Goal: Transaction & Acquisition: Purchase product/service

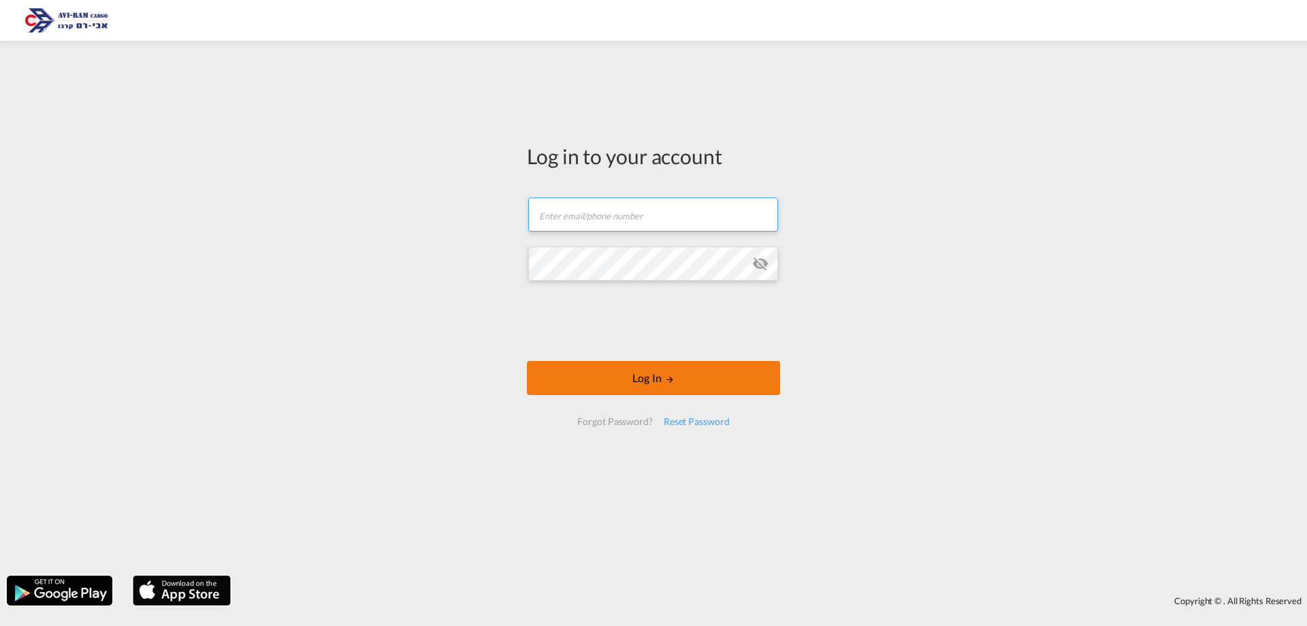
type input "saarz@aviram.co.il"
click at [742, 381] on button "Log In" at bounding box center [653, 378] width 253 height 34
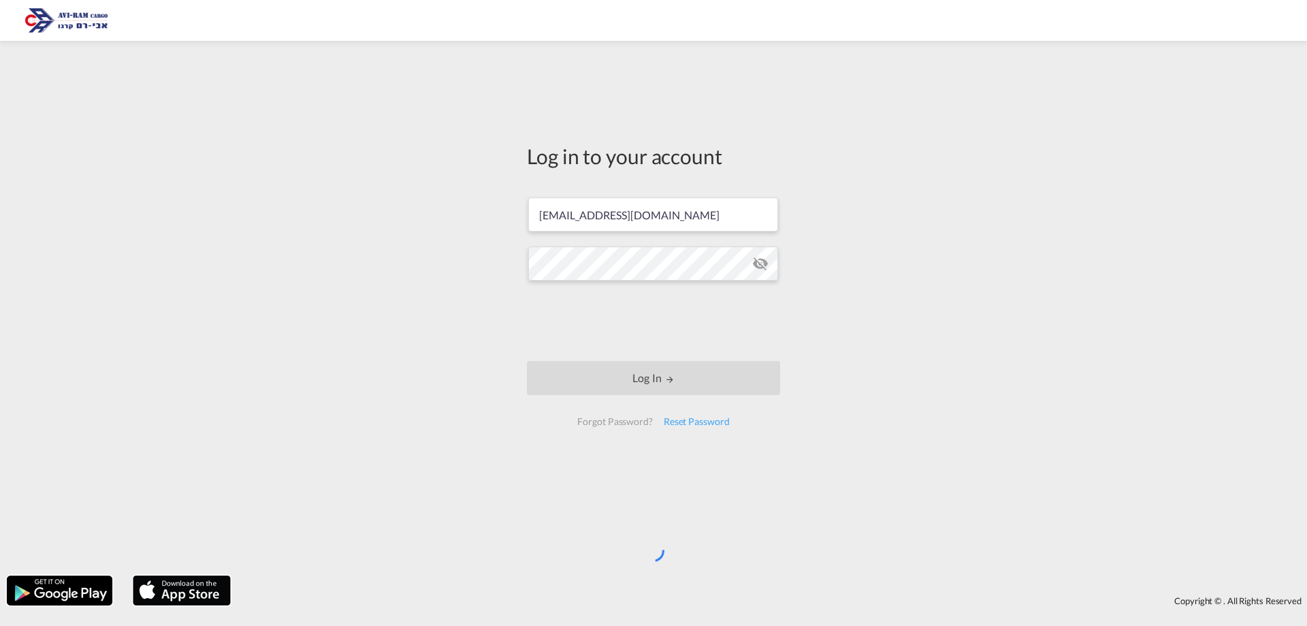
type input "Qingdao, CNTAO"
type input "Ashdod, ILASH"
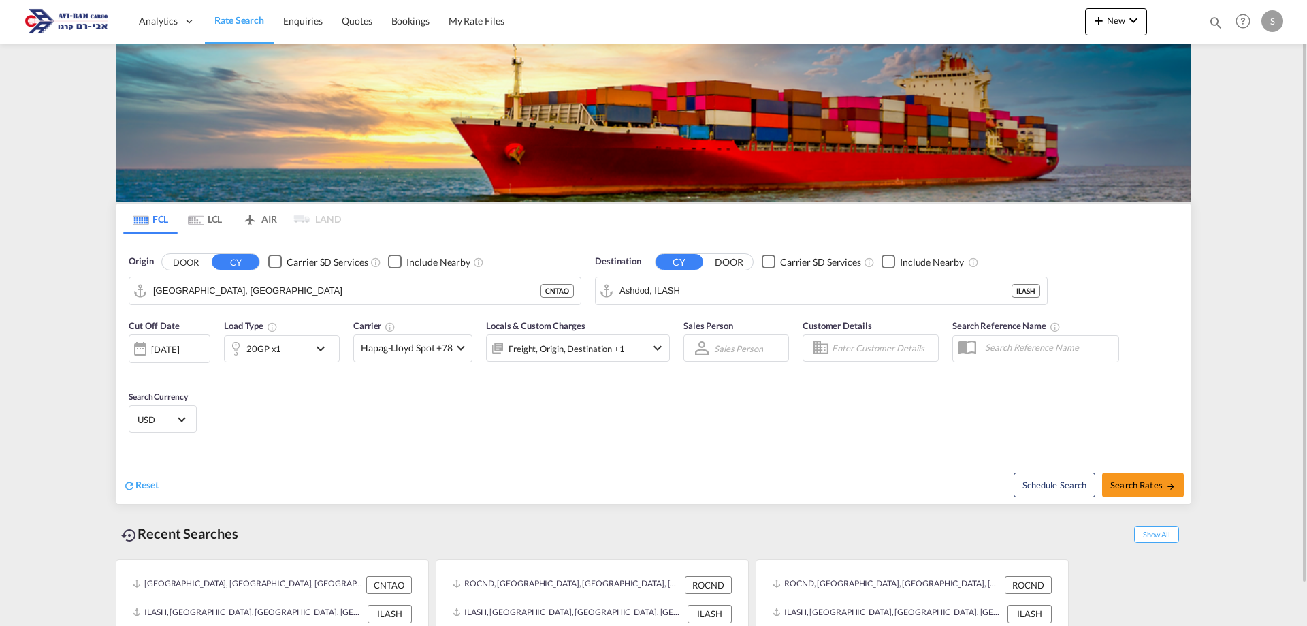
drag, startPoint x: 212, startPoint y: 219, endPoint x: 152, endPoint y: 218, distance: 59.2
click at [212, 219] on md-tab-item "LCL" at bounding box center [205, 219] width 54 height 30
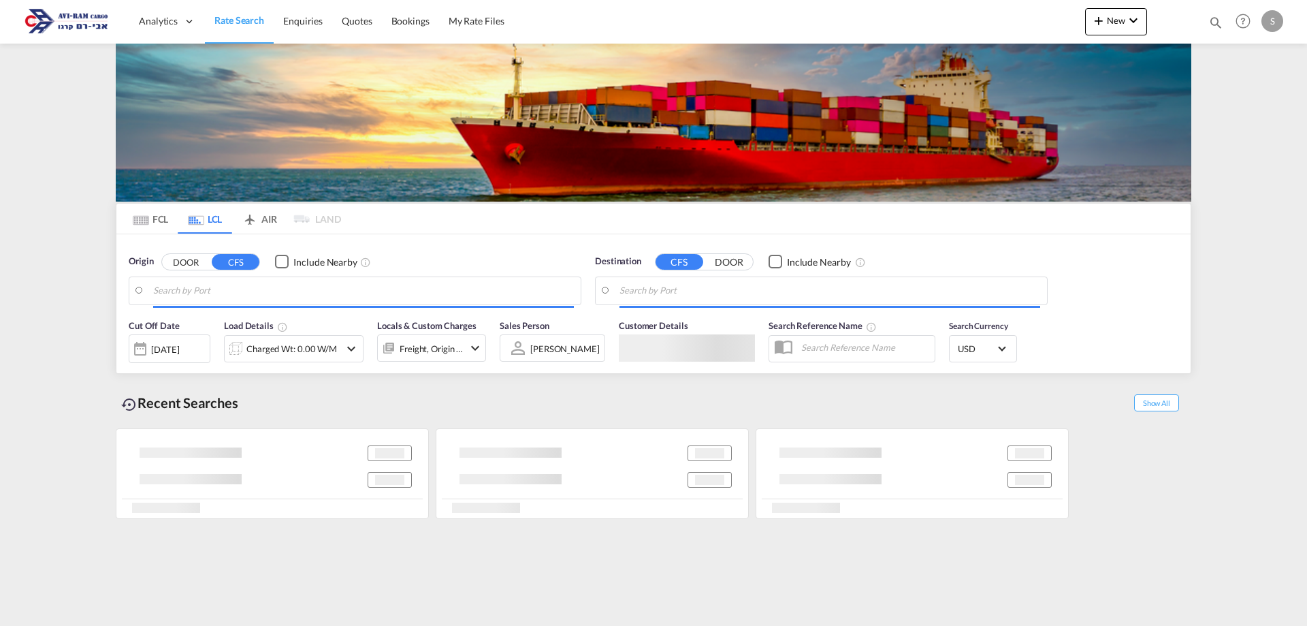
click at [151, 218] on md-tab-item "FCL" at bounding box center [150, 219] width 54 height 30
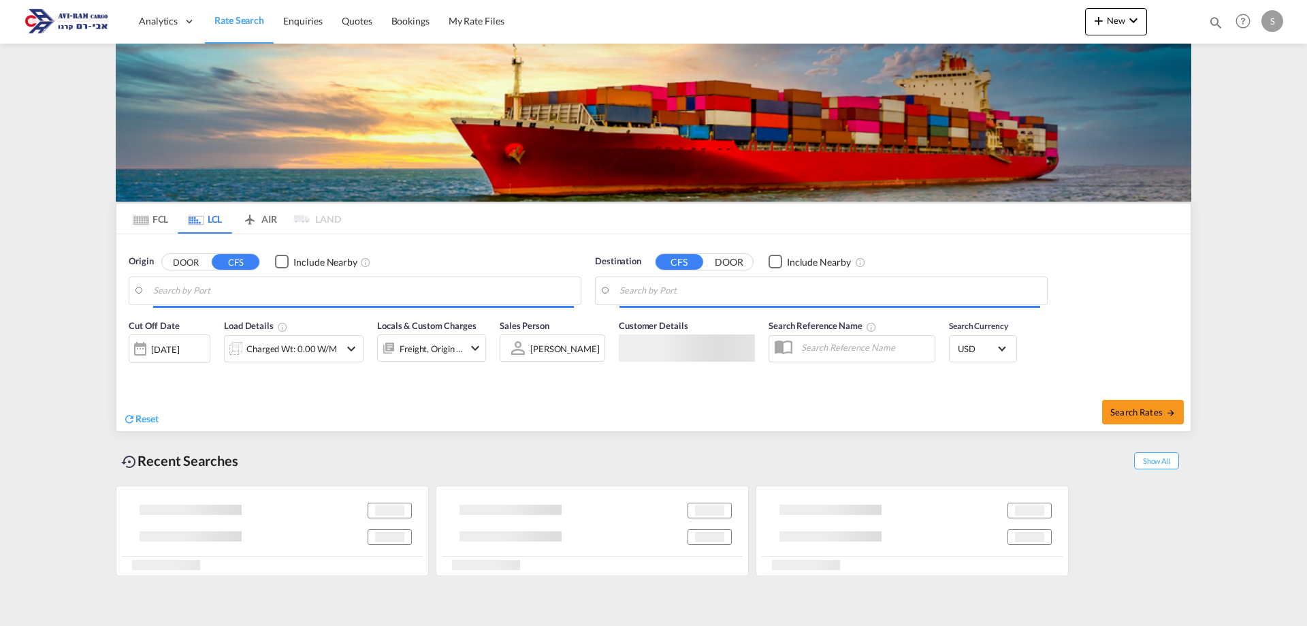
type input "Chicago, IL, USCHI"
type input "Ashdod, ILASH"
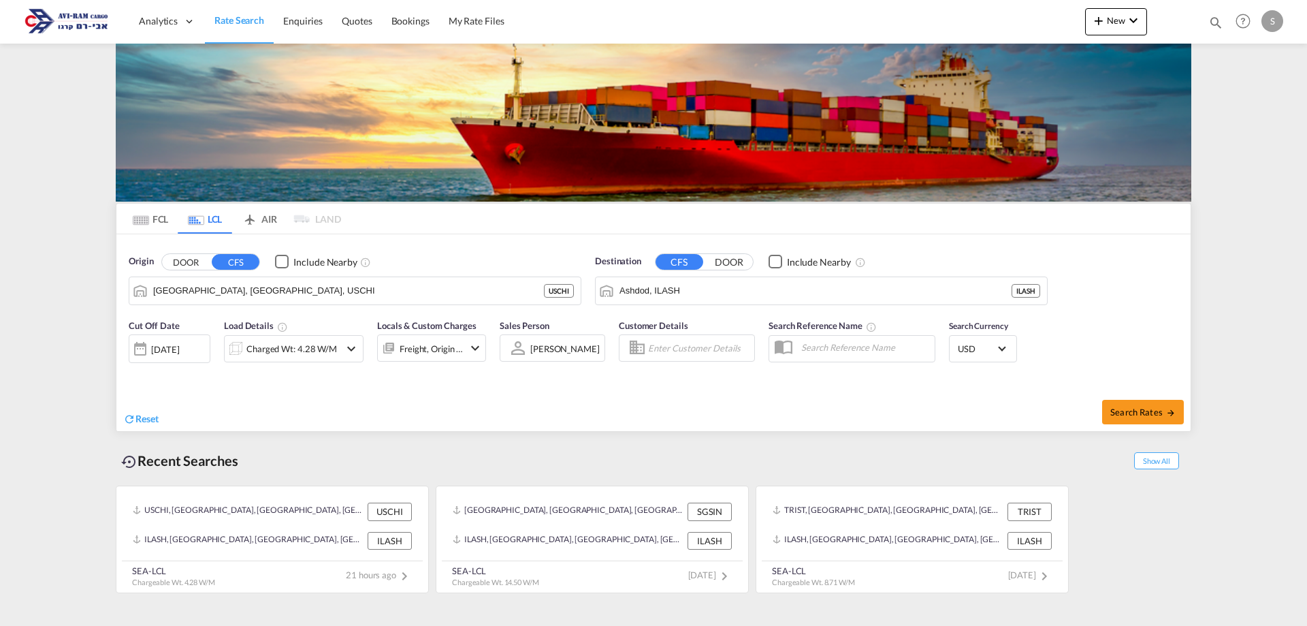
click at [154, 216] on md-tab-item "FCL" at bounding box center [150, 219] width 54 height 30
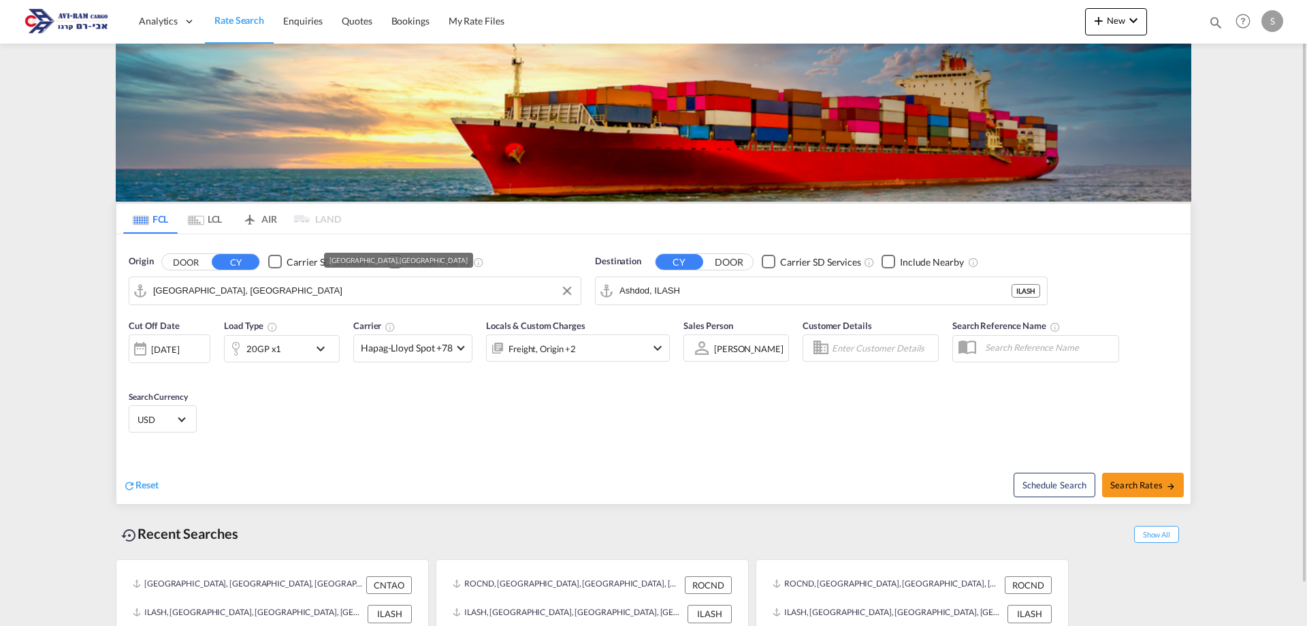
click at [189, 291] on input "Qingdao, CNTAO" at bounding box center [363, 290] width 421 height 20
type input "מ"
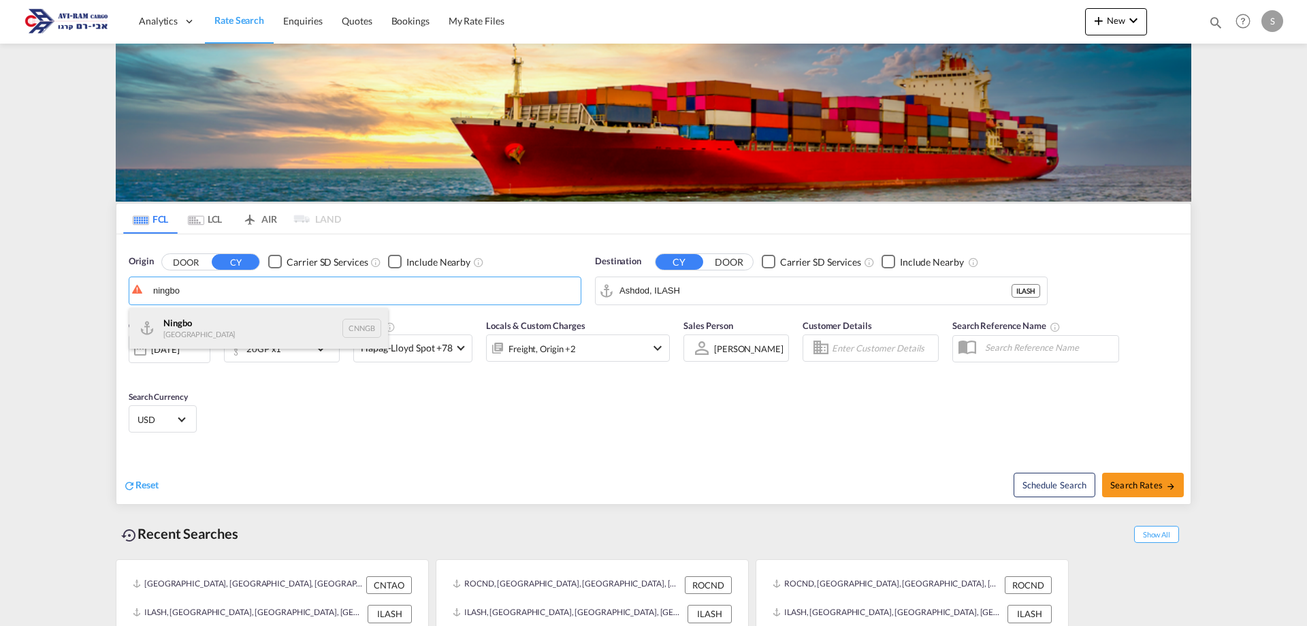
click at [174, 319] on div "Ningbo China CNNGB" at bounding box center [258, 328] width 259 height 41
type input "Ningbo, CNNGB"
click at [292, 353] on div "20GP x1" at bounding box center [267, 348] width 84 height 27
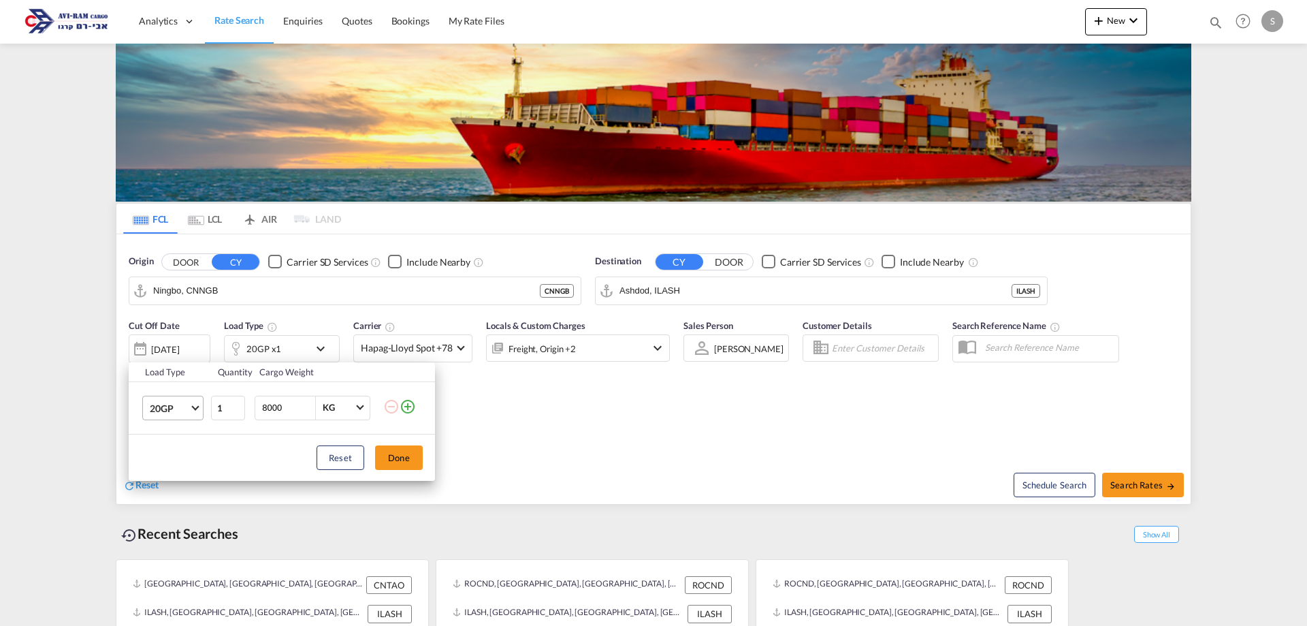
click at [174, 408] on span "20GP" at bounding box center [169, 409] width 39 height 14
click at [181, 468] on md-option "40HC" at bounding box center [185, 473] width 93 height 33
drag, startPoint x: 398, startPoint y: 460, endPoint x: 588, endPoint y: 455, distance: 190.0
click at [399, 460] on button "Done" at bounding box center [399, 457] width 48 height 25
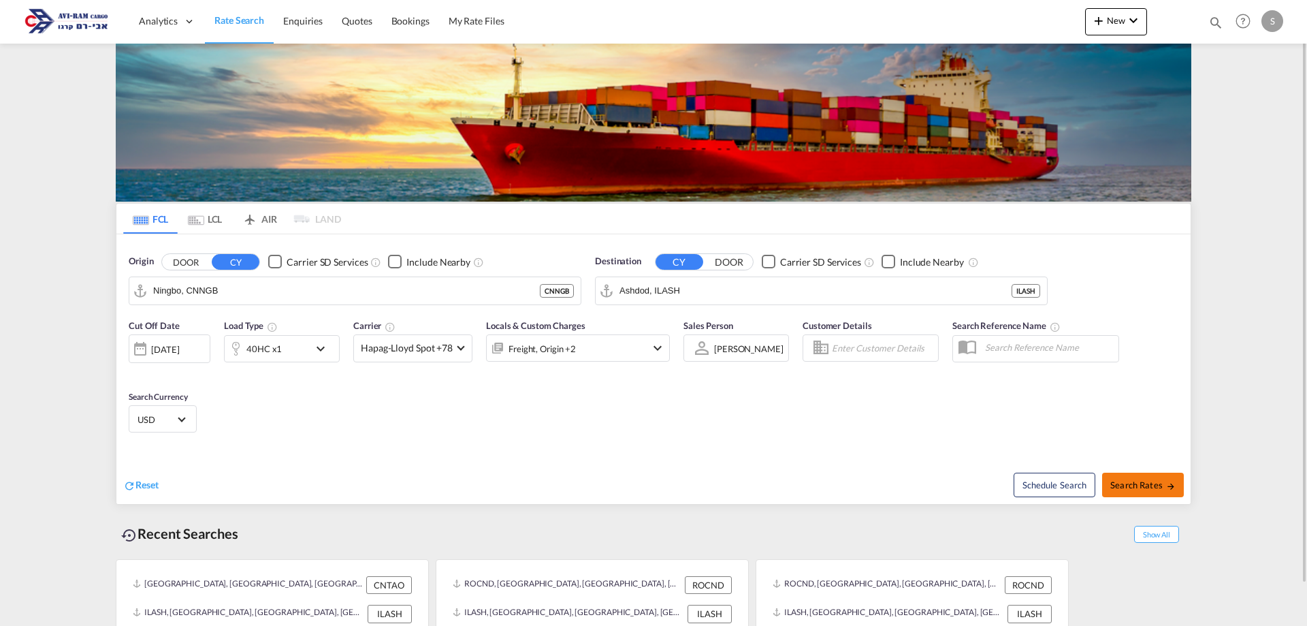
click at [1139, 481] on span "Search Rates" at bounding box center [1142, 484] width 65 height 11
type input "CNNGB to ILASH / 15 Sep 2025"
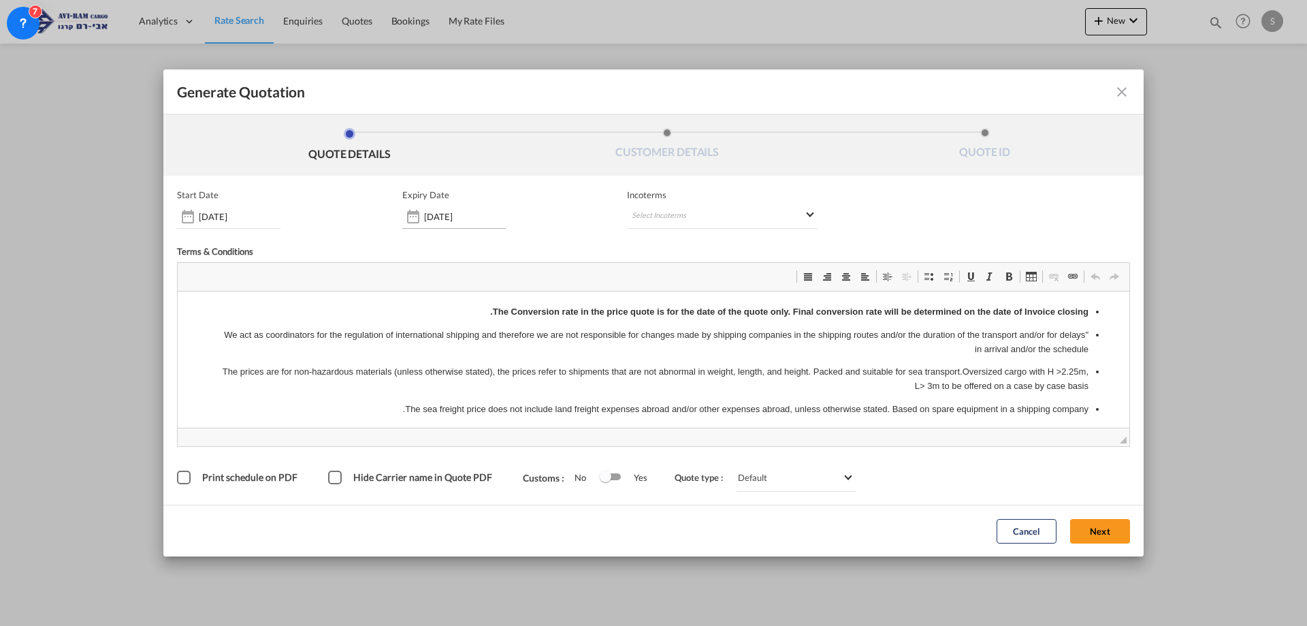
click at [468, 228] on div "[DATE]" at bounding box center [453, 216] width 103 height 25
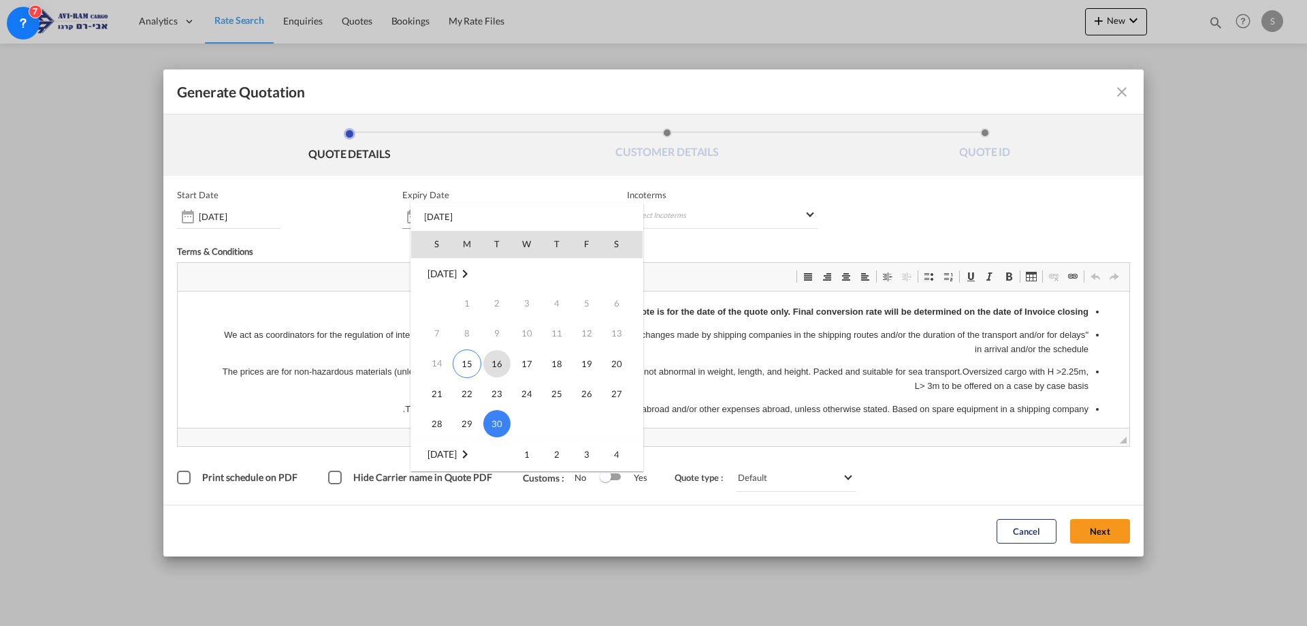
scroll to position [136, 0]
click at [502, 374] on span "14" at bounding box center [496, 377] width 27 height 27
type input "14 Oct 2025"
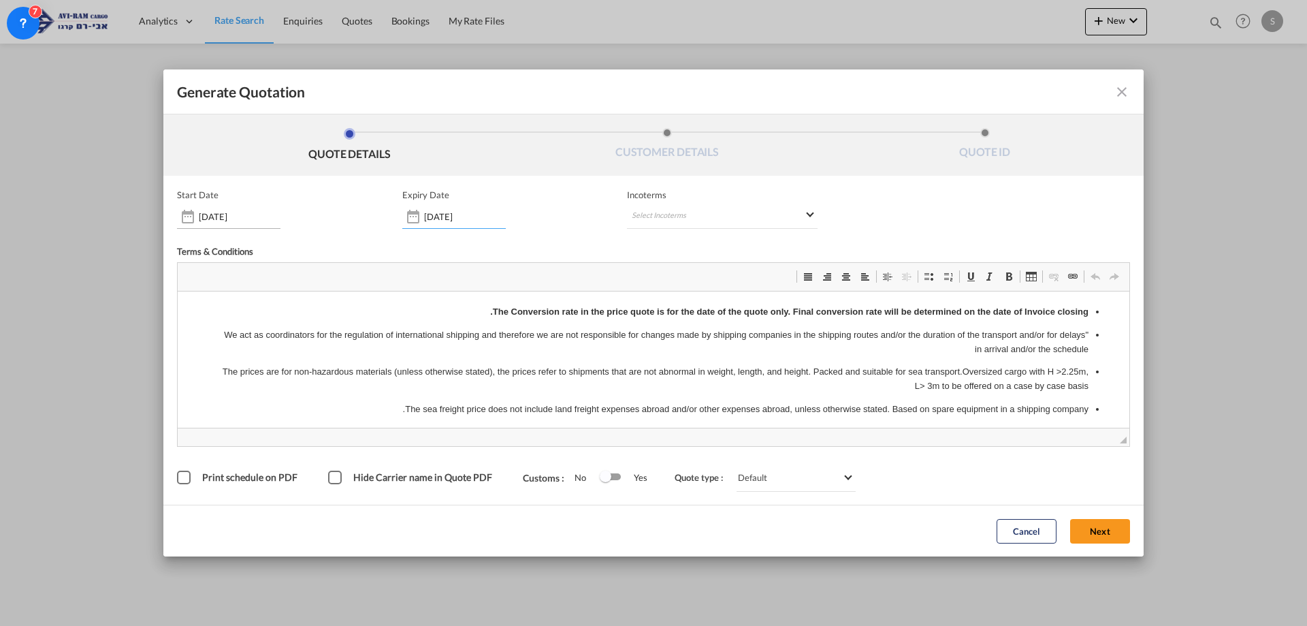
click at [224, 220] on input "[DATE]" at bounding box center [240, 216] width 82 height 11
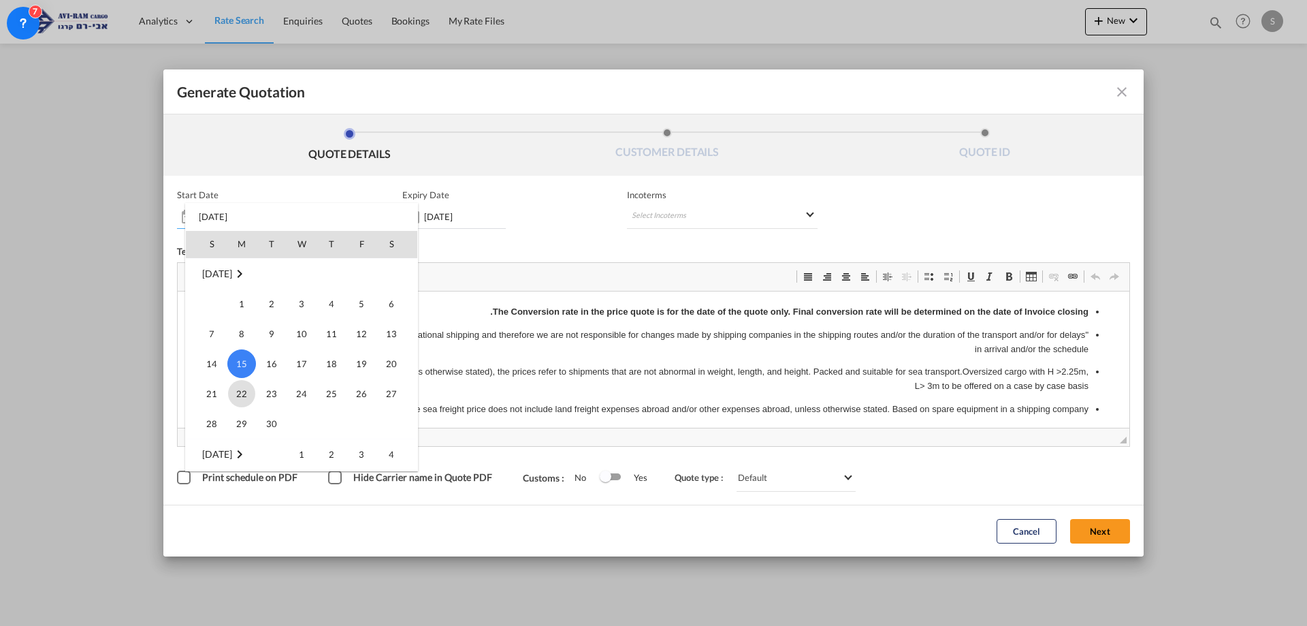
click at [244, 395] on span "22" at bounding box center [241, 393] width 27 height 27
type input "22 Sep 2025"
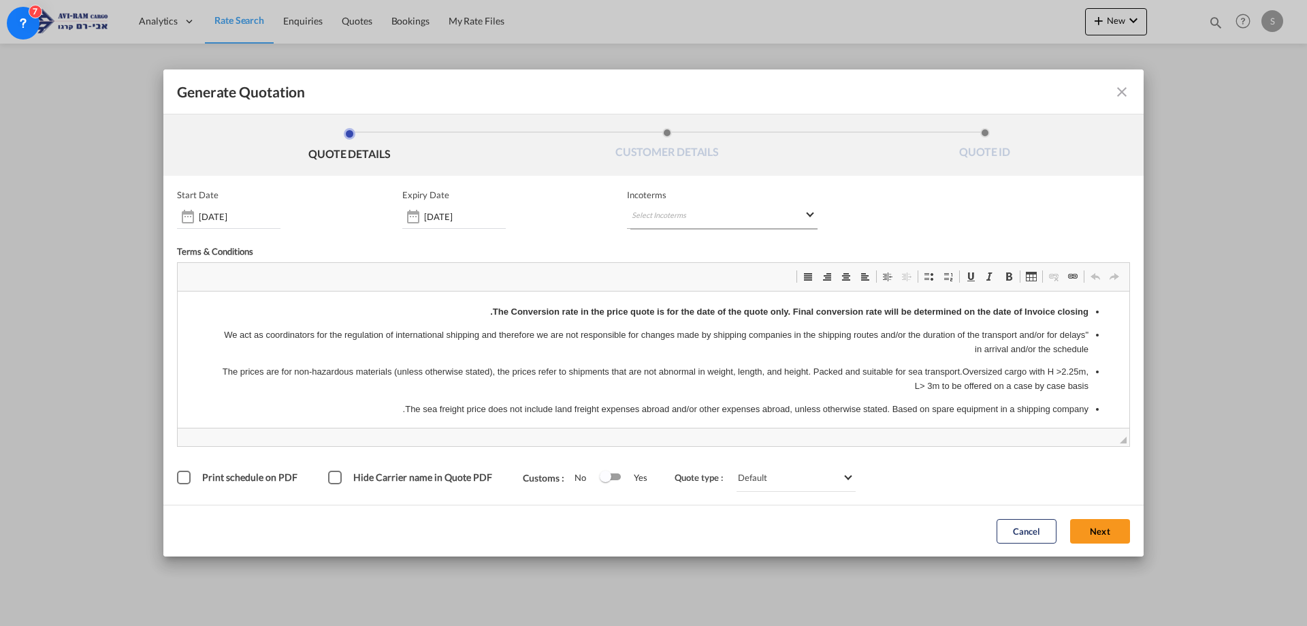
click at [637, 214] on md-select "Select Incoterms CFR - export Cost and Freight CPT - export Carrier Paid to CPT…" at bounding box center [722, 216] width 191 height 25
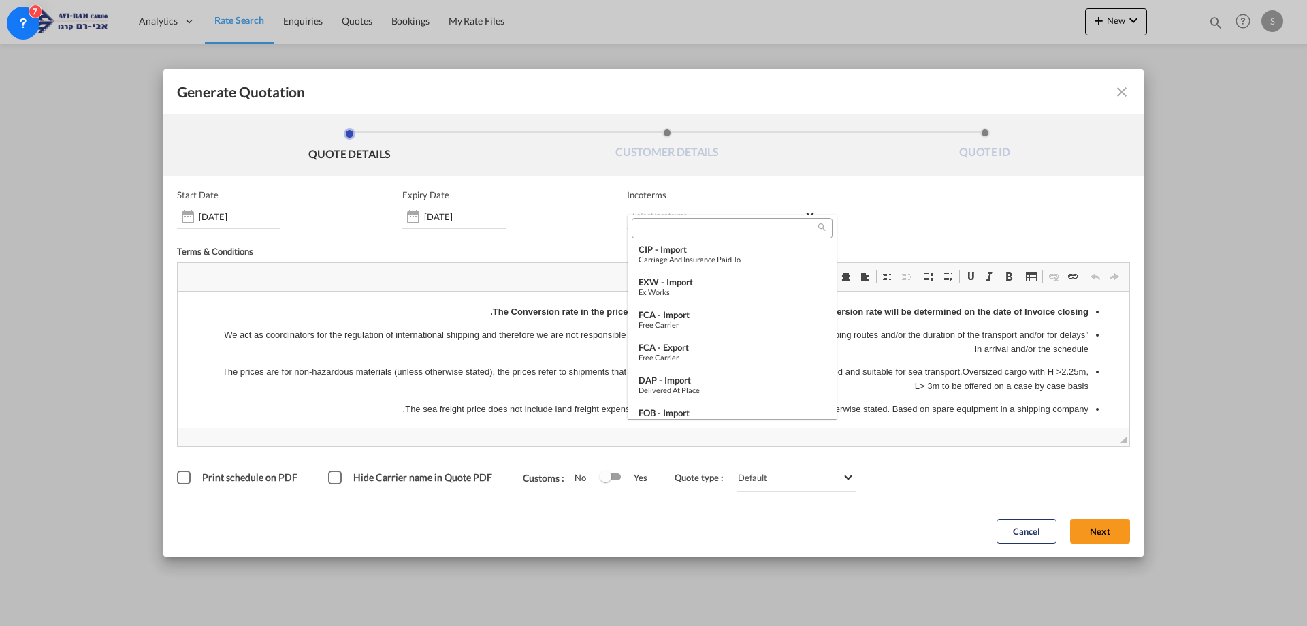
scroll to position [477, 0]
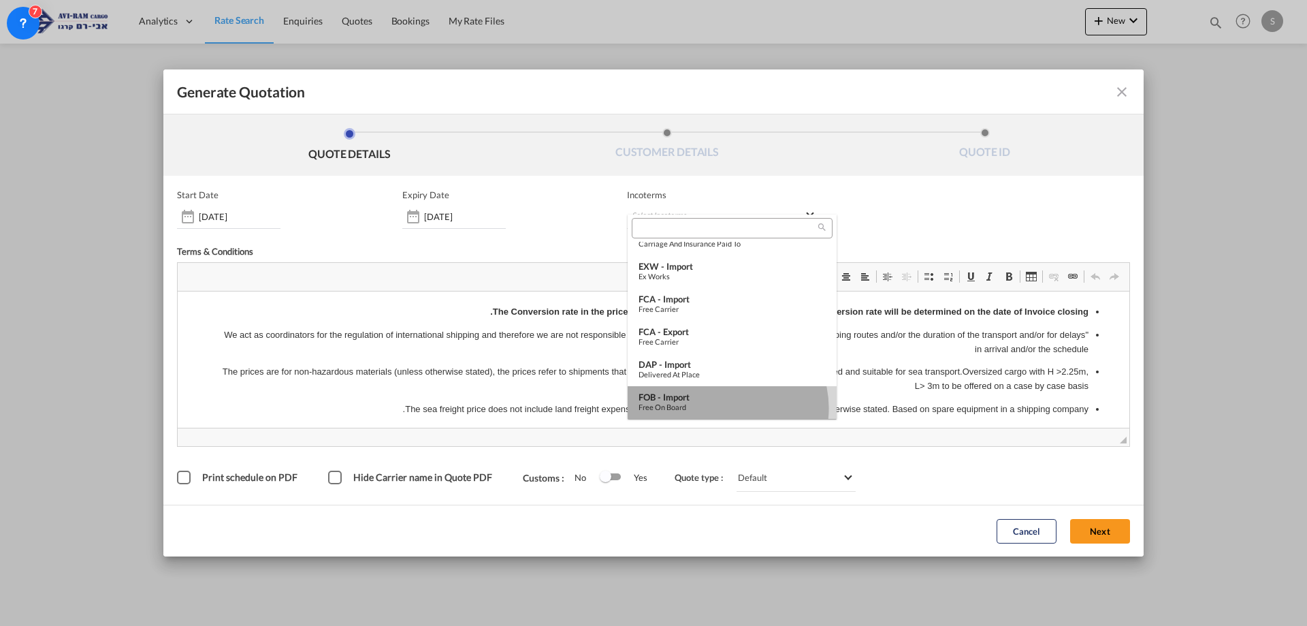
drag, startPoint x: 726, startPoint y: 408, endPoint x: 561, endPoint y: 118, distance: 333.5
click at [726, 408] on div "Free on Board" at bounding box center [732, 406] width 187 height 9
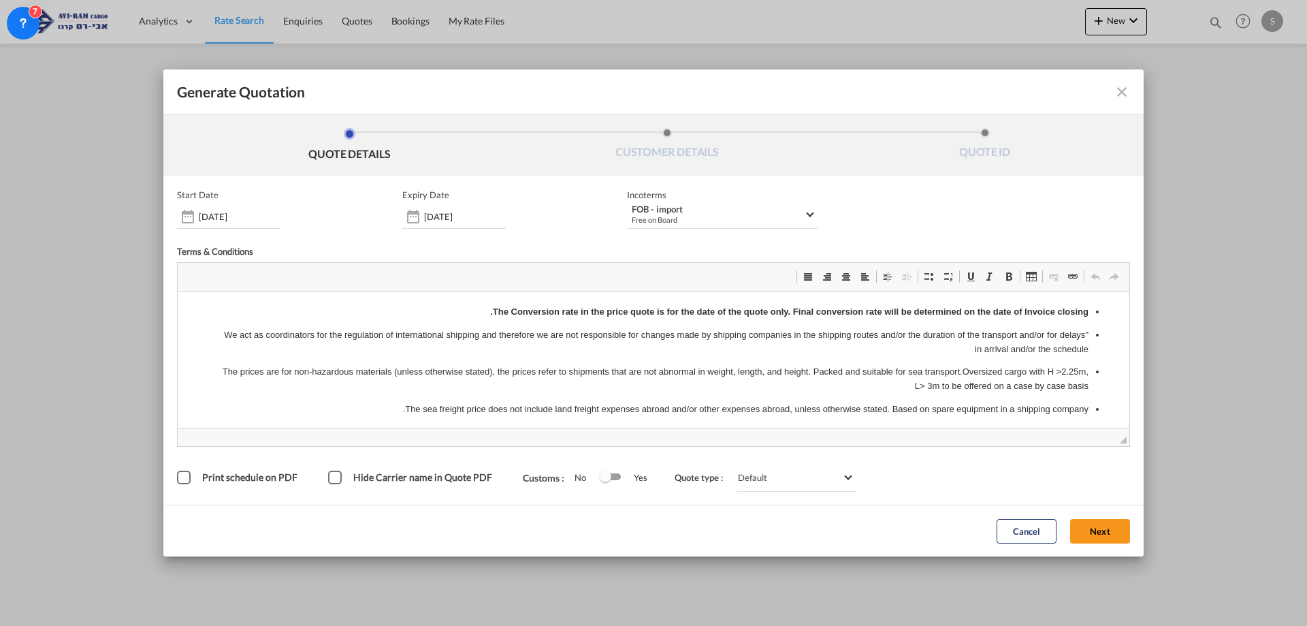
click at [1108, 532] on button "Next" at bounding box center [1100, 531] width 60 height 25
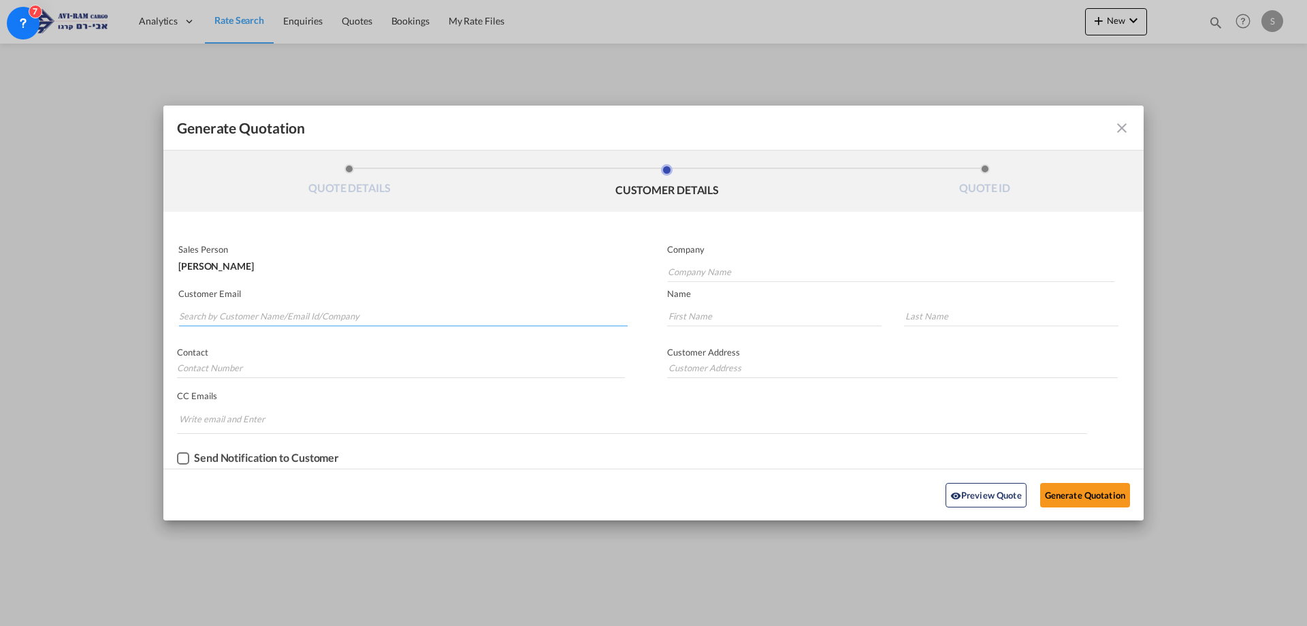
click at [395, 309] on input "Search by Customer Name/Email Id/Company" at bounding box center [403, 316] width 449 height 20
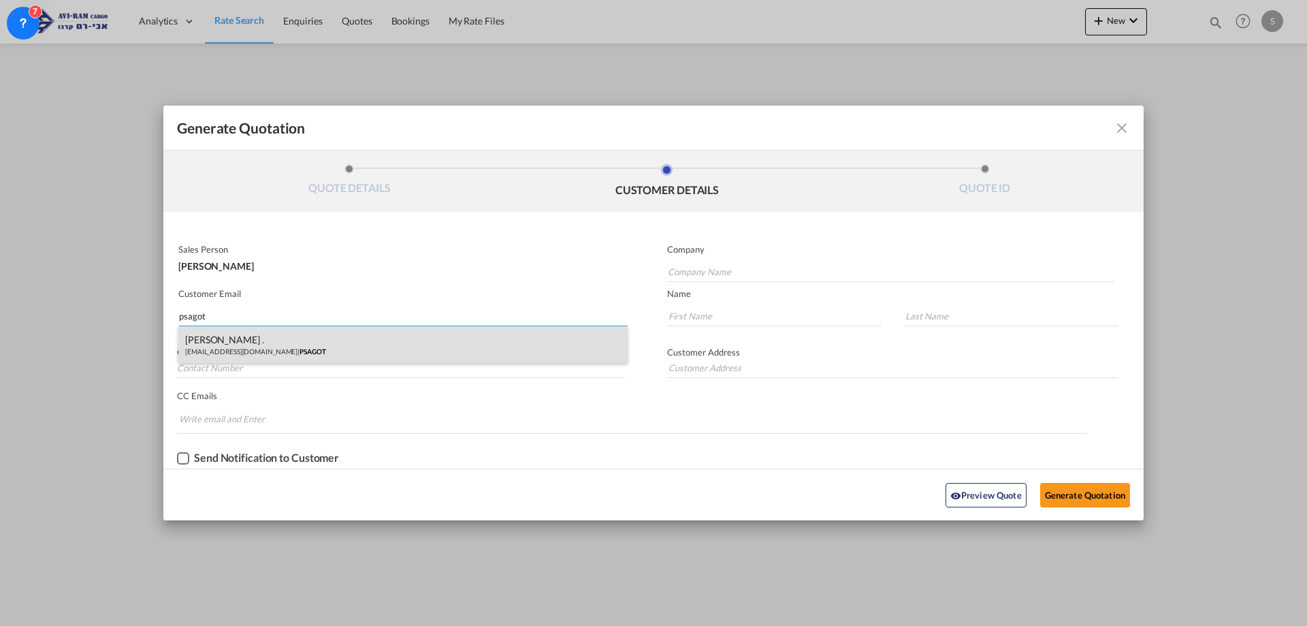
type input "psagot"
click at [325, 347] on div "MICHAL . import@m-ps.co.il | PSAGOT" at bounding box center [402, 344] width 449 height 37
type input "PSAGOT"
type input "import@m-ps.co.il"
type input "MICHAL"
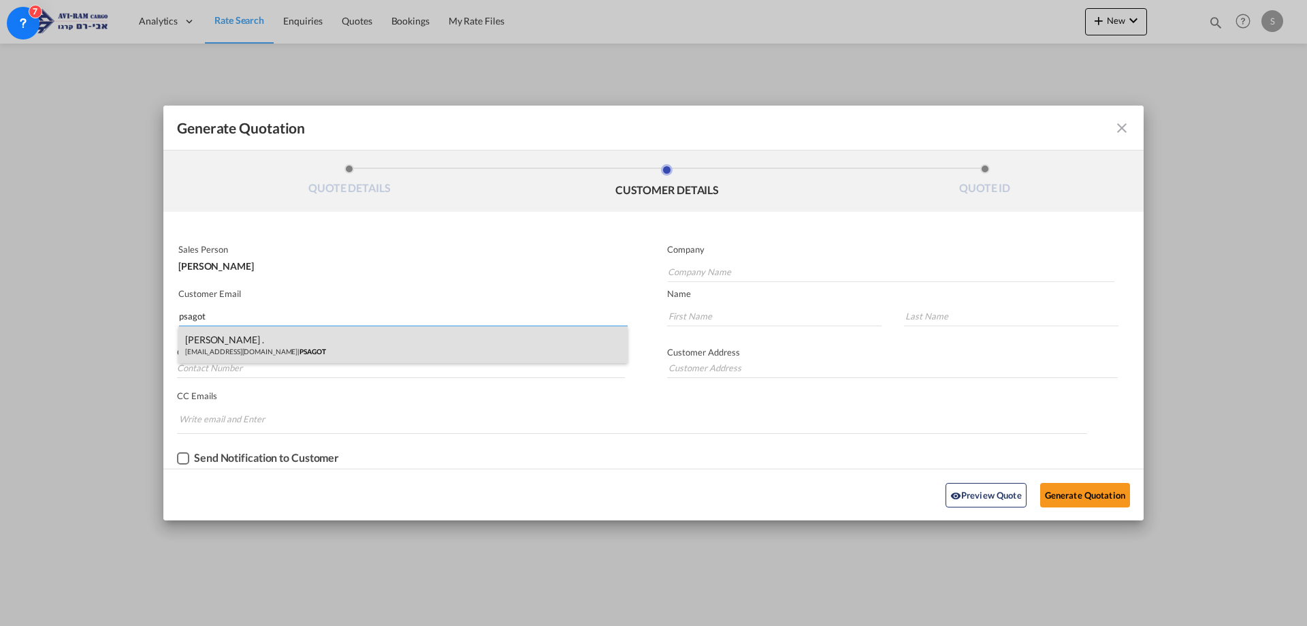
type input "."
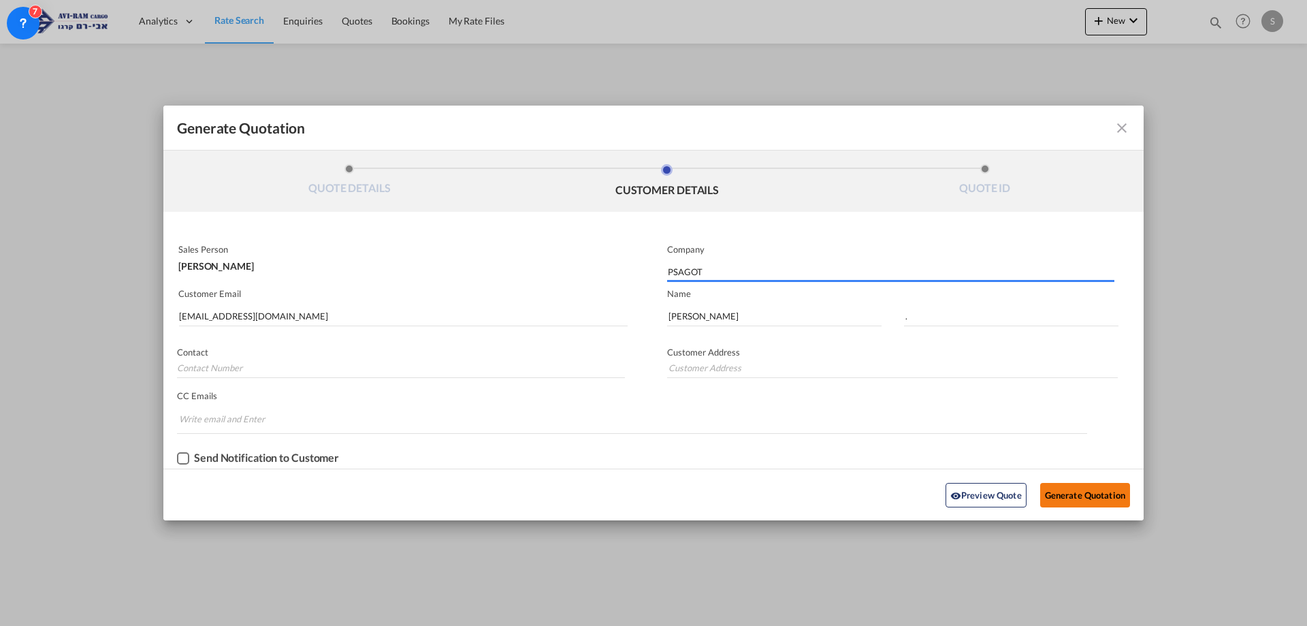
click at [1062, 491] on button "Generate Quotation" at bounding box center [1085, 495] width 90 height 25
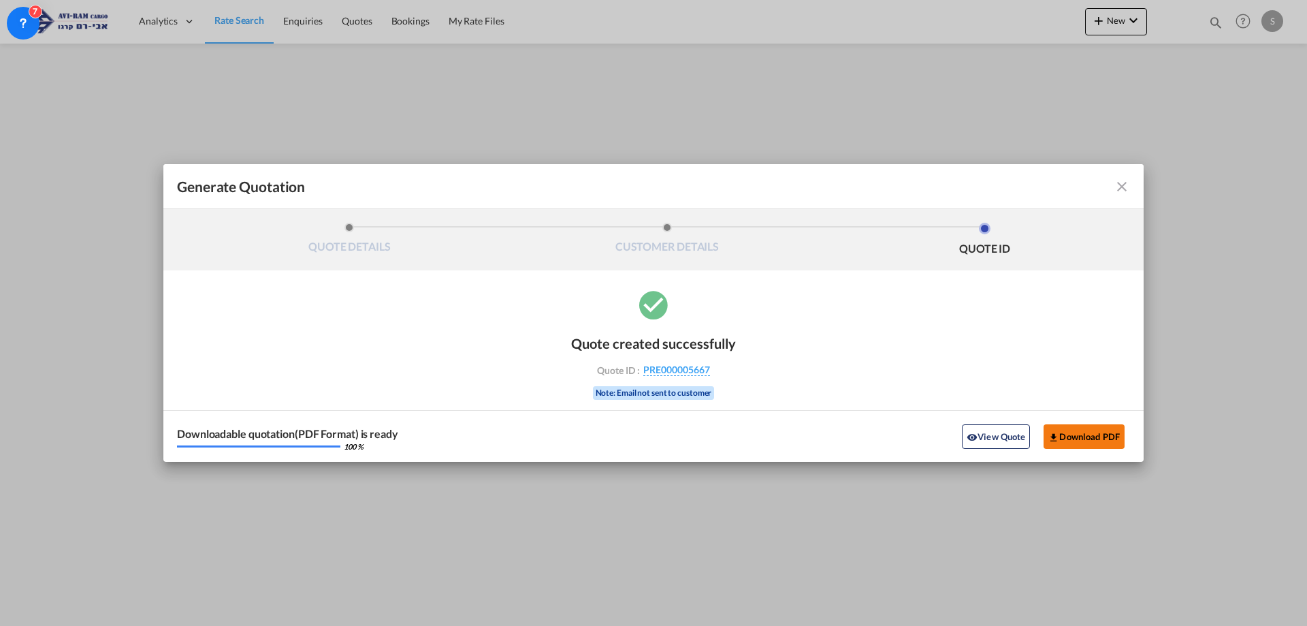
click at [1076, 441] on button "Download PDF" at bounding box center [1084, 436] width 81 height 25
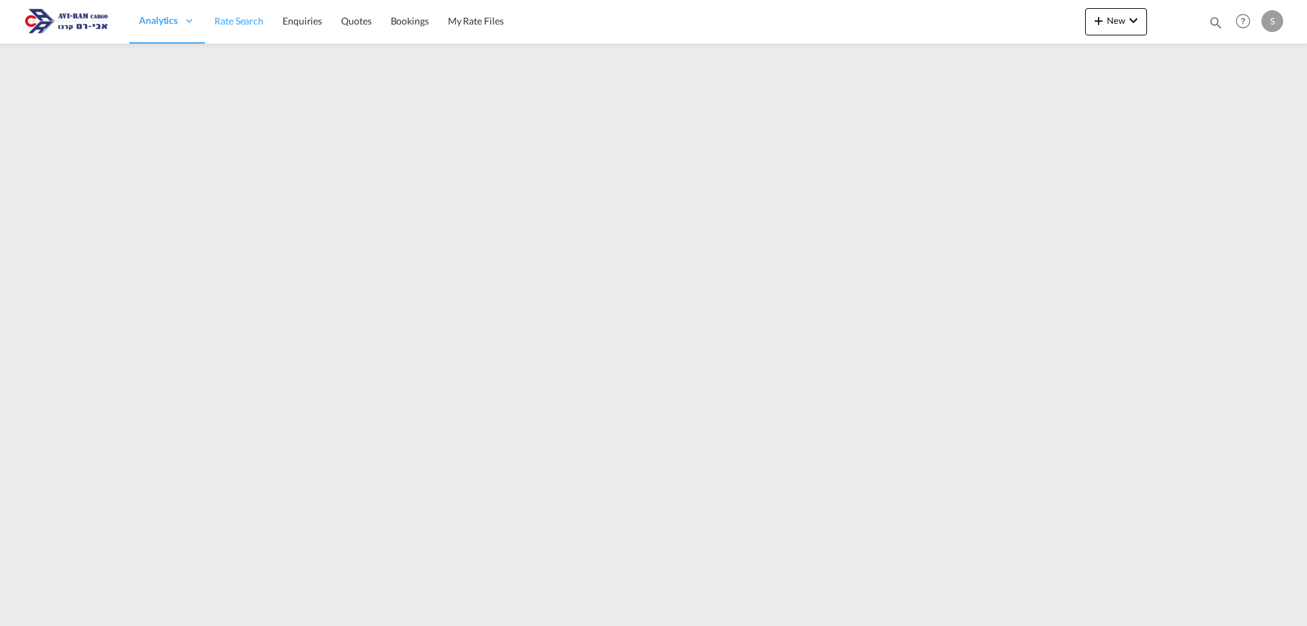
click at [223, 23] on span "Rate Search" at bounding box center [238, 21] width 49 height 12
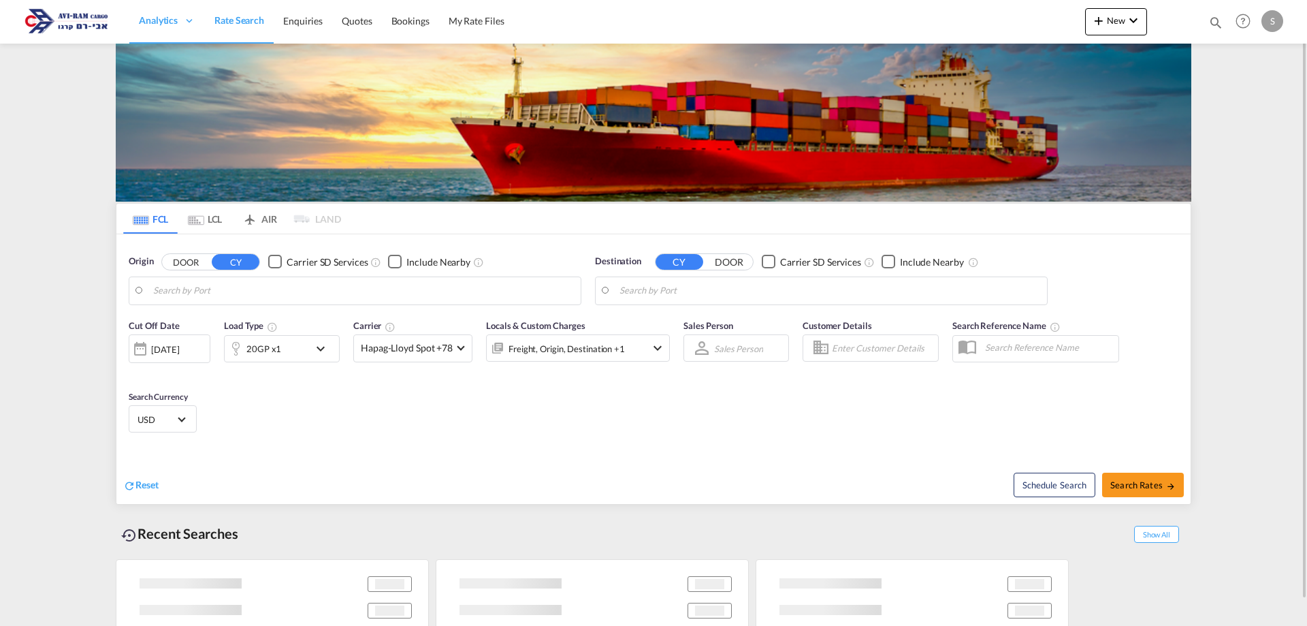
click at [210, 215] on md-tab-item "LCL" at bounding box center [205, 219] width 54 height 30
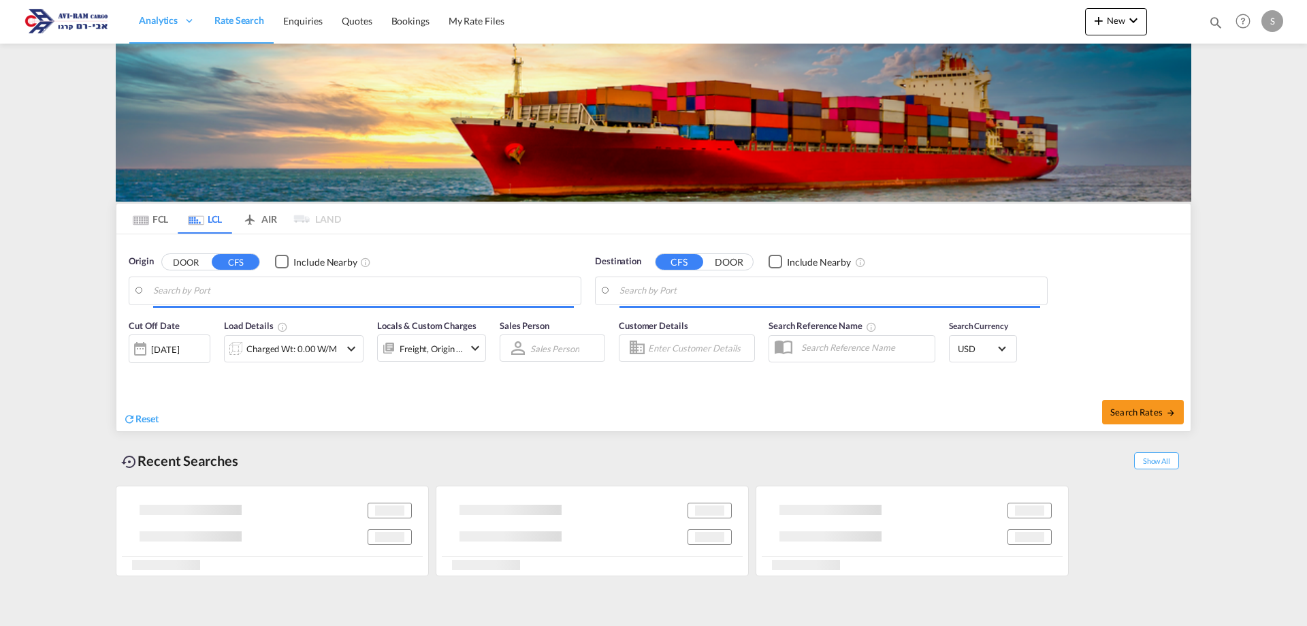
type input "Chicago, IL, USCHI"
type input "Ashdod, ILASH"
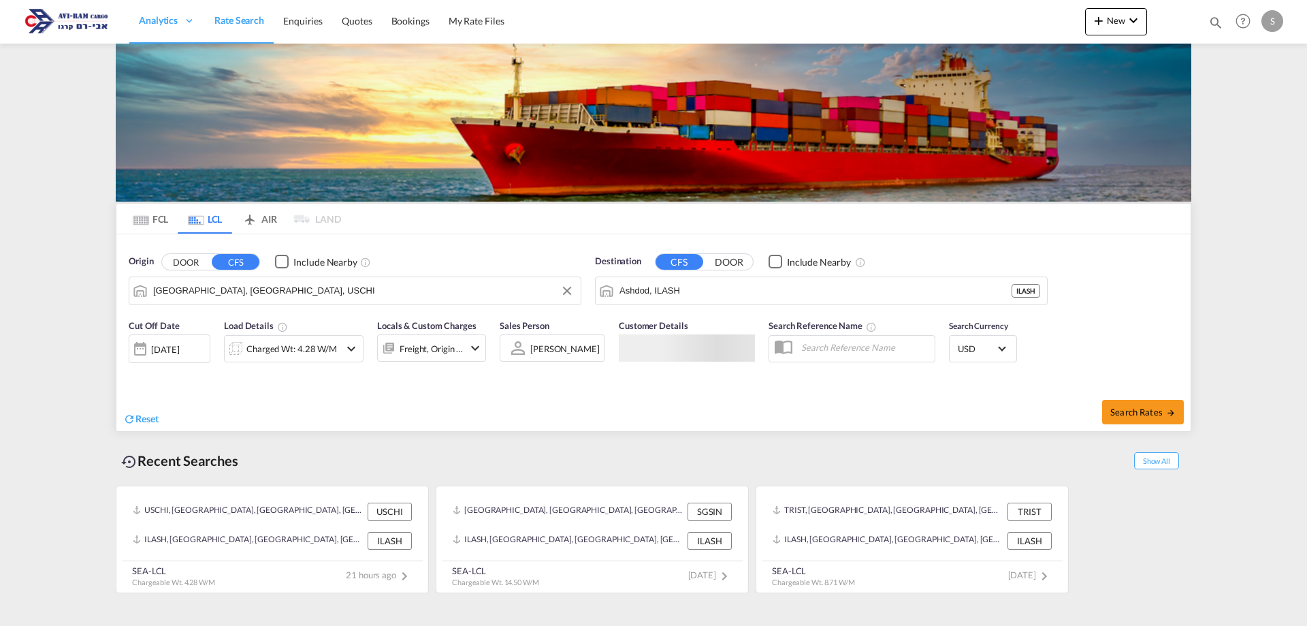
click at [228, 293] on input "Chicago, IL, USCHI" at bounding box center [363, 290] width 421 height 20
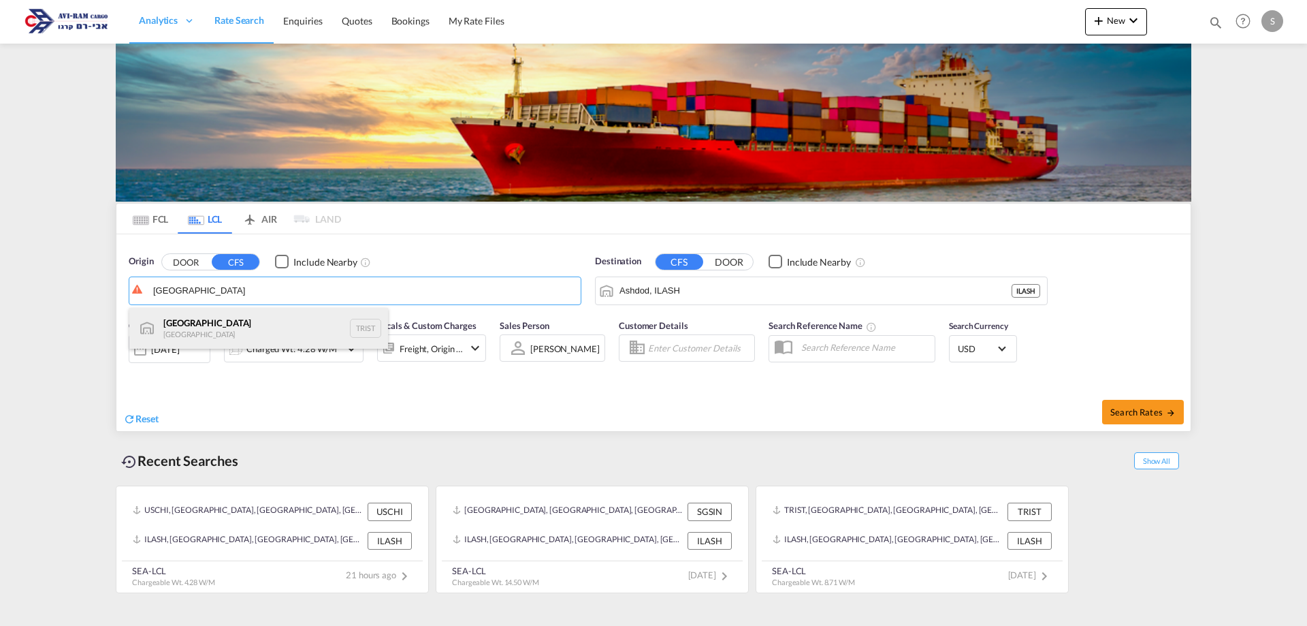
click at [221, 322] on div "Istanbul Turkey TRIST" at bounding box center [258, 328] width 259 height 41
type input "[GEOGRAPHIC_DATA], TRIST"
click at [291, 368] on md-tooltip "Charged Wt: 4.28 W/M" at bounding box center [289, 375] width 91 height 15
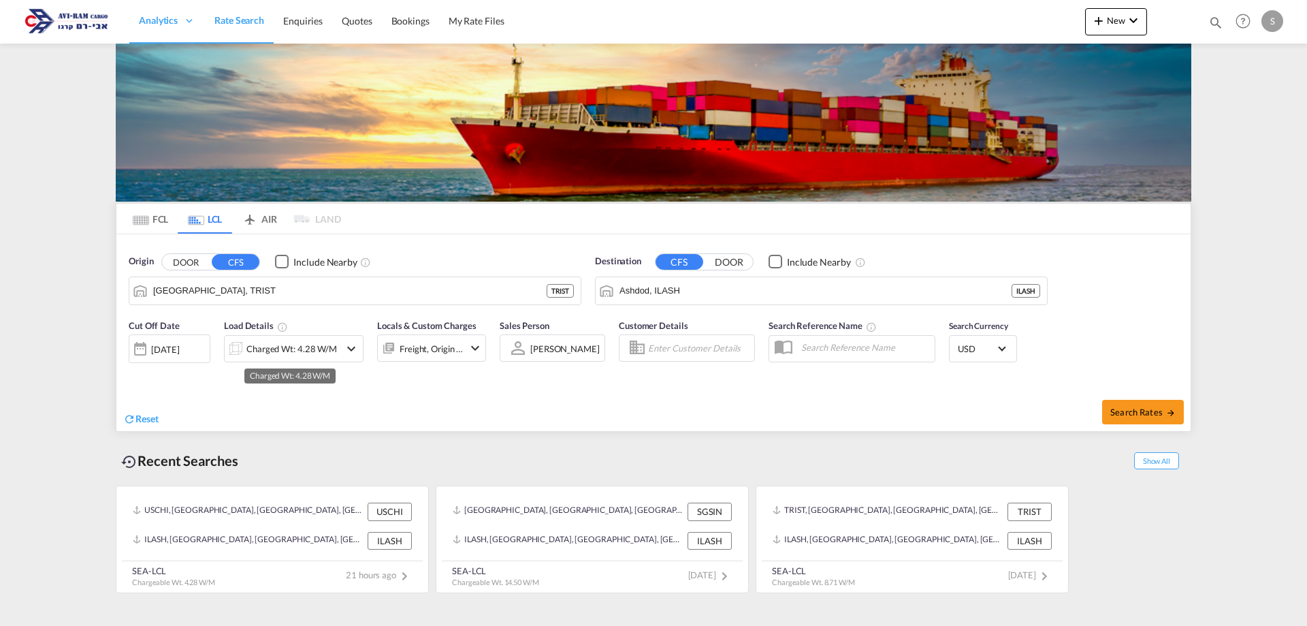
click at [291, 351] on div "Charged Wt: 4.28 W/M" at bounding box center [291, 348] width 91 height 19
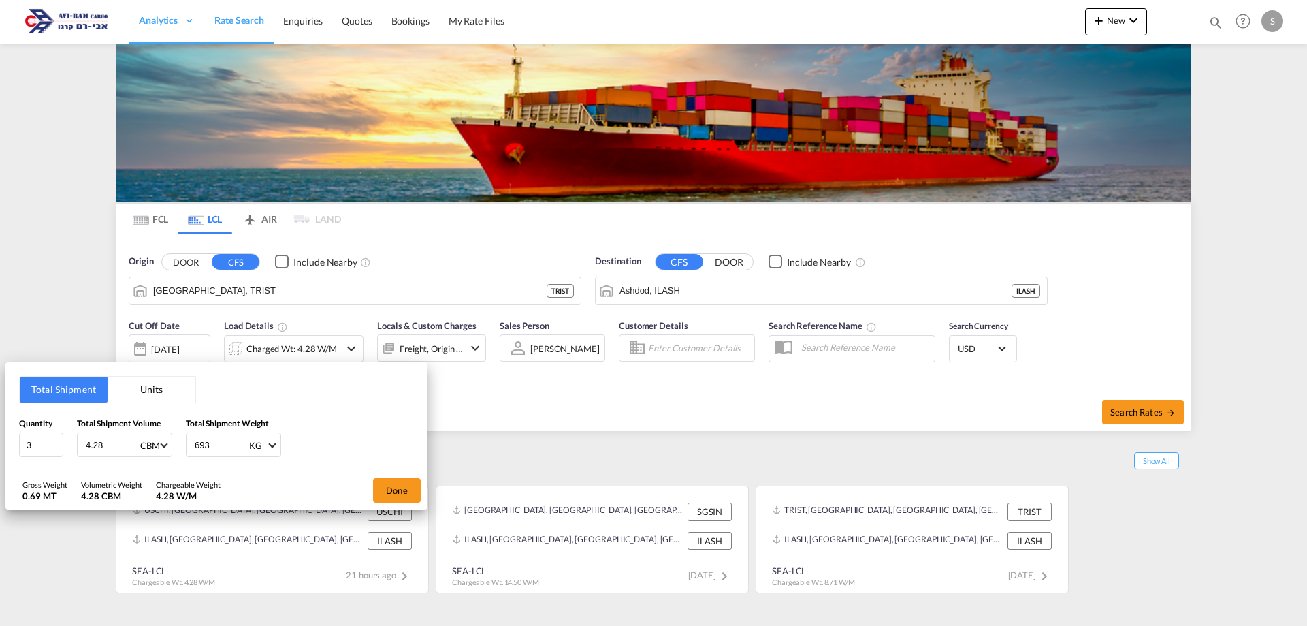
click at [133, 397] on button "Units" at bounding box center [152, 389] width 88 height 26
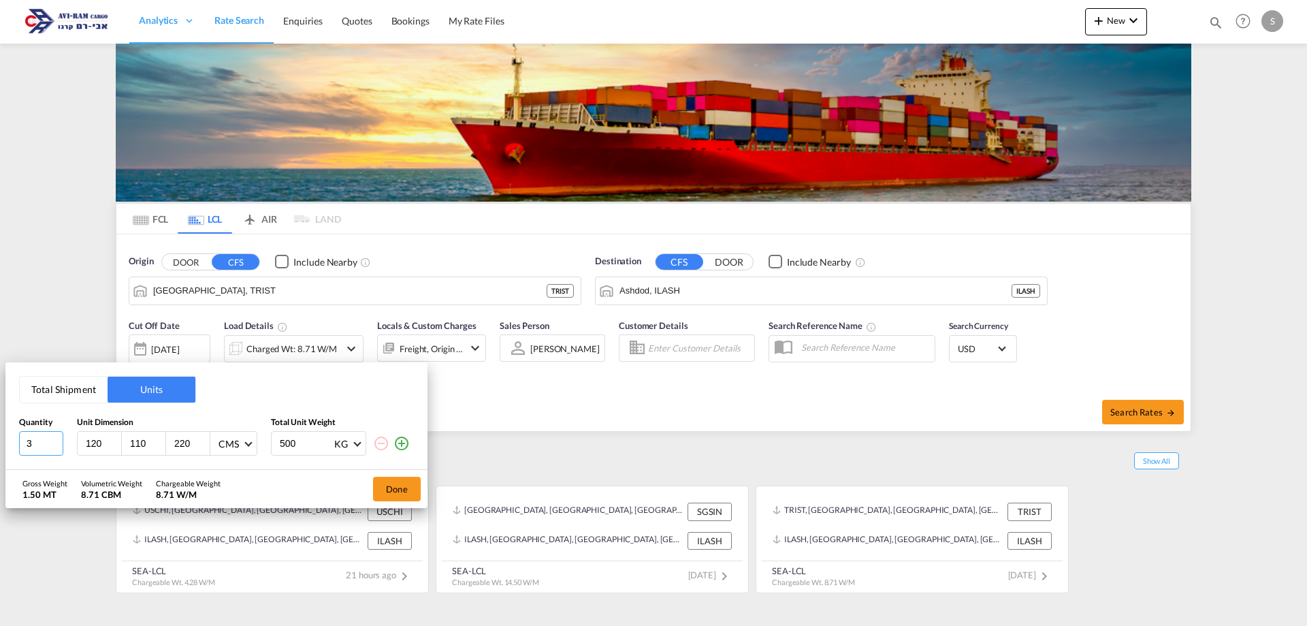
drag, startPoint x: 33, startPoint y: 446, endPoint x: 0, endPoint y: 441, distance: 33.0
click at [0, 440] on div "Total Shipment Units Quantity Unit Dimension Total Unit Weight 3 120 110 220 CM…" at bounding box center [653, 313] width 1307 height 626
type input "1"
type input "120"
type input "80"
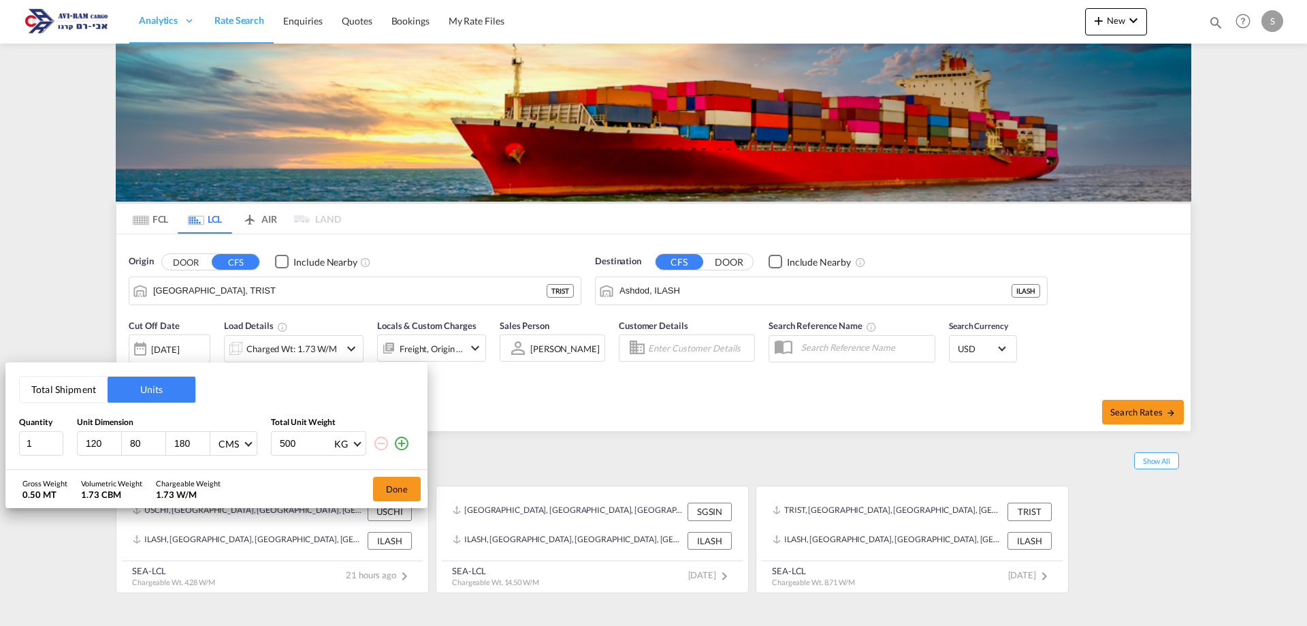
type input "180"
type input "185"
click at [384, 488] on button "Done" at bounding box center [397, 489] width 48 height 25
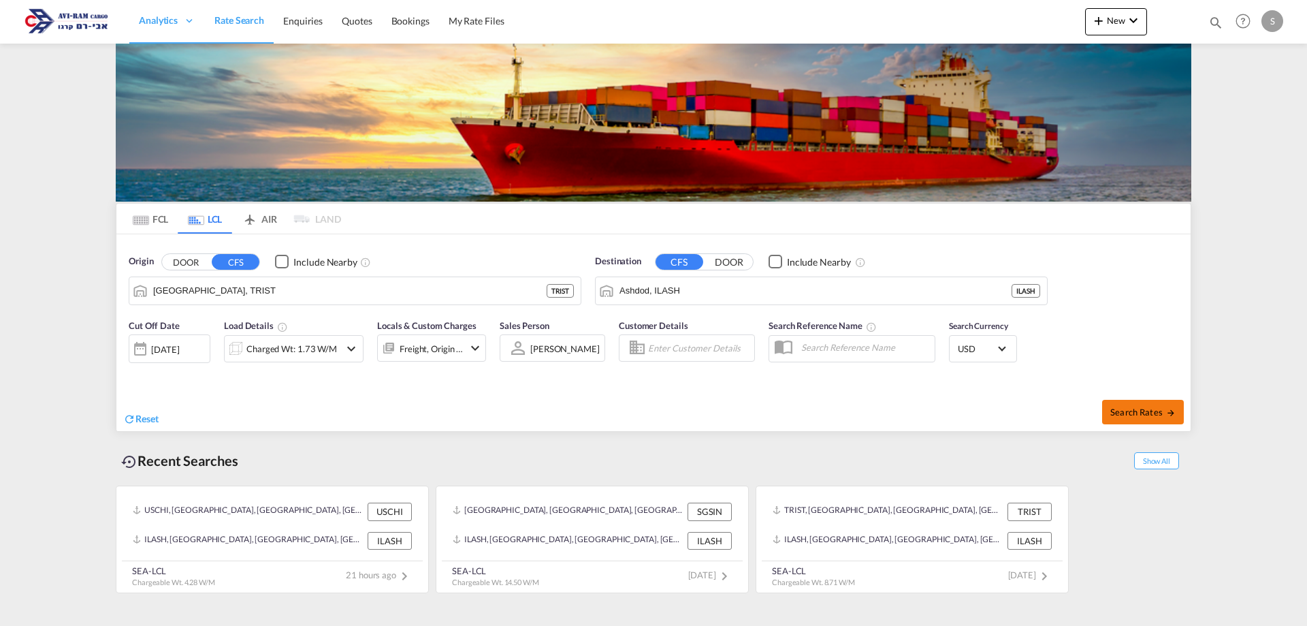
click at [1145, 417] on span "Search Rates" at bounding box center [1142, 411] width 65 height 11
type input "TRIST to ILASH / 15 Sep 2025"
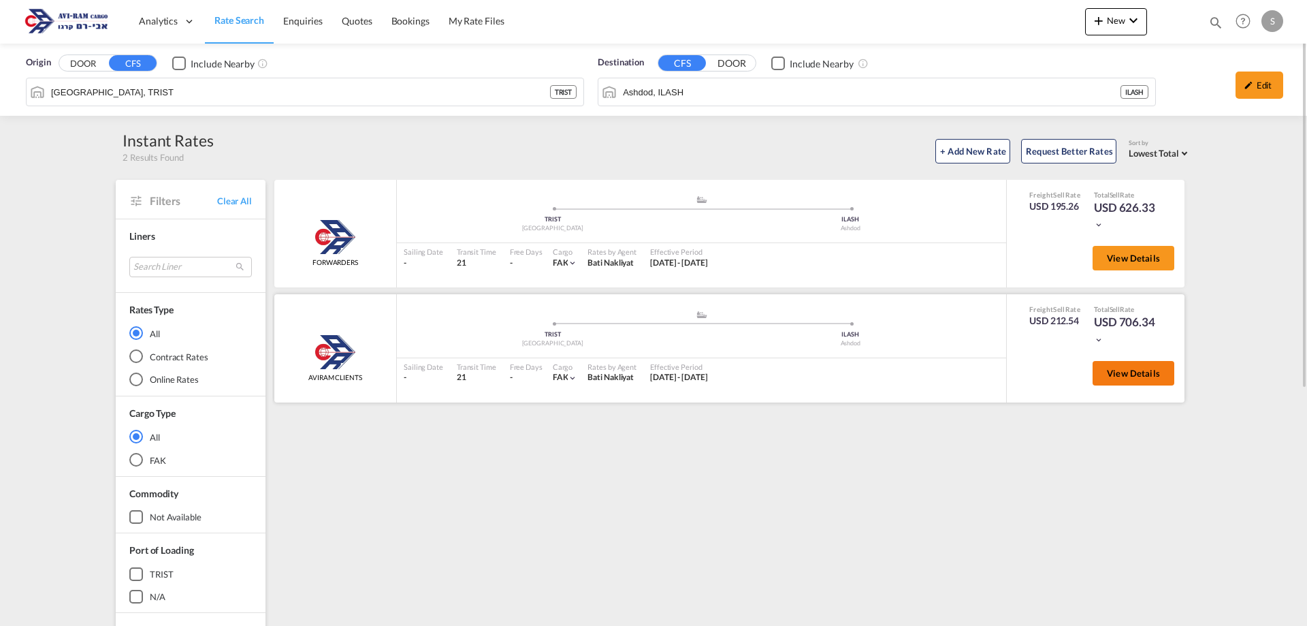
click at [1104, 370] on button "View Details" at bounding box center [1134, 373] width 82 height 25
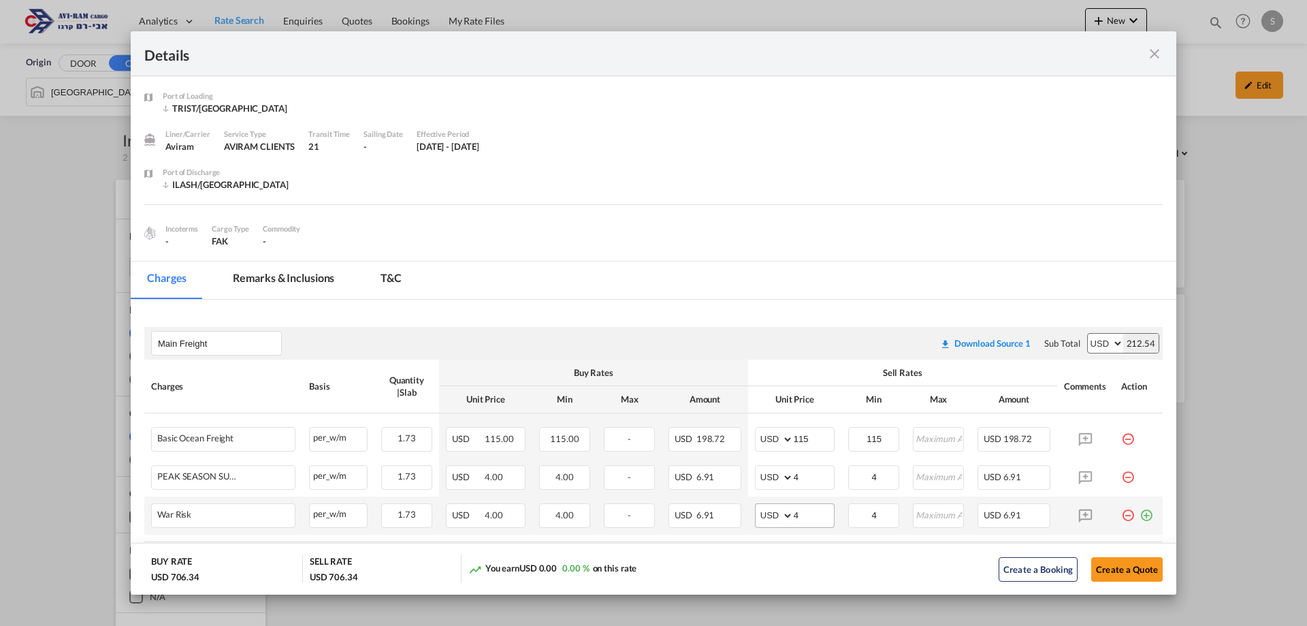
scroll to position [136, 0]
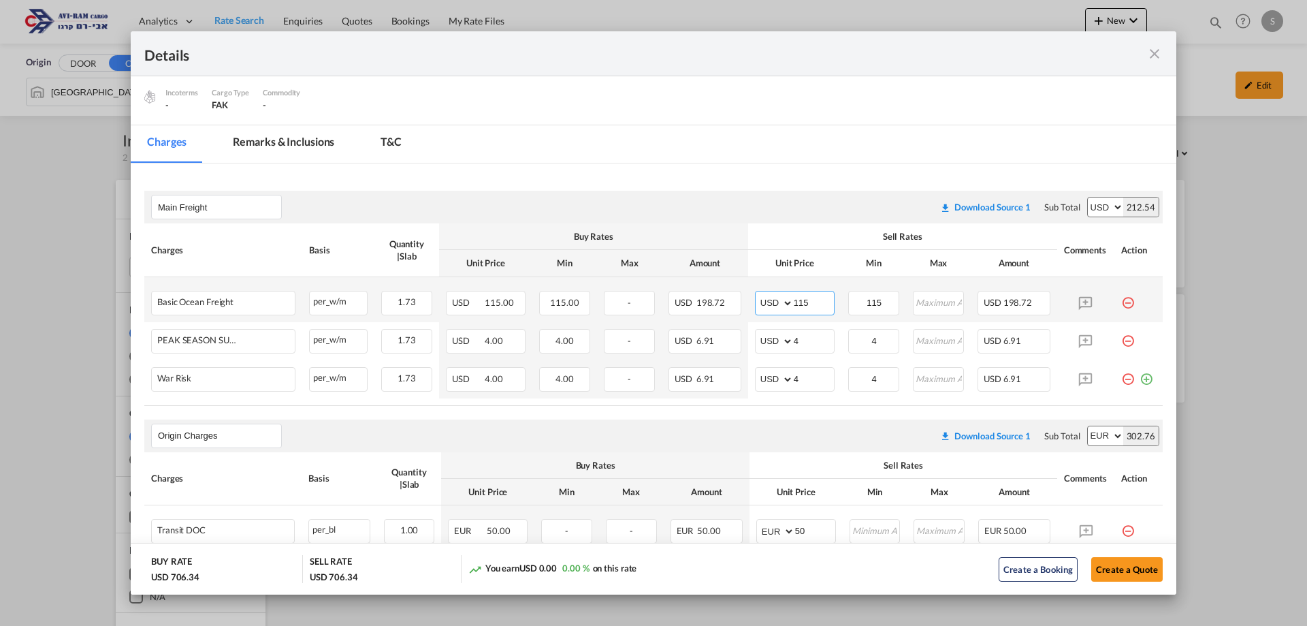
drag, startPoint x: 773, startPoint y: 301, endPoint x: 739, endPoint y: 306, distance: 33.8
click at [739, 306] on tr "Basic Ocean Freight Please Enter Already Exists per_w/m per_w/m can not applied…" at bounding box center [653, 299] width 1018 height 45
type input "130"
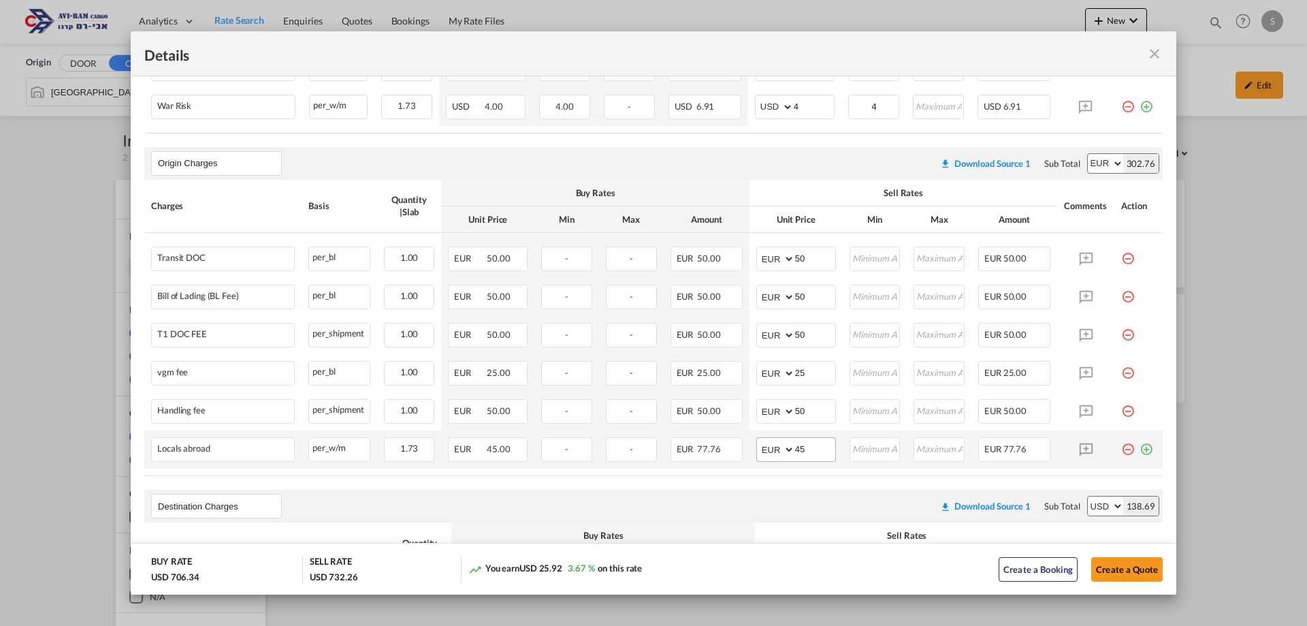
type input "130"
drag, startPoint x: 799, startPoint y: 451, endPoint x: 750, endPoint y: 455, distance: 48.5
click at [756, 456] on md-input-container "AED AFN ALL AMD ANG AOA ARS AUD AWG AZN BAM BBD BDT BGN BHD BIF BMD BND BOB BRL…" at bounding box center [796, 449] width 80 height 25
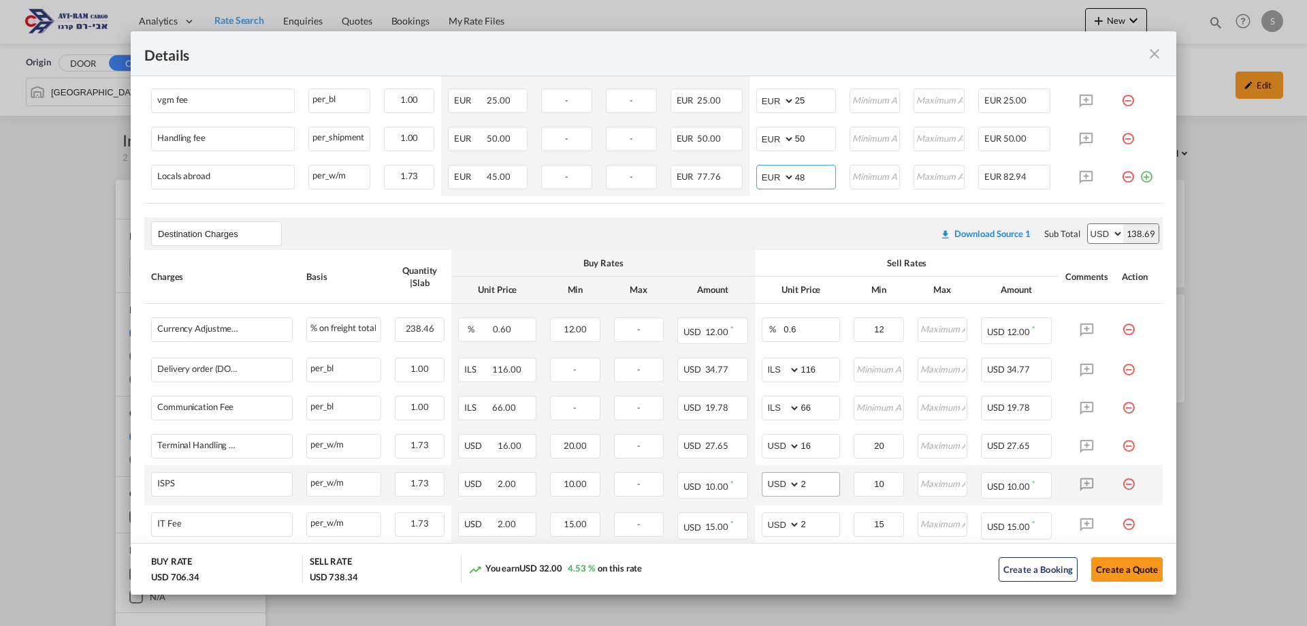
scroll to position [849, 0]
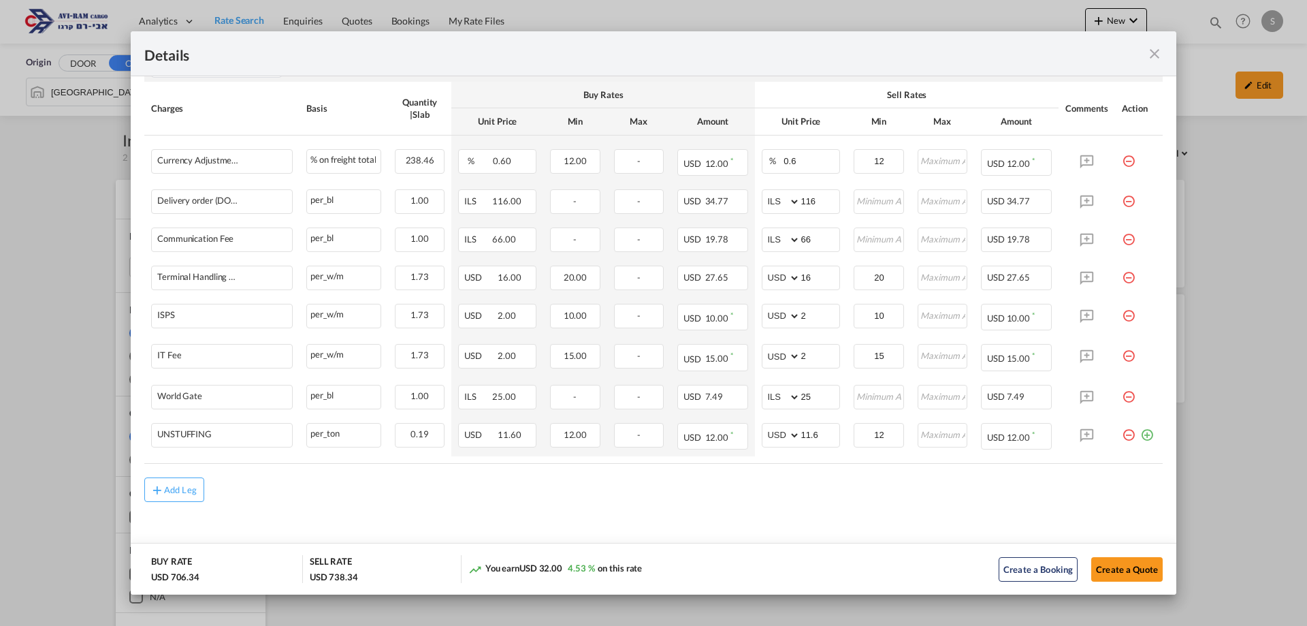
type input "48"
click at [552, 481] on div "Add Leg" at bounding box center [653, 489] width 1018 height 25
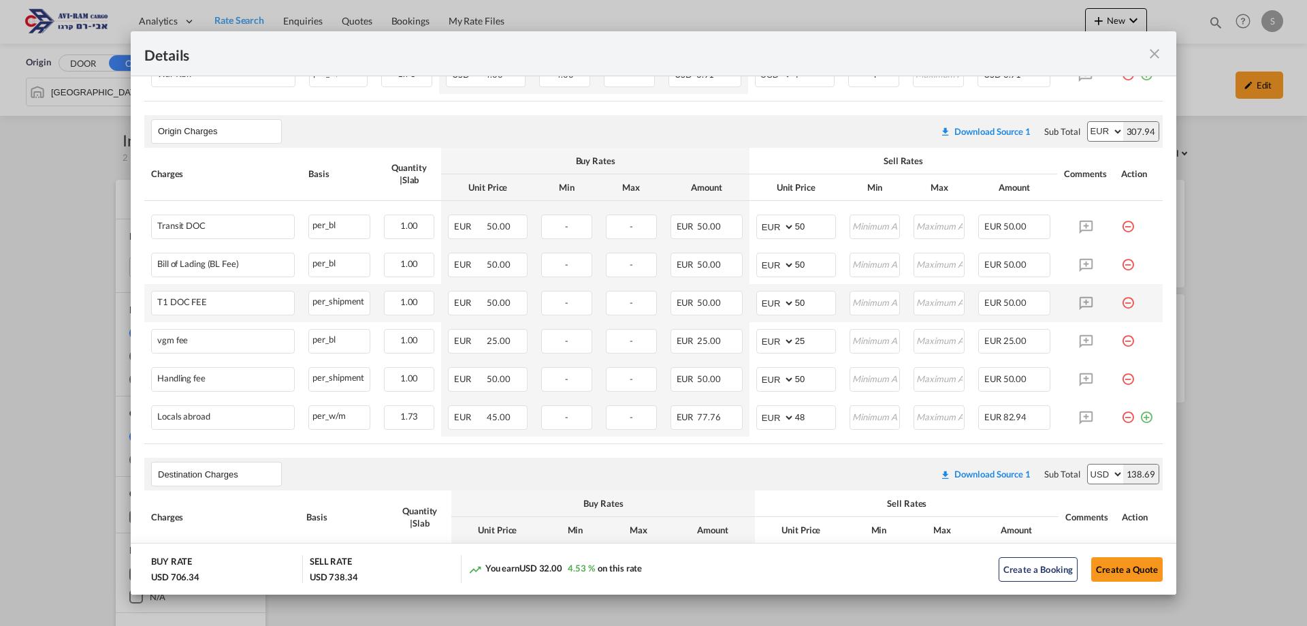
scroll to position [713, 0]
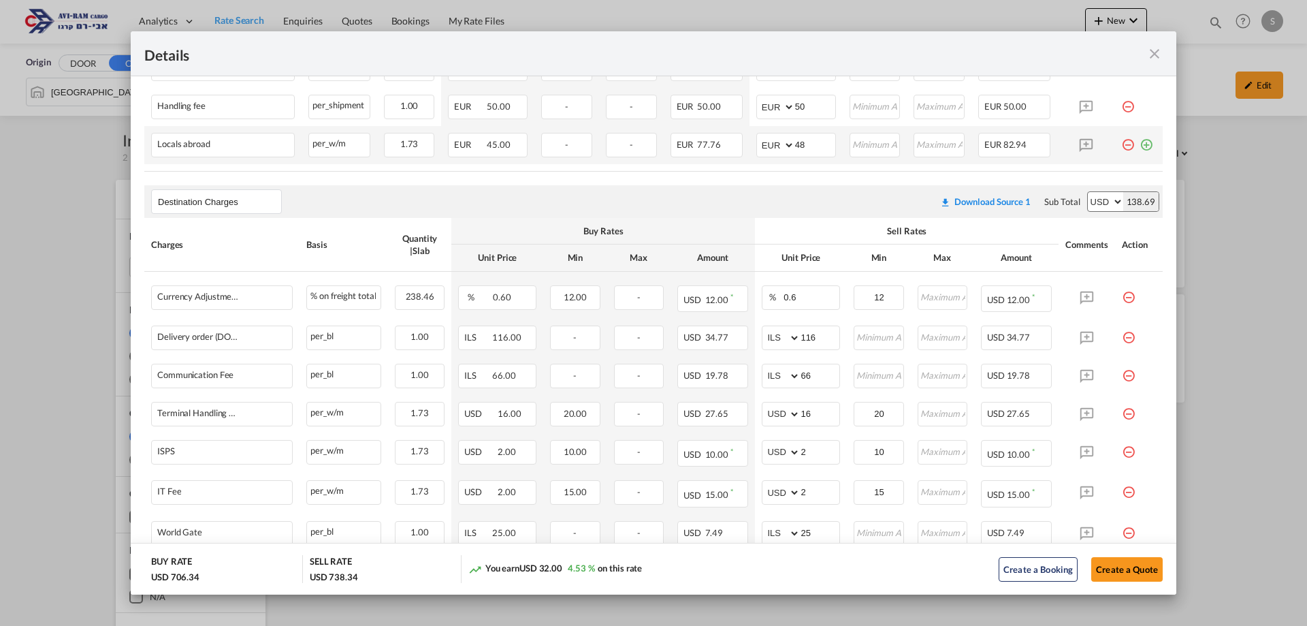
click at [1140, 146] on md-icon "icon-plus-circle-outline green-400-fg" at bounding box center [1147, 140] width 14 height 14
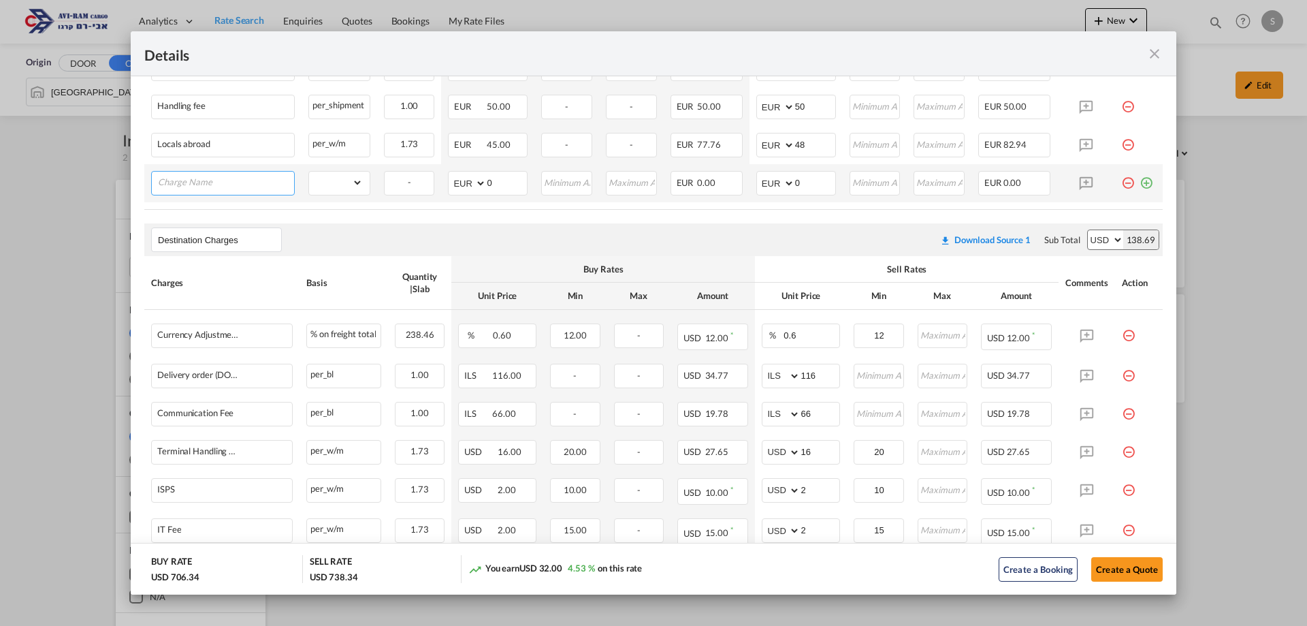
click at [236, 177] on input "Charge Name" at bounding box center [226, 182] width 136 height 20
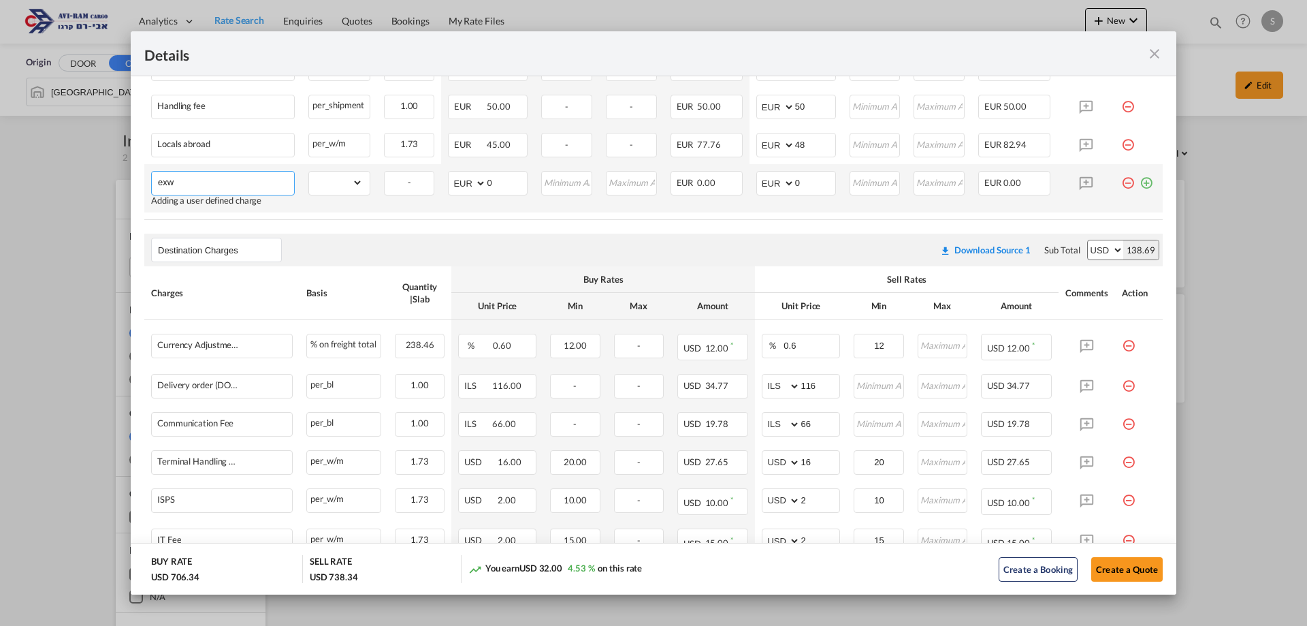
click at [236, 176] on input "exw" at bounding box center [226, 182] width 136 height 20
click at [244, 204] on span "EXW TUR KEY TO KOPER" at bounding box center [253, 208] width 172 height 12
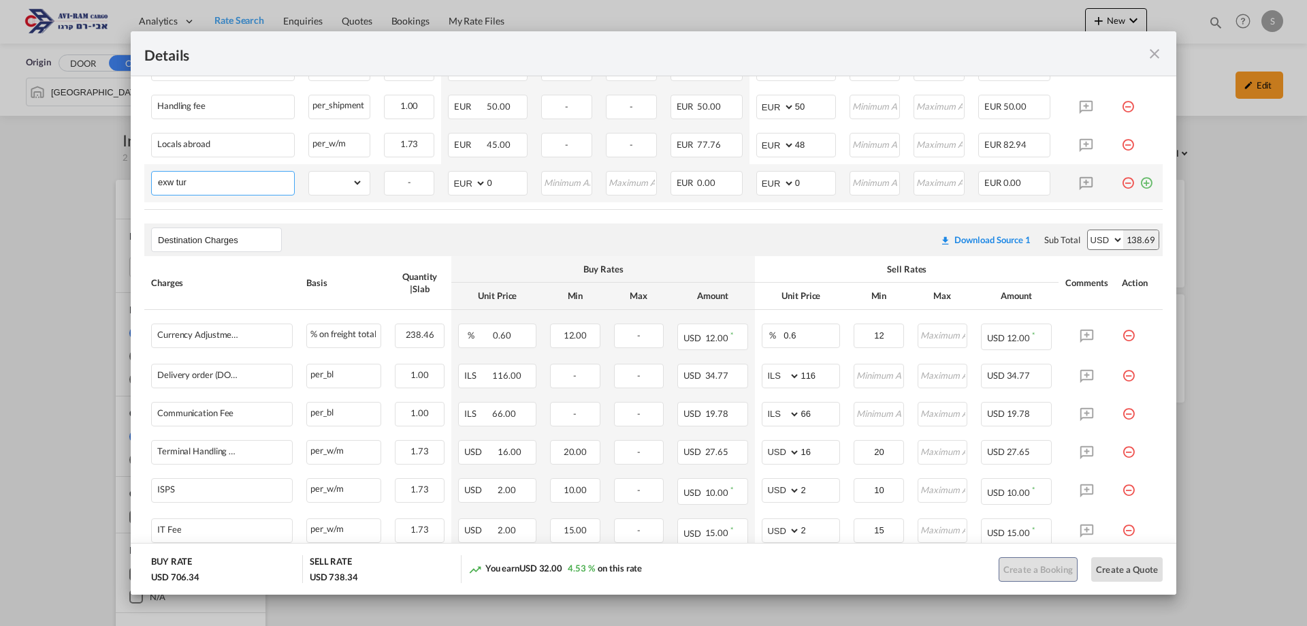
type input "EXW TURKEY TO KOPER"
click at [320, 179] on select "gross_weight volumetric_weight per_shipment per_bl per_km per_hawb per_kg flat …" at bounding box center [335, 183] width 53 height 22
select select "per_bl"
click at [309, 172] on select "gross_weight volumetric_weight per_shipment per_bl per_km per_hawb per_kg flat …" at bounding box center [335, 183] width 53 height 22
click at [775, 184] on select "AED AFN ALL AMD ANG AOA ARS AUD AWG AZN BAM BBD BDT BGN BHD BIF BMD BND BOB BRL…" at bounding box center [776, 183] width 35 height 19
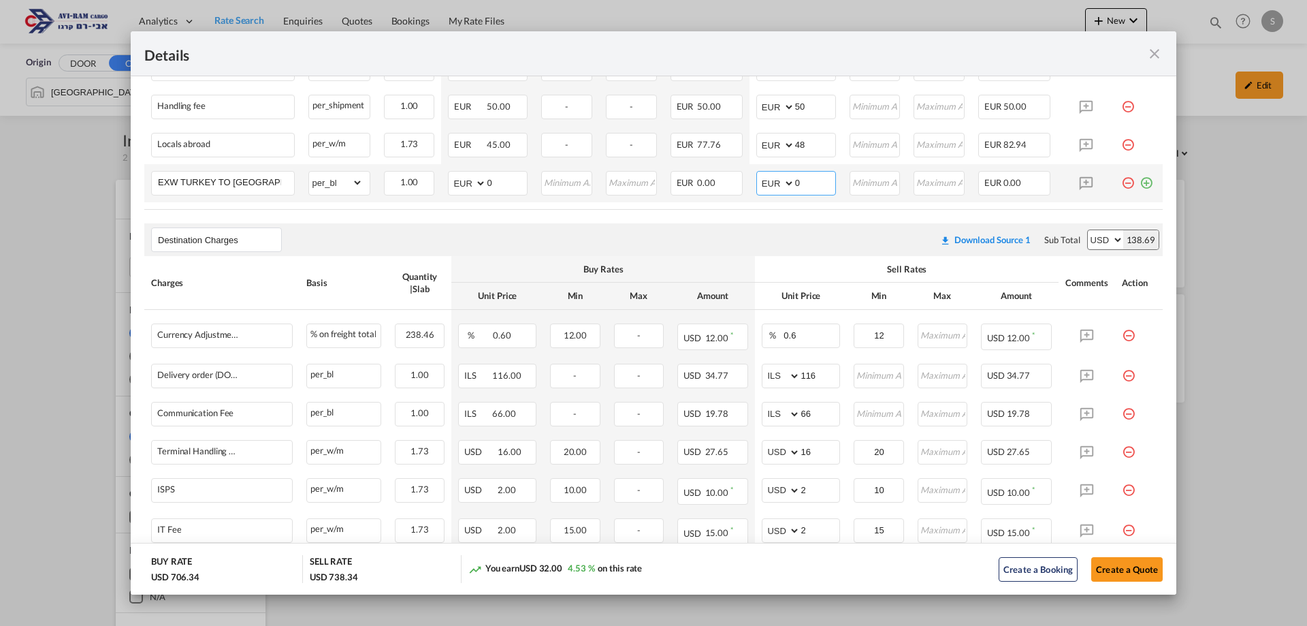
select select "string:USD"
click at [759, 174] on select "AED AFN ALL AMD ANG AOA ARS AUD AWG AZN BAM BBD BDT BGN BHD BIF BMD BND BOB BRL…" at bounding box center [776, 183] width 35 height 19
select select "string:USD"
click at [798, 178] on input "0" at bounding box center [815, 182] width 40 height 20
drag, startPoint x: 810, startPoint y: 184, endPoint x: 752, endPoint y: 191, distance: 58.9
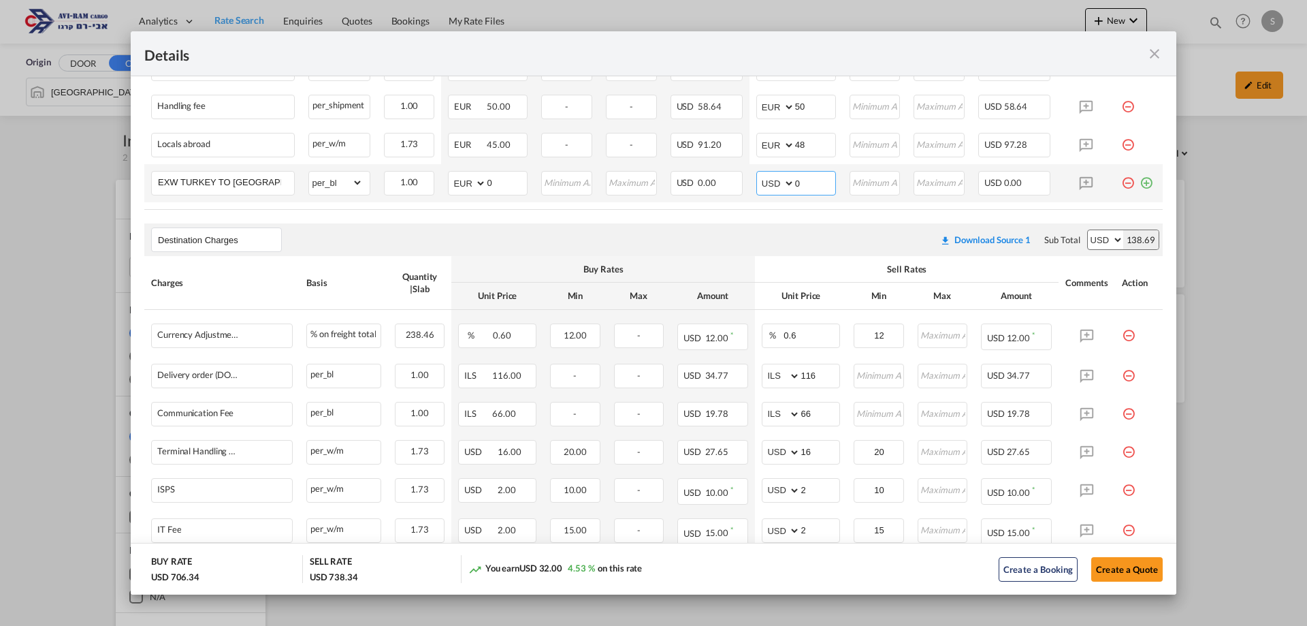
click at [756, 191] on md-input-container "AED AFN ALL AMD ANG AOA ARS AUD AWG AZN BAM BBD BDT BGN BHD BIF BMD BND BOB BRL…" at bounding box center [796, 183] width 80 height 25
type input "245"
click at [1120, 566] on button "Create a Quote" at bounding box center [1126, 569] width 71 height 25
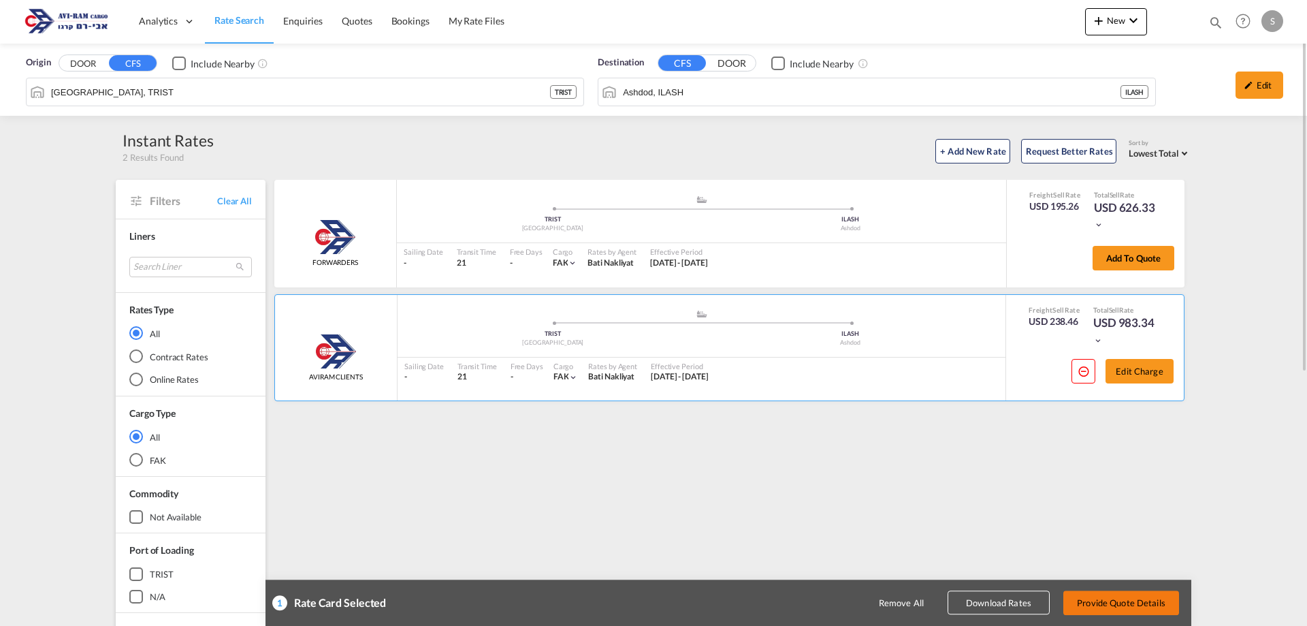
click at [1146, 597] on button "Provide Quote Details" at bounding box center [1121, 602] width 116 height 25
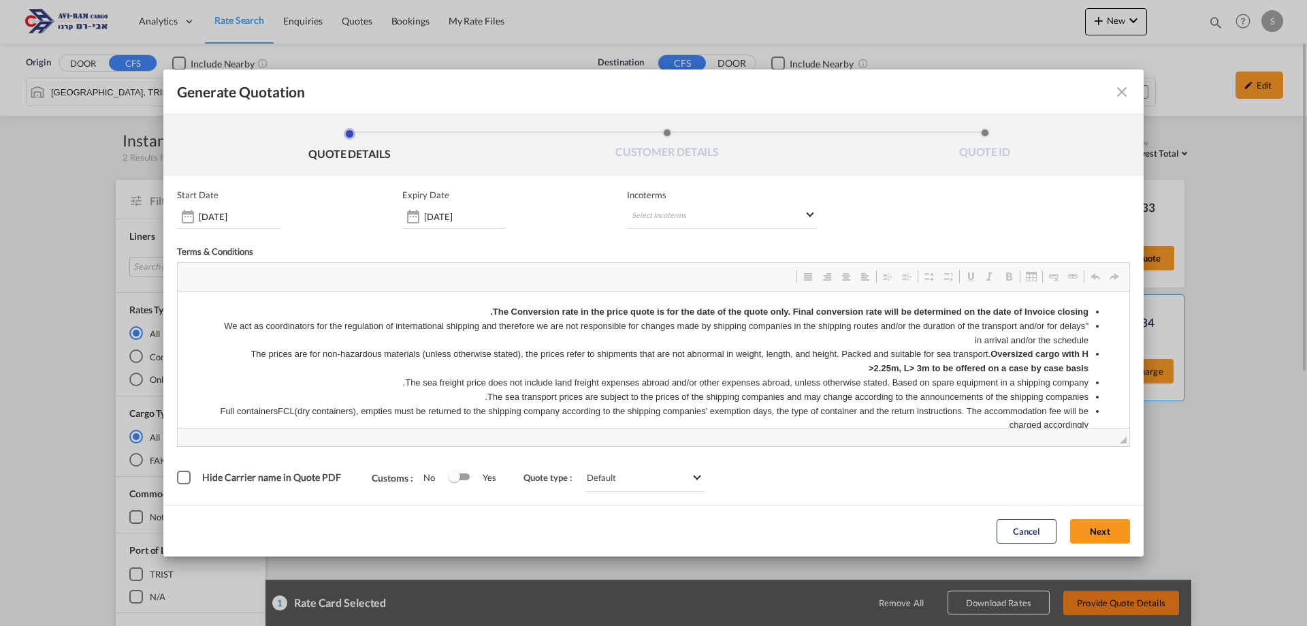
scroll to position [0, 0]
click at [669, 219] on md-select "Select Incoterms FAS - import Free Alongside Ship DPU - import Delivery at Plac…" at bounding box center [722, 216] width 191 height 25
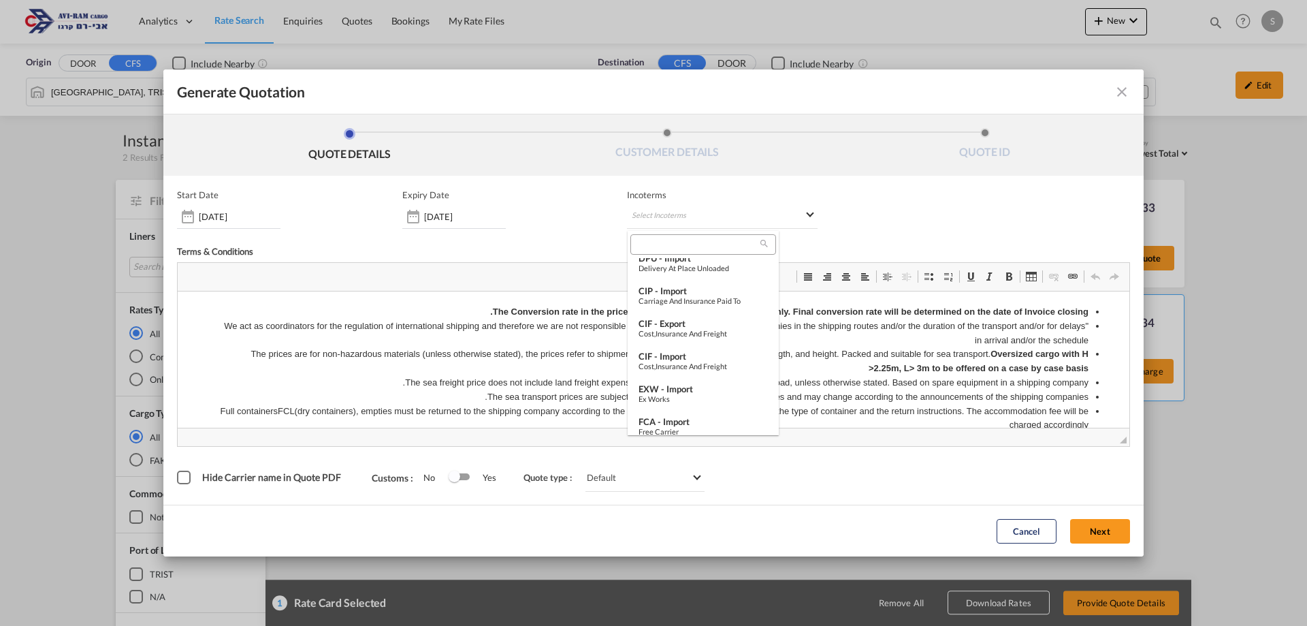
scroll to position [62, 0]
click at [694, 374] on div "EXW - import" at bounding box center [703, 370] width 129 height 11
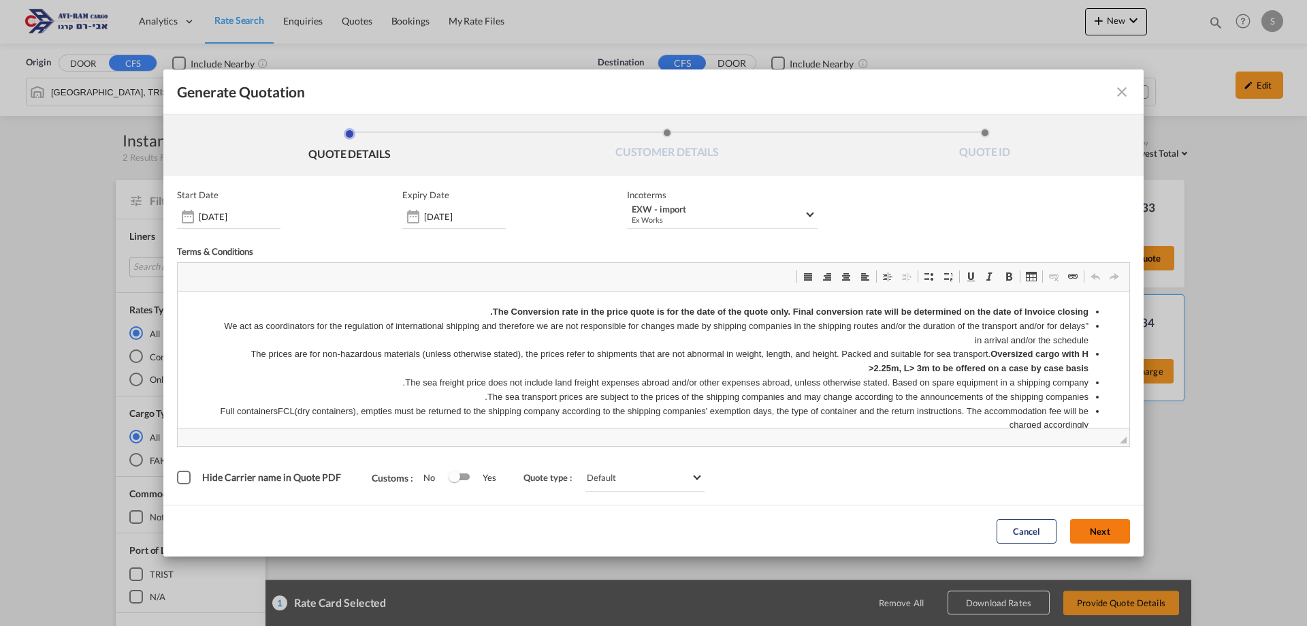
click at [1095, 524] on button "Next" at bounding box center [1100, 531] width 60 height 25
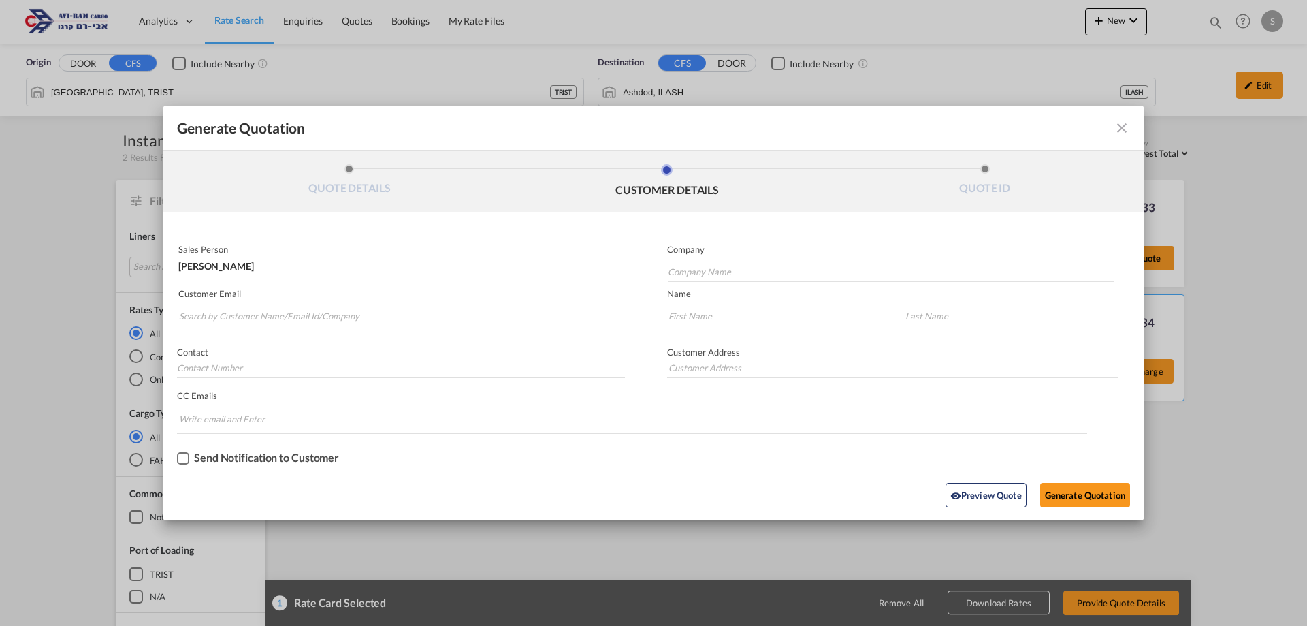
click at [327, 308] on input "Search by Customer Name/Email Id/Company" at bounding box center [403, 316] width 449 height 20
click at [327, 307] on input "Search by Customer Name/Email Id/Company" at bounding box center [403, 316] width 449 height 20
click at [325, 310] on input "Search by Customer Name/Email Id/Company" at bounding box center [403, 316] width 449 height 20
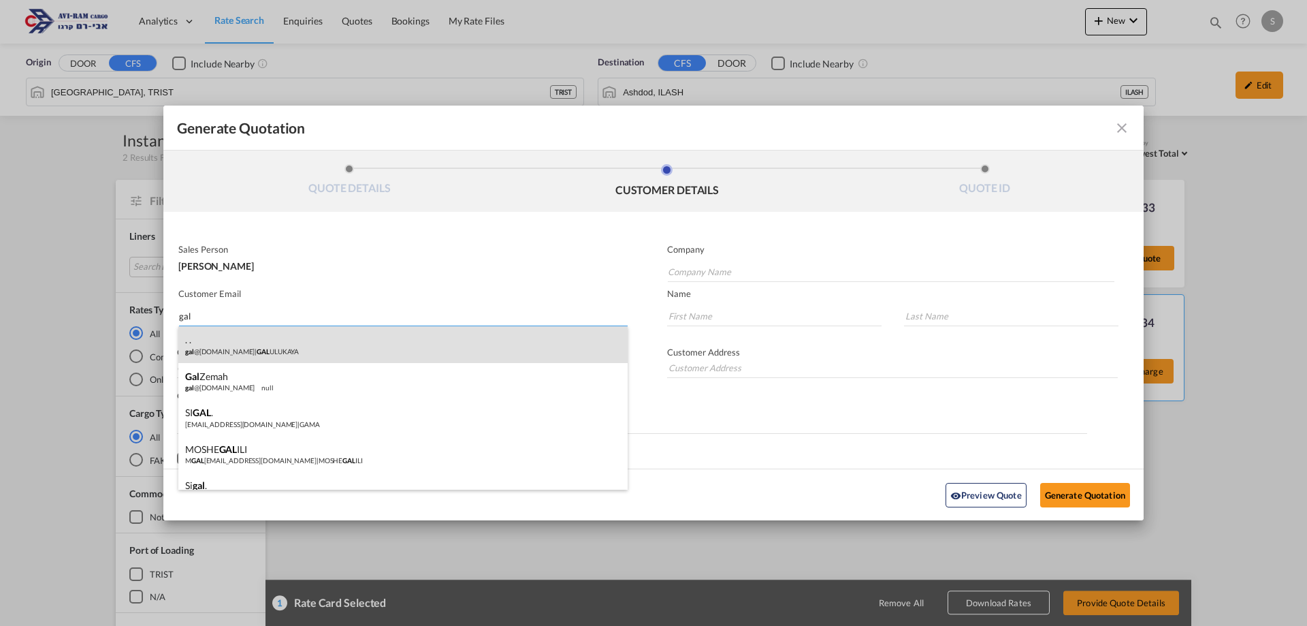
type input "gal"
click at [285, 346] on div ". . gal @leadztrade.com | GAL ULUKAYA" at bounding box center [402, 344] width 449 height 37
type input "GAL ULUKAYA"
type input "gal@leadztrade.com"
type input "."
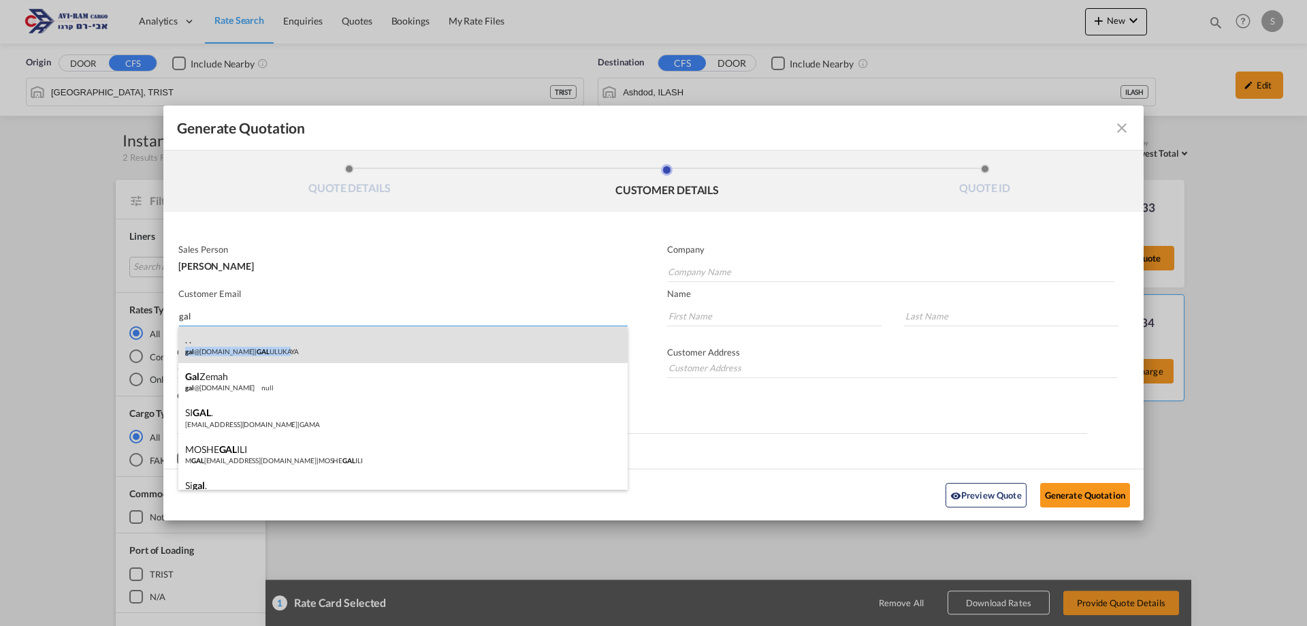
type input "."
type input "+972.52.34423000"
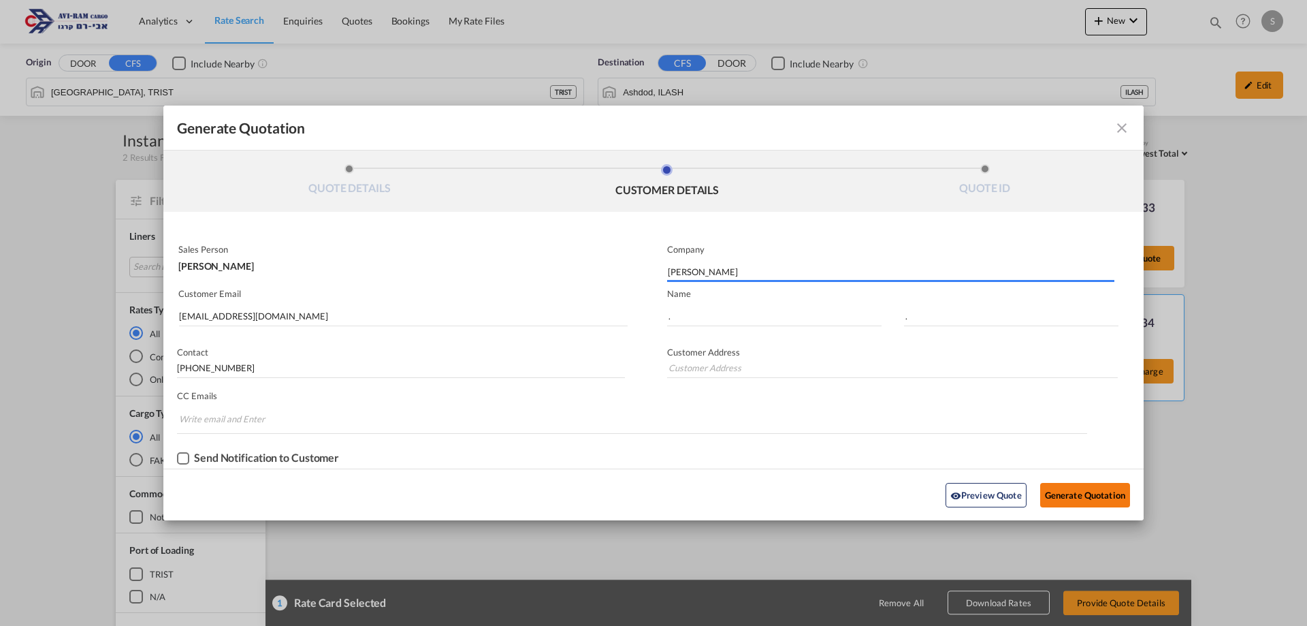
click at [1071, 492] on button "Generate Quotation" at bounding box center [1085, 495] width 90 height 25
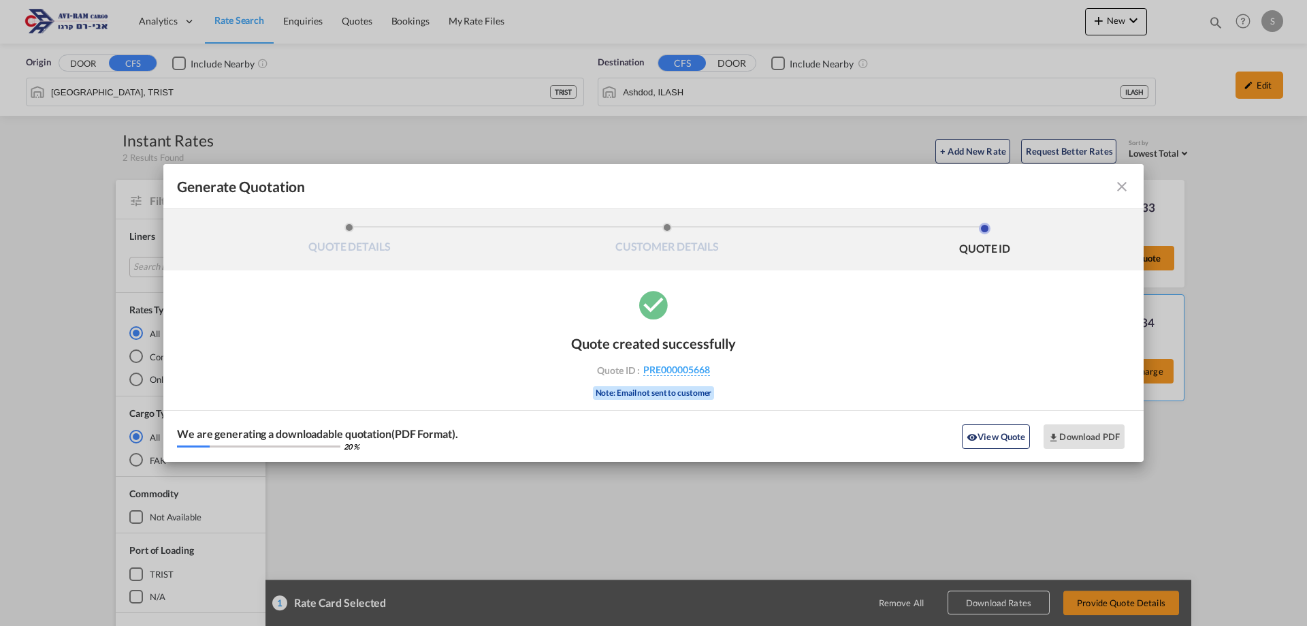
click at [1029, 313] on div "Quote created successfully Quote ID : PRE000005668 Note: Email not sent to cust…" at bounding box center [653, 374] width 980 height 174
click at [1087, 440] on button "Download PDF" at bounding box center [1084, 436] width 81 height 25
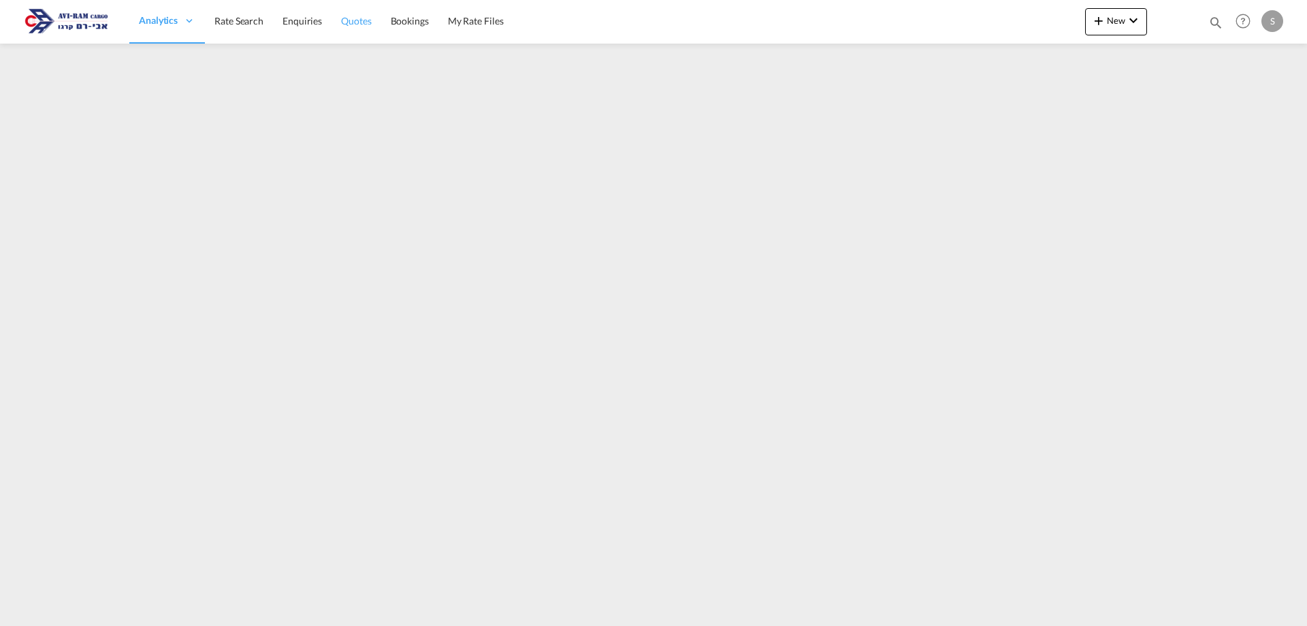
click at [362, 27] on span "Quotes" at bounding box center [356, 21] width 30 height 12
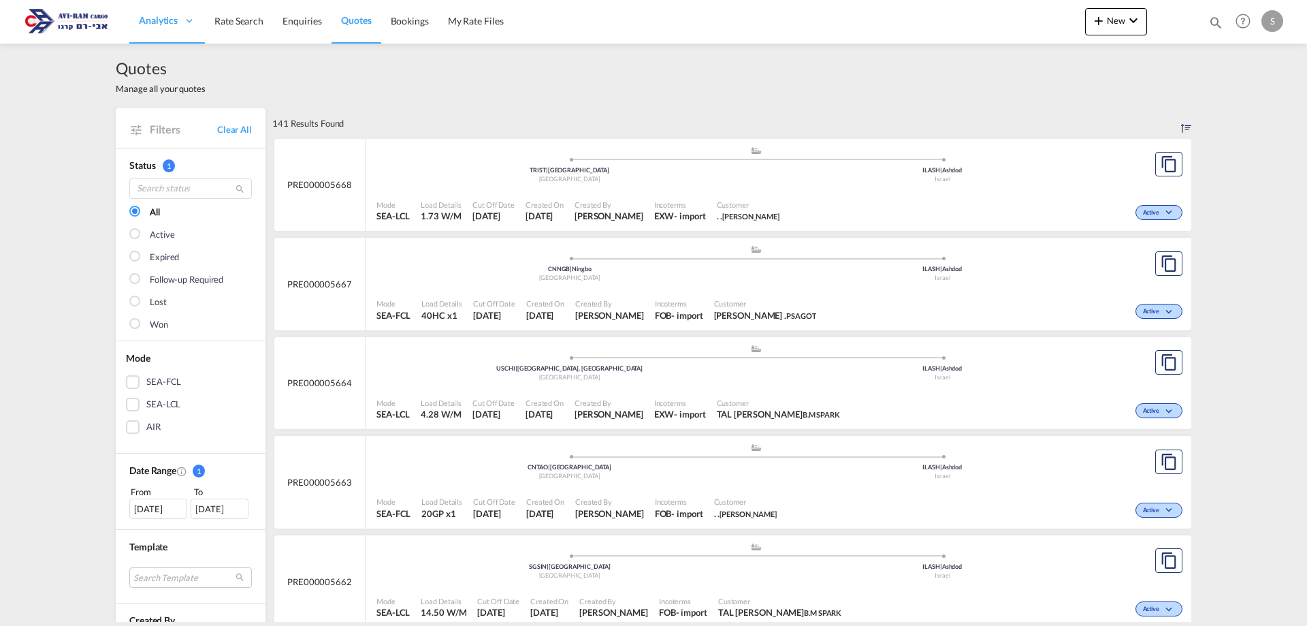
click at [711, 206] on div "Incoterms EXW - import" at bounding box center [680, 211] width 63 height 34
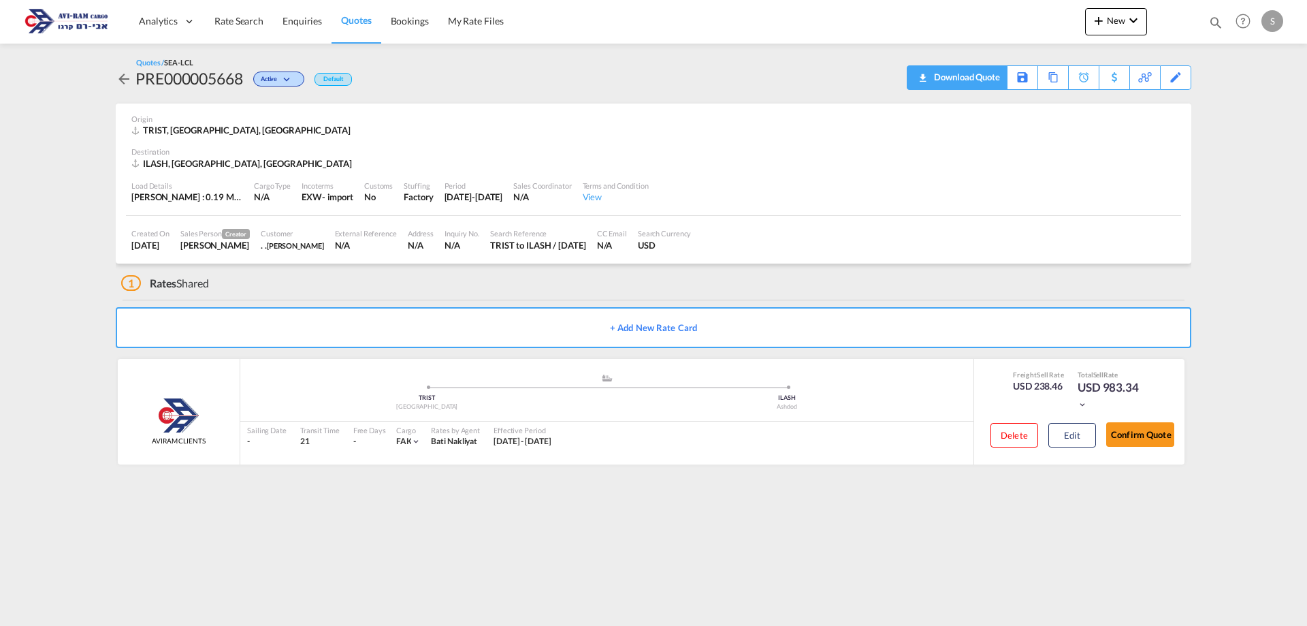
click at [990, 82] on div "Download Quote" at bounding box center [965, 77] width 69 height 22
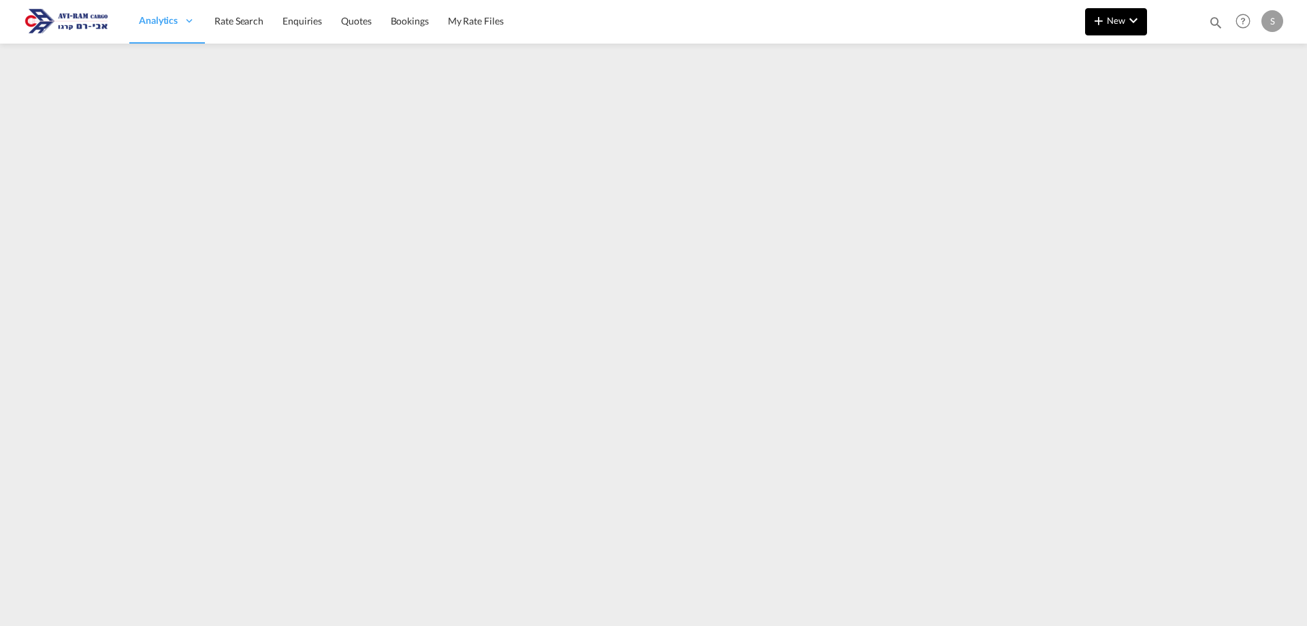
click at [1106, 22] on md-icon "icon-plus 400-fg" at bounding box center [1099, 20] width 16 height 16
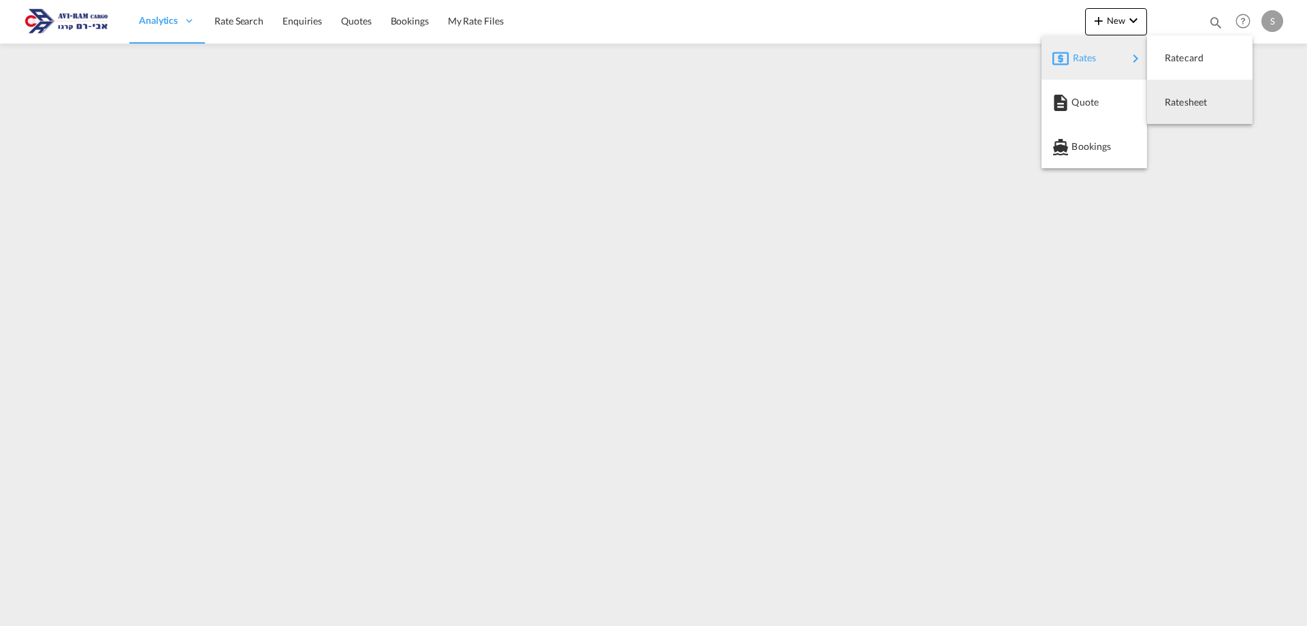
click at [1176, 112] on span "Ratesheet" at bounding box center [1172, 102] width 15 height 27
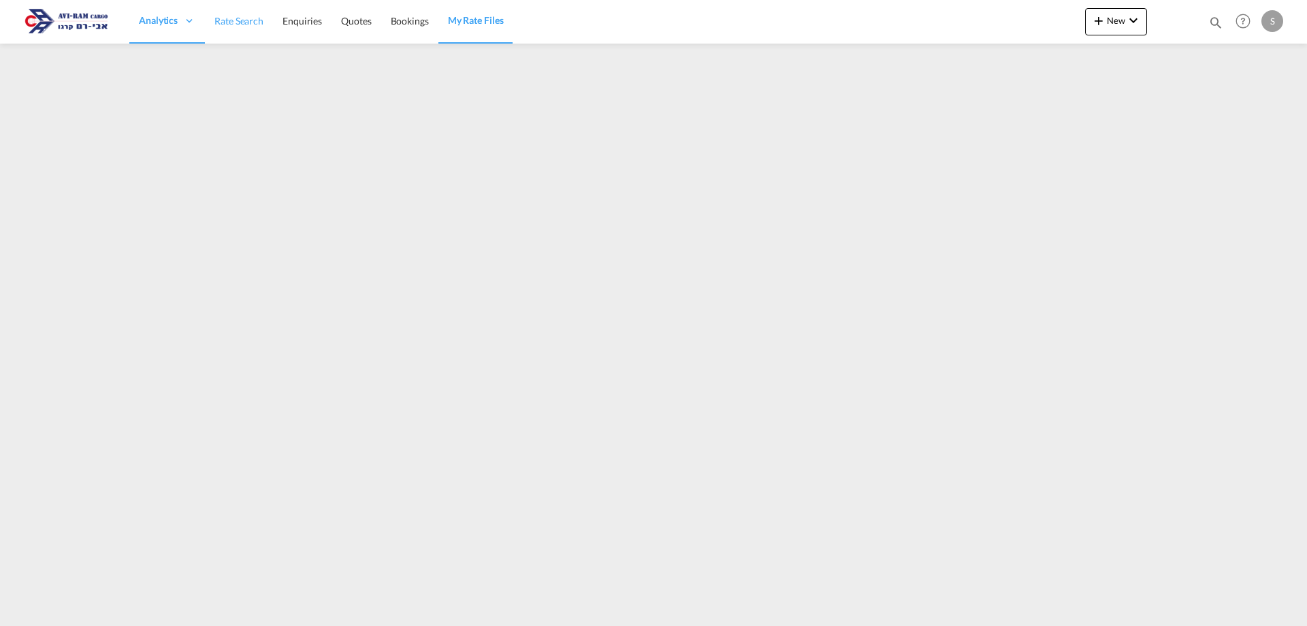
click at [253, 10] on link "Rate Search" at bounding box center [239, 21] width 68 height 44
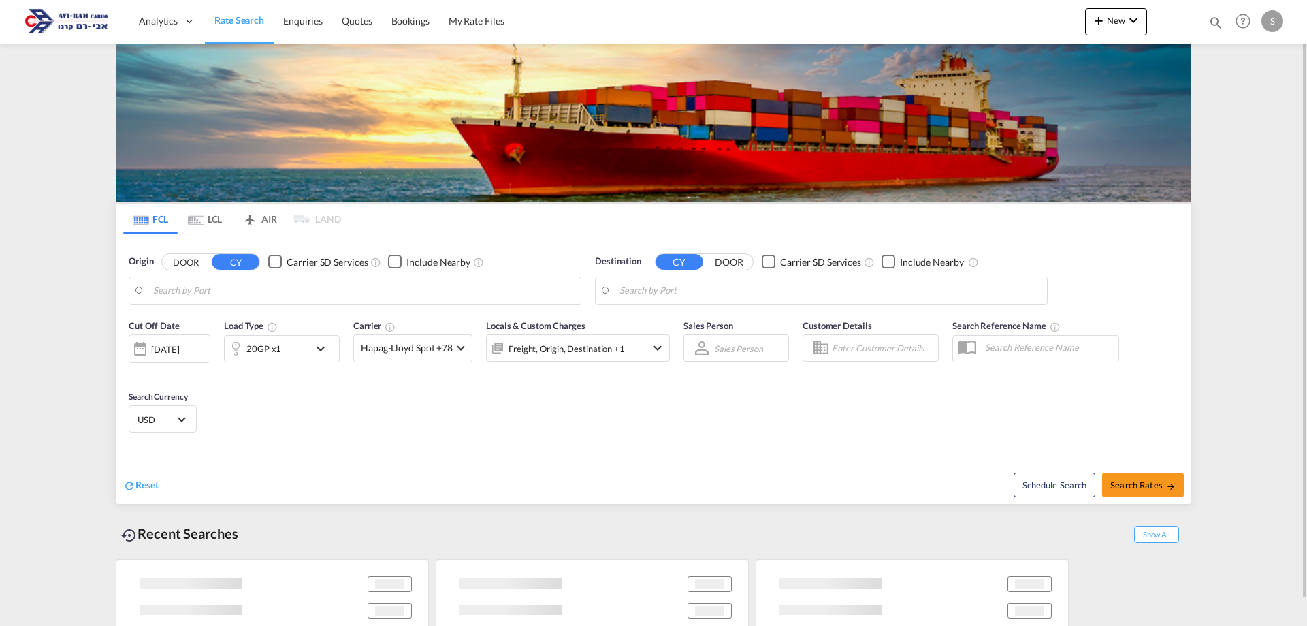
type input "Ningbo, CNNGB"
type input "Ashdod, ILASH"
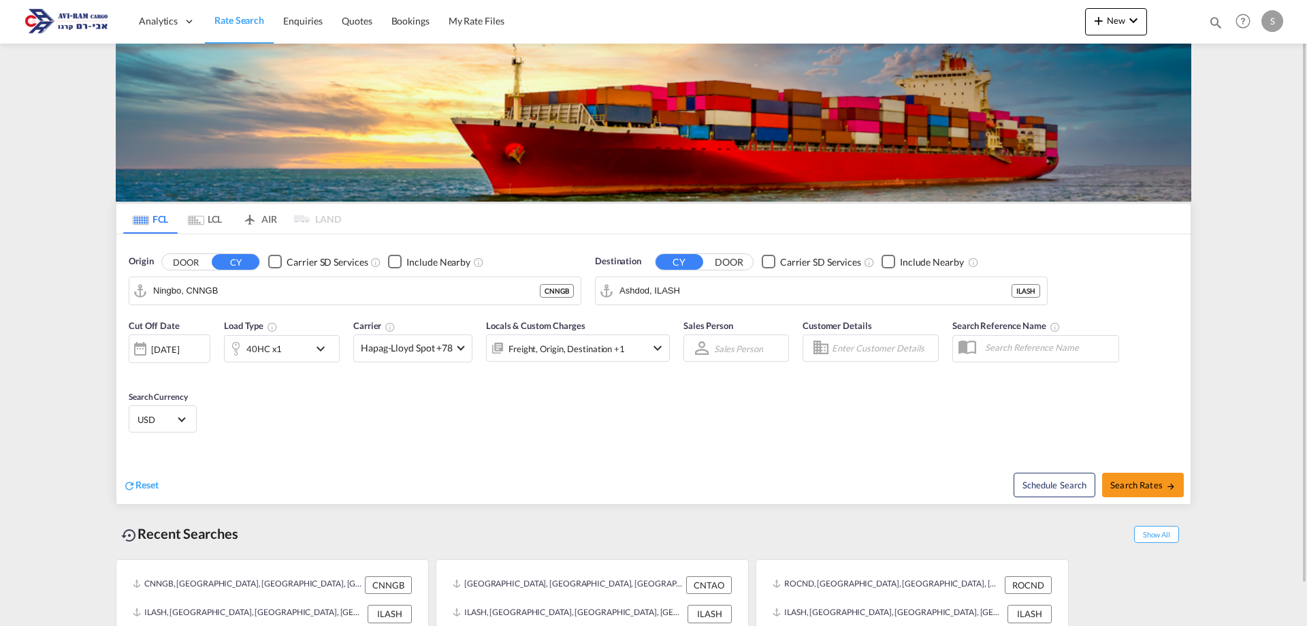
click at [204, 222] on md-tab-item "LCL" at bounding box center [205, 219] width 54 height 30
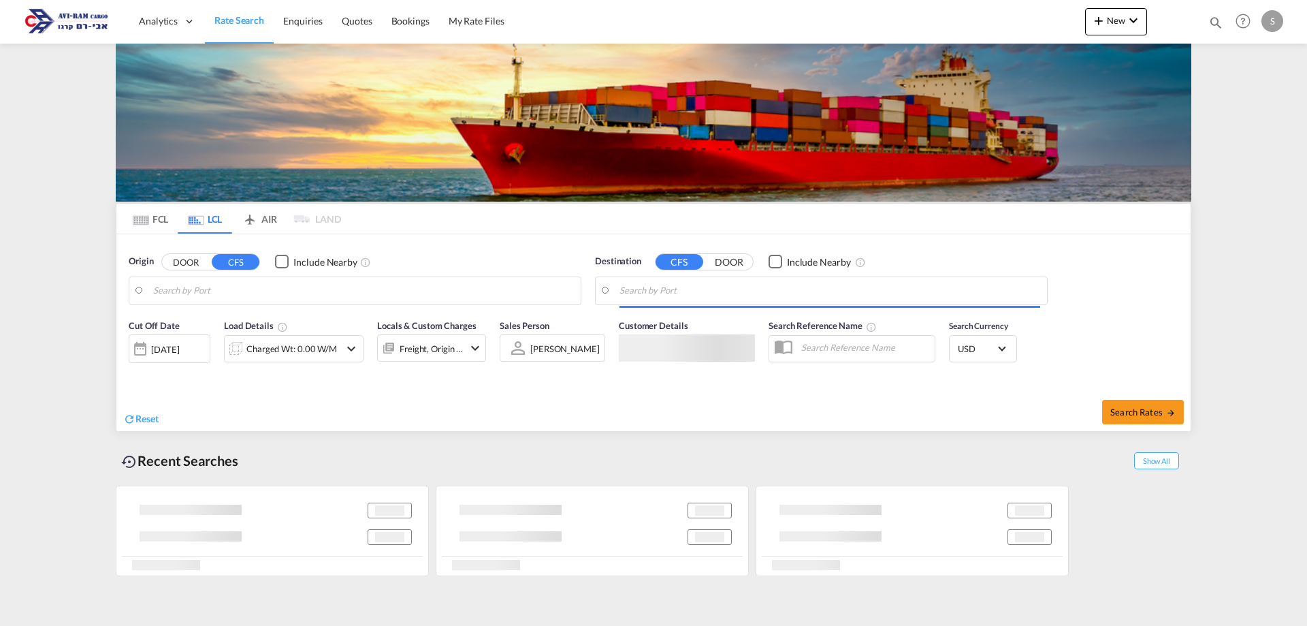
type input "Istanbul, TRIST"
type input "Ashdod, ILASH"
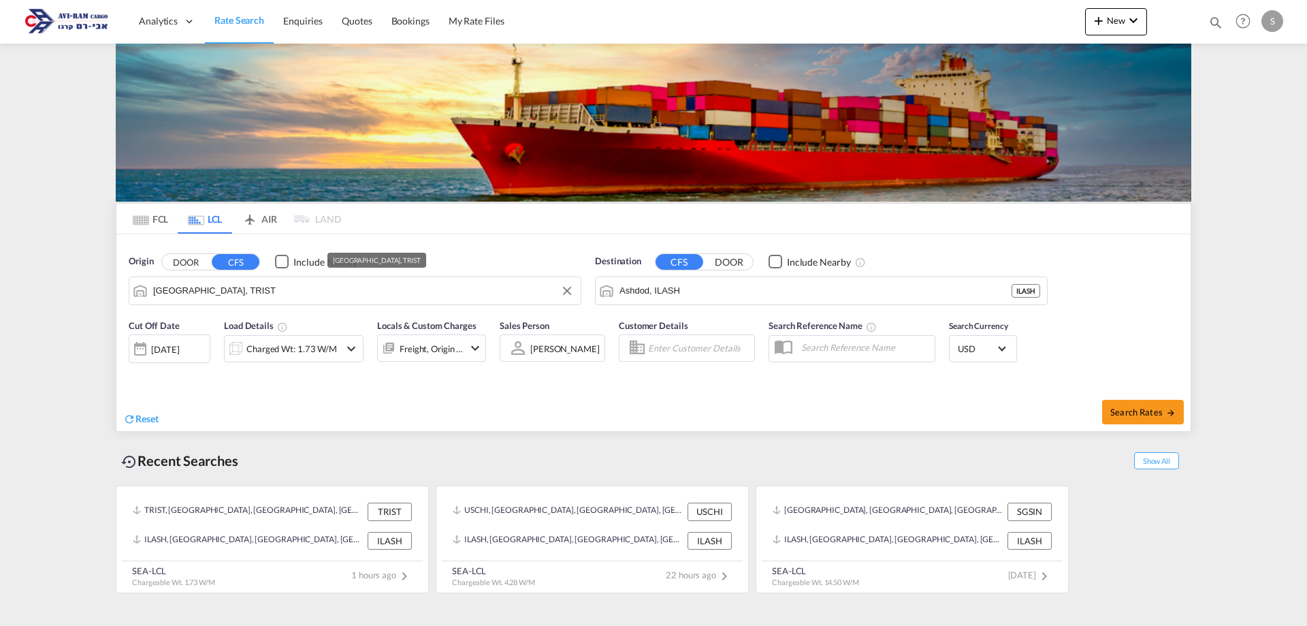
click at [220, 292] on input "Istanbul, TRIST" at bounding box center [363, 290] width 421 height 20
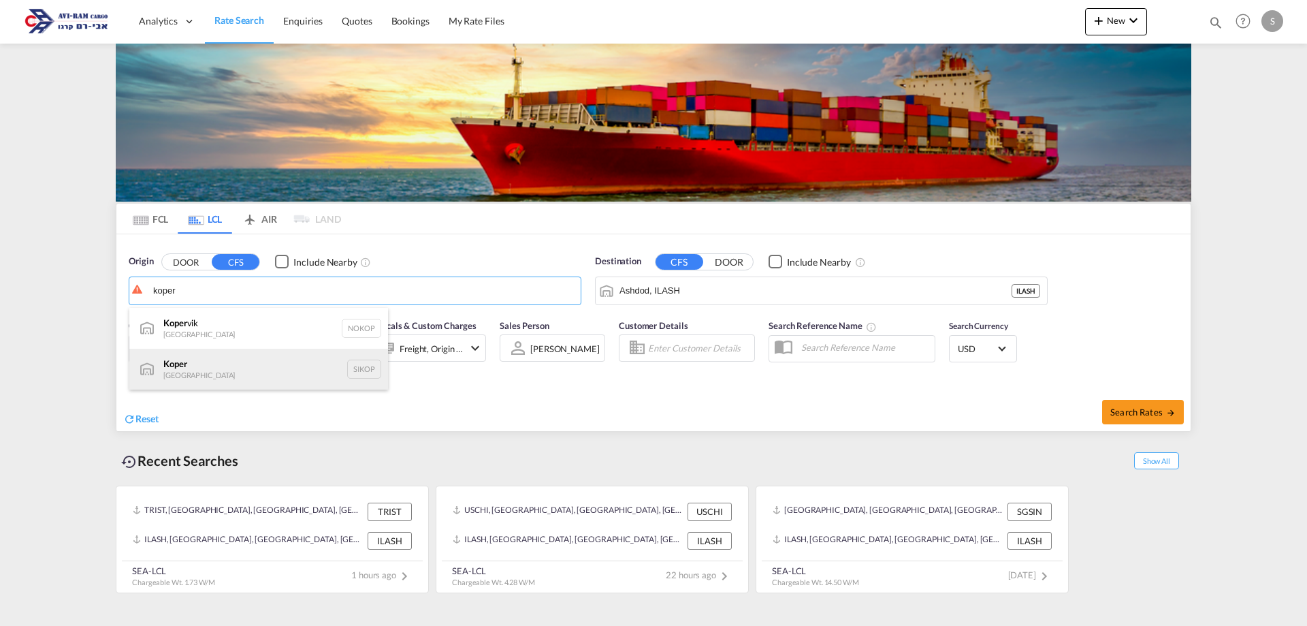
click at [236, 376] on div "Koper Slovenia SIKOP" at bounding box center [258, 369] width 259 height 41
type input "Koper, SIKOP"
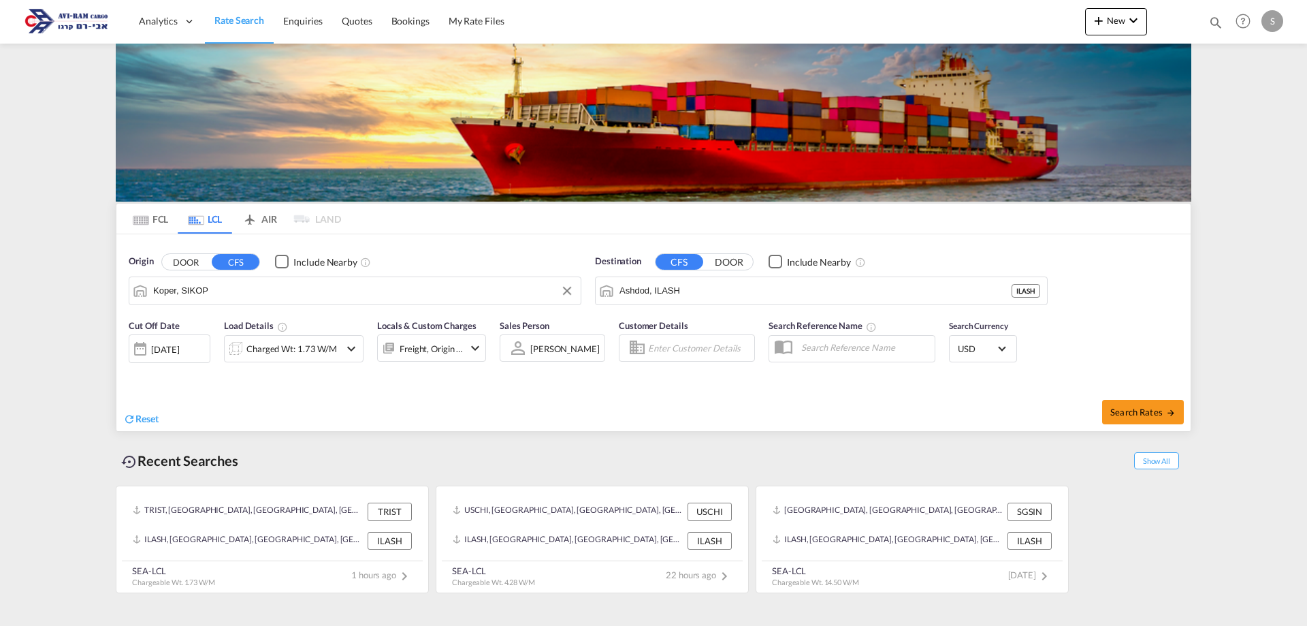
click at [195, 293] on input "Koper, SIKOP" at bounding box center [363, 290] width 421 height 20
click at [253, 340] on div "Charged Wt: 1.73 W/M" at bounding box center [291, 348] width 91 height 19
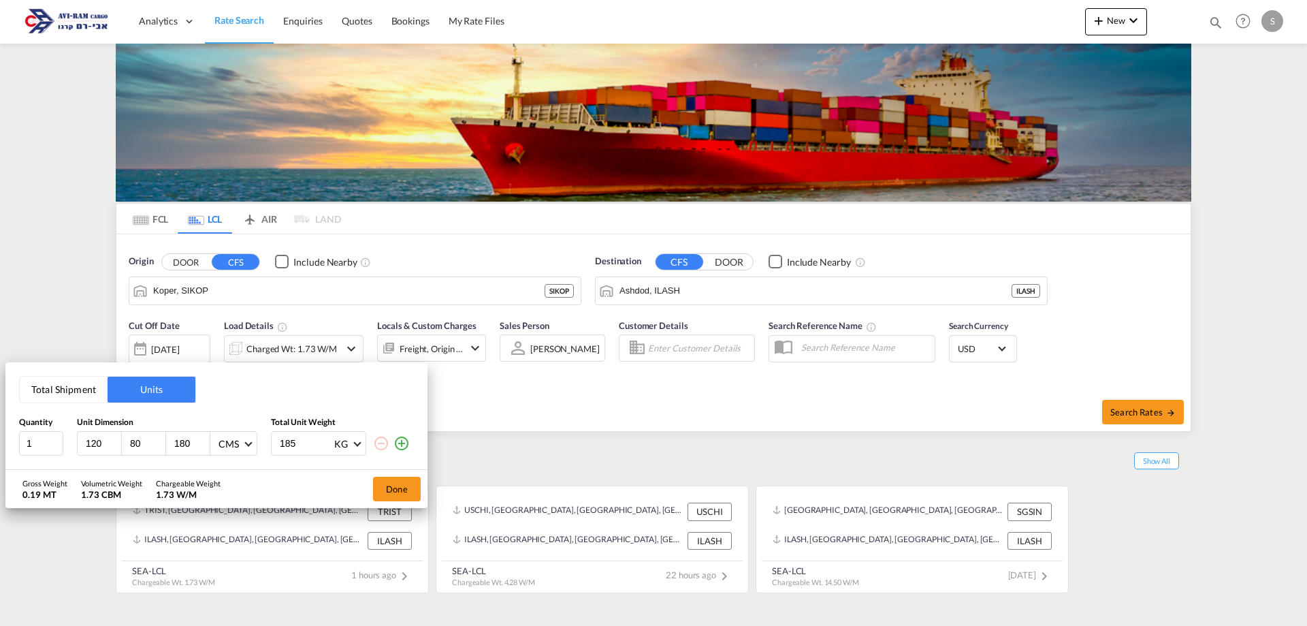
click at [67, 389] on button "Total Shipment" at bounding box center [64, 389] width 88 height 26
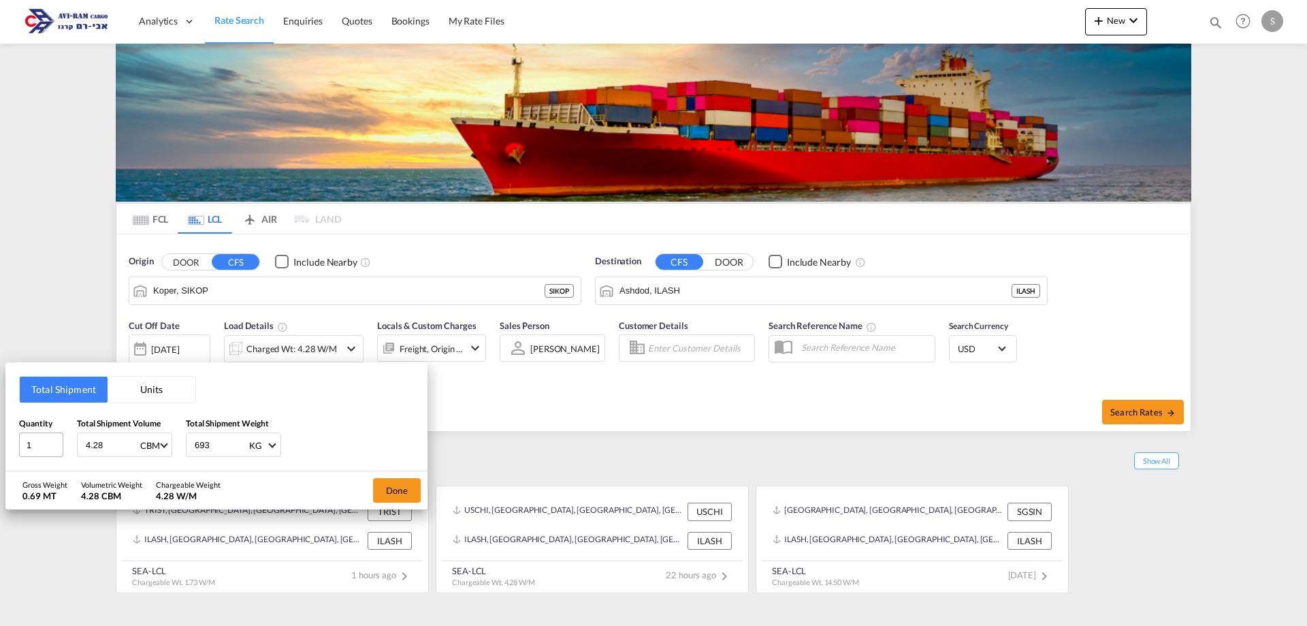
drag, startPoint x: 114, startPoint y: 440, endPoint x: 38, endPoint y: 454, distance: 77.5
click at [39, 454] on div "Quantity 1 Total Shipment Volume 4.28 CBM CBM CFT Total Shipment Weight 693 KG …" at bounding box center [216, 437] width 395 height 41
type input "1"
type input "48.5"
click at [406, 488] on button "Done" at bounding box center [397, 490] width 48 height 25
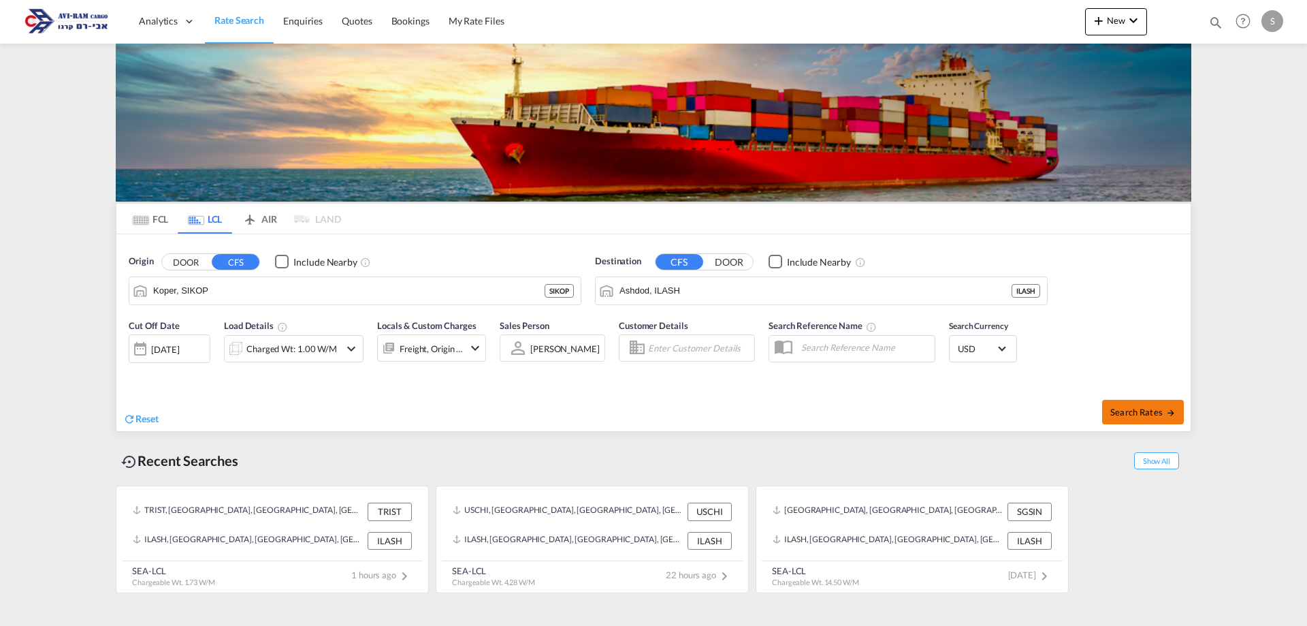
click at [1123, 406] on span "Search Rates" at bounding box center [1142, 411] width 65 height 11
type input "SIKOP to ILASH / [DATE]"
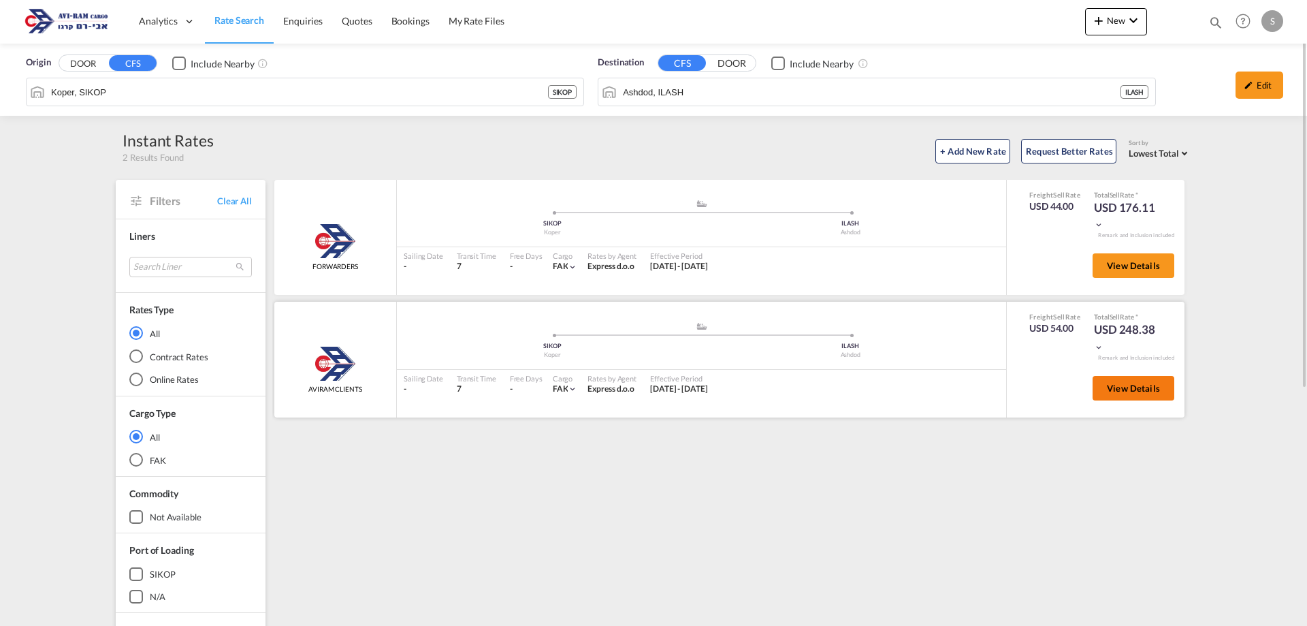
click at [1136, 391] on span "View Details" at bounding box center [1133, 388] width 53 height 11
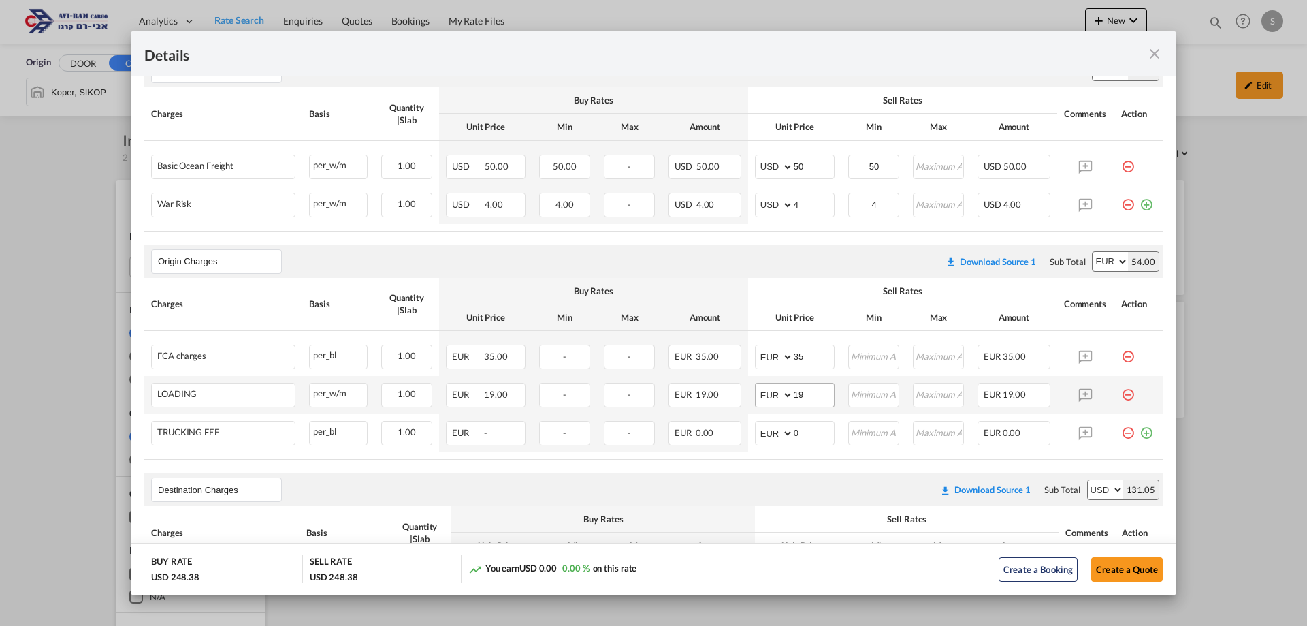
scroll to position [340, 0]
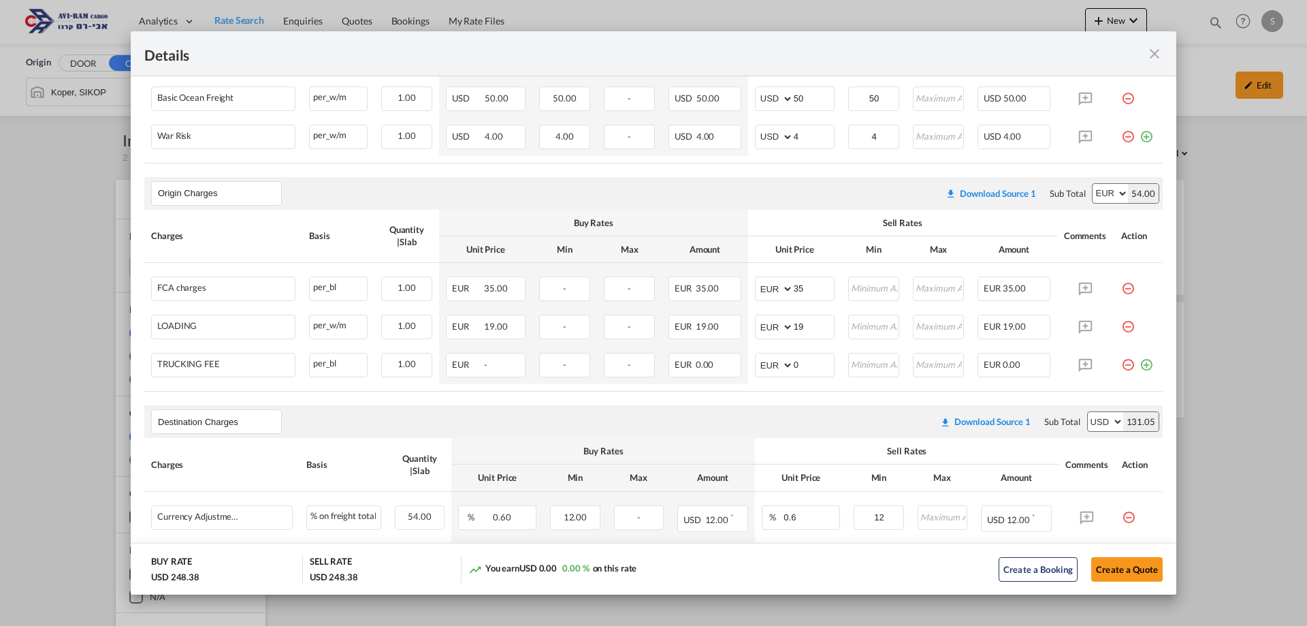
click at [1121, 366] on md-icon "icon-minus-circle-outline red-400-fg pt-7" at bounding box center [1128, 360] width 14 height 14
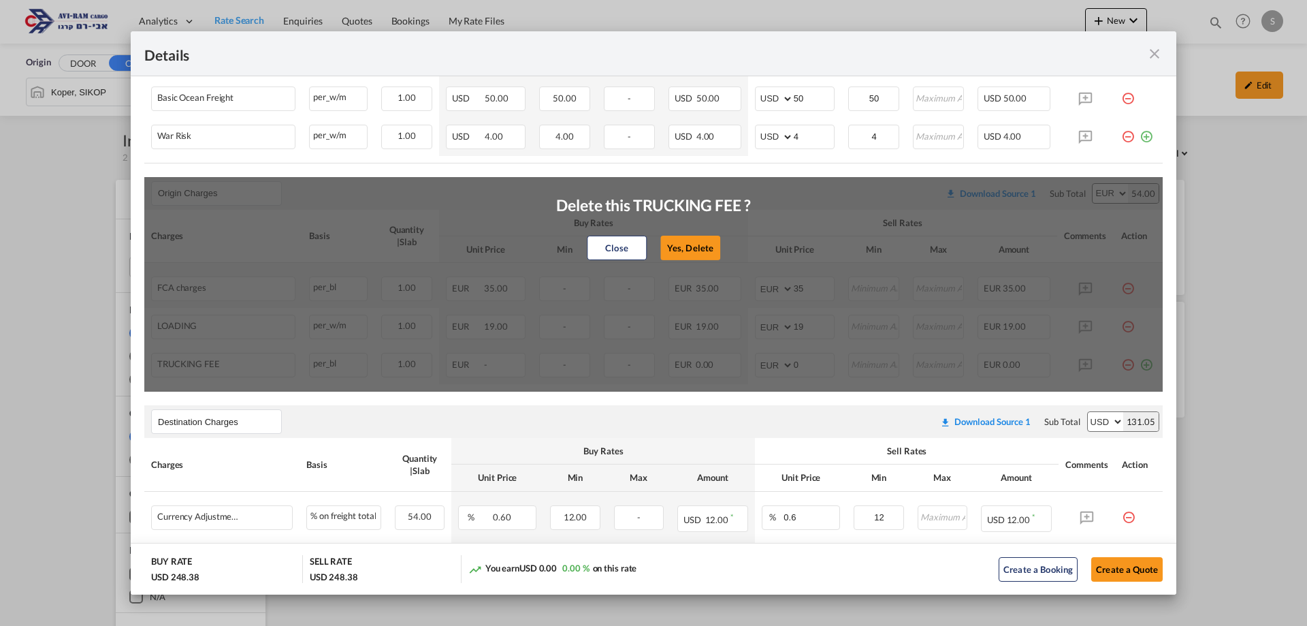
drag, startPoint x: 679, startPoint y: 244, endPoint x: 869, endPoint y: 272, distance: 191.9
click at [680, 246] on button "Yes, Delete" at bounding box center [690, 248] width 60 height 25
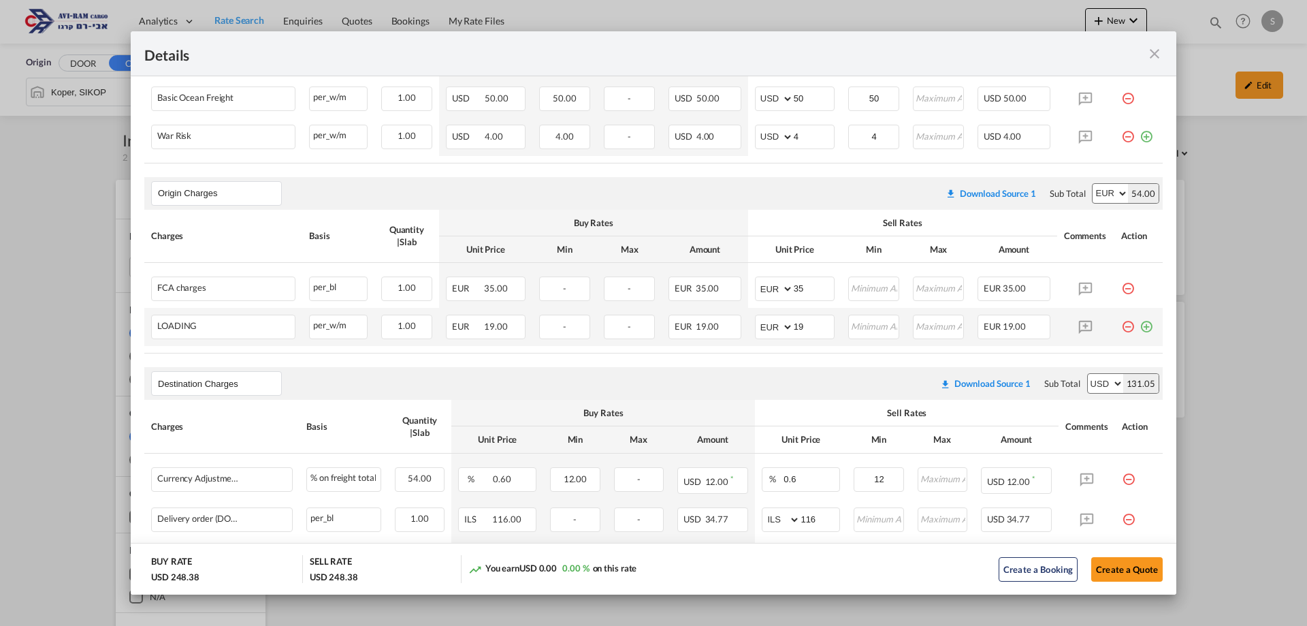
click at [1123, 325] on md-icon "icon-minus-circle-outline red-400-fg pt-7" at bounding box center [1128, 322] width 14 height 14
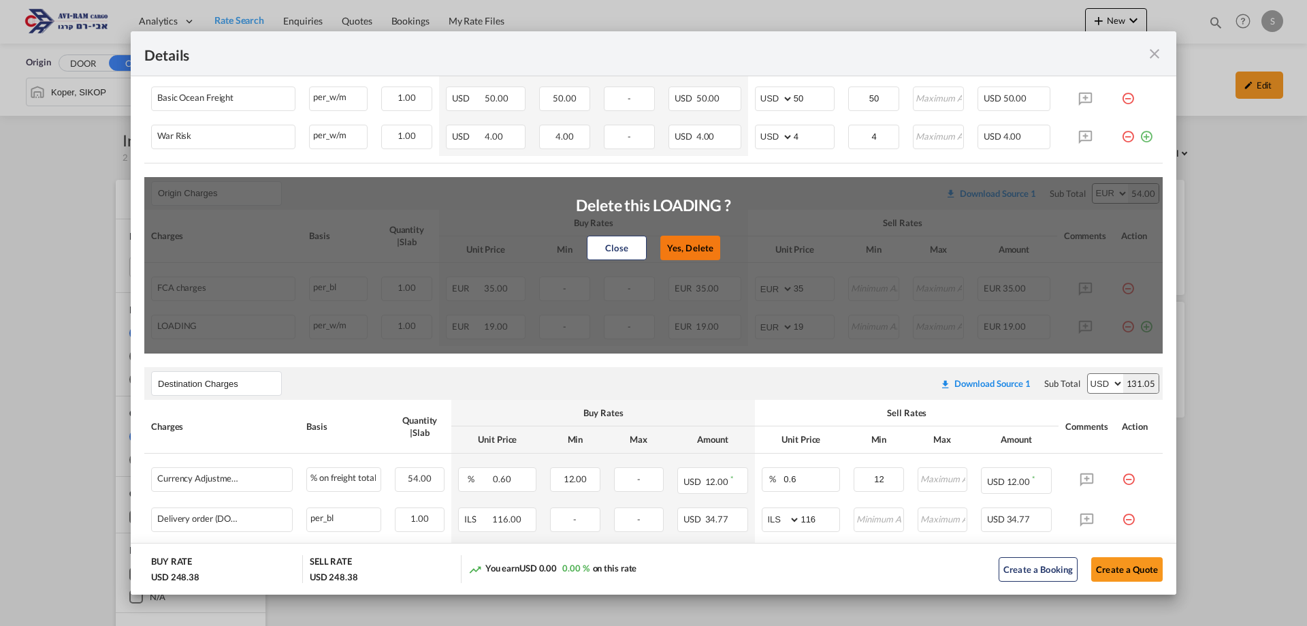
click at [664, 242] on button "Yes, Delete" at bounding box center [690, 248] width 60 height 25
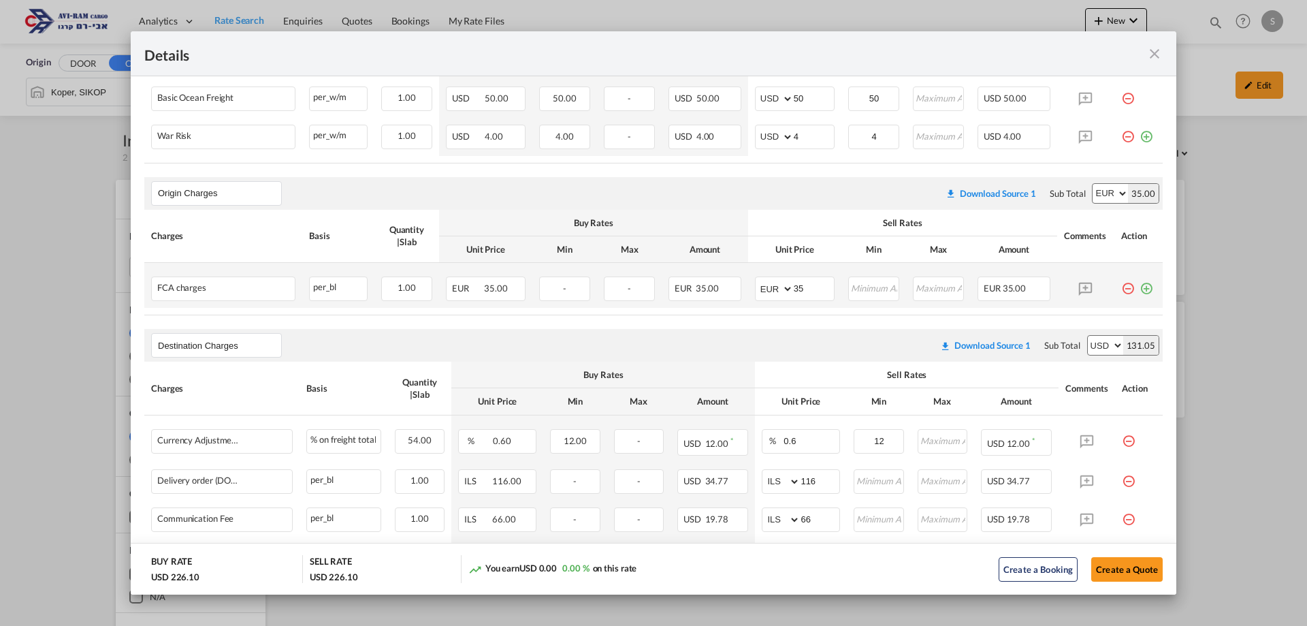
drag, startPoint x: 1120, startPoint y: 289, endPoint x: 1091, endPoint y: 295, distance: 29.4
click at [1121, 289] on md-icon "icon-minus-circle-outline red-400-fg pt-7" at bounding box center [1128, 283] width 14 height 14
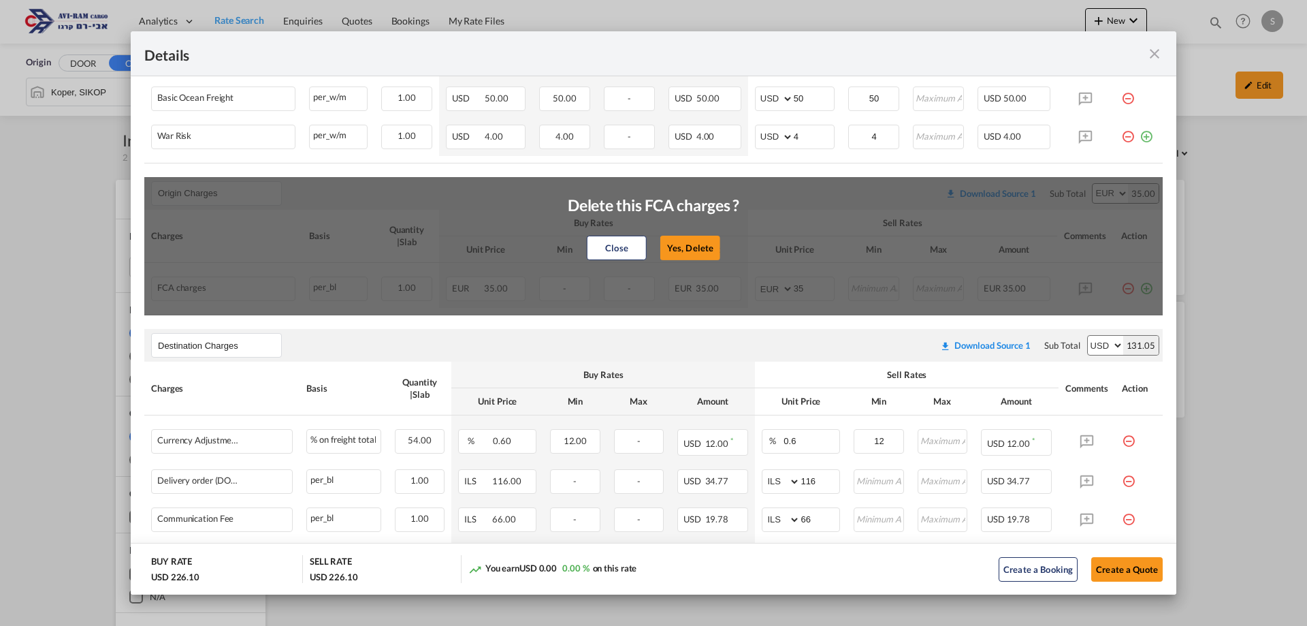
drag, startPoint x: 688, startPoint y: 246, endPoint x: 1219, endPoint y: 201, distance: 533.0
click at [688, 247] on button "Yes, Delete" at bounding box center [690, 248] width 60 height 25
type input "Destination Charges"
select select "string:USD"
type input "0.6"
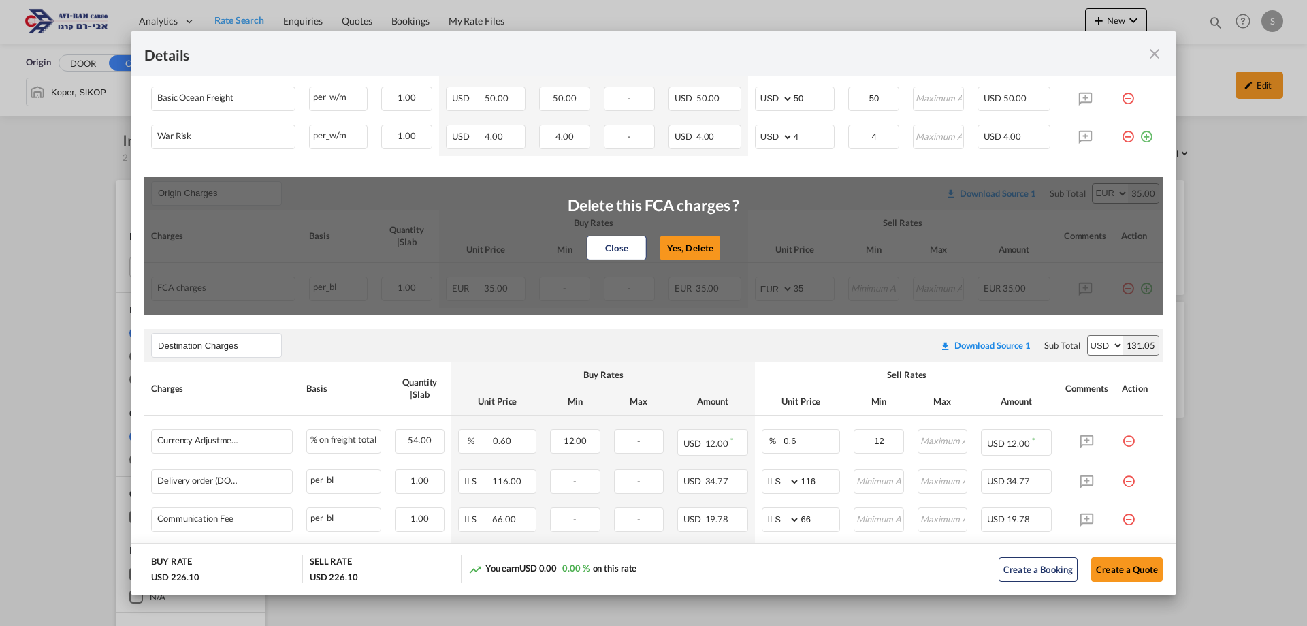
type input "12"
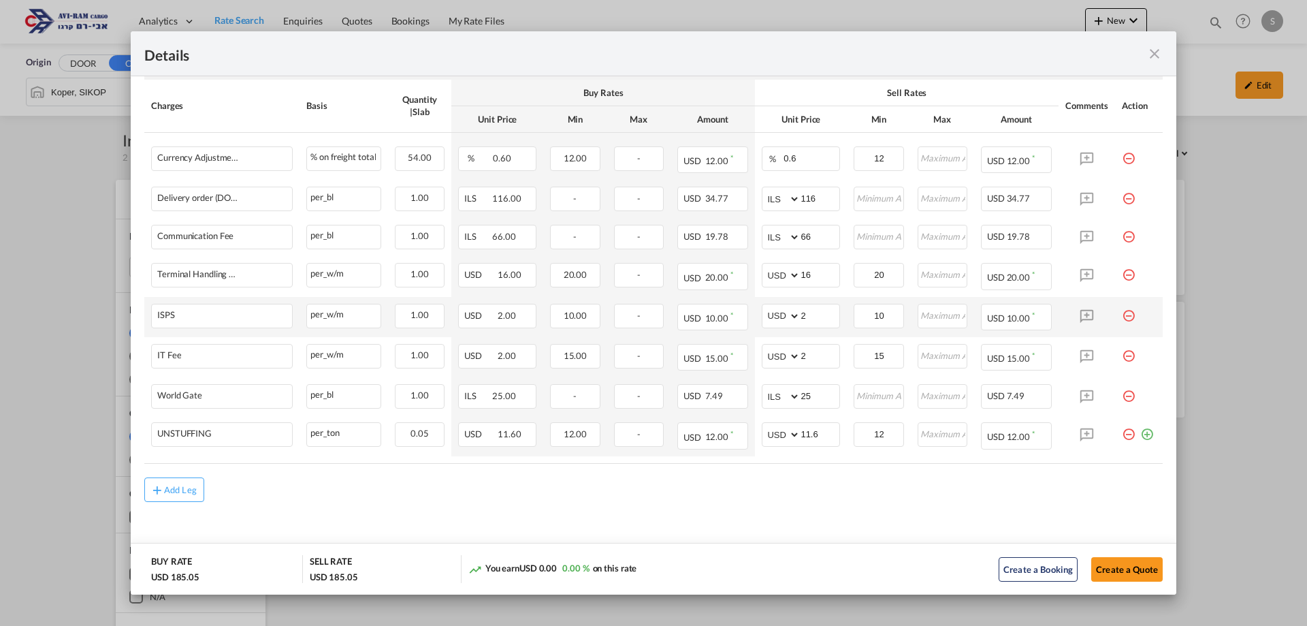
scroll to position [266, 0]
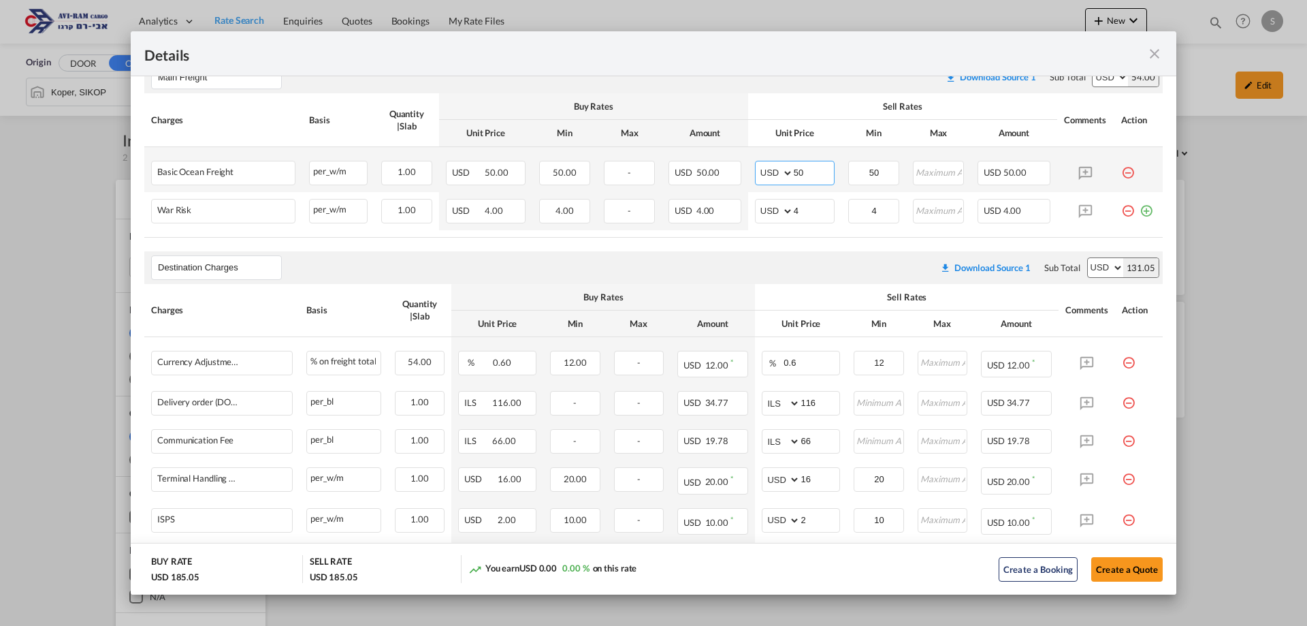
drag, startPoint x: 808, startPoint y: 170, endPoint x: 770, endPoint y: 180, distance: 39.3
click at [762, 170] on md-input-container "AED AFN ALL AMD ANG AOA ARS AUD AWG AZN BAM BBD BDT BGN BHD BIF BMD BND BOB BRL…" at bounding box center [795, 173] width 80 height 25
type input "45"
drag, startPoint x: 819, startPoint y: 214, endPoint x: 730, endPoint y: 217, distance: 88.6
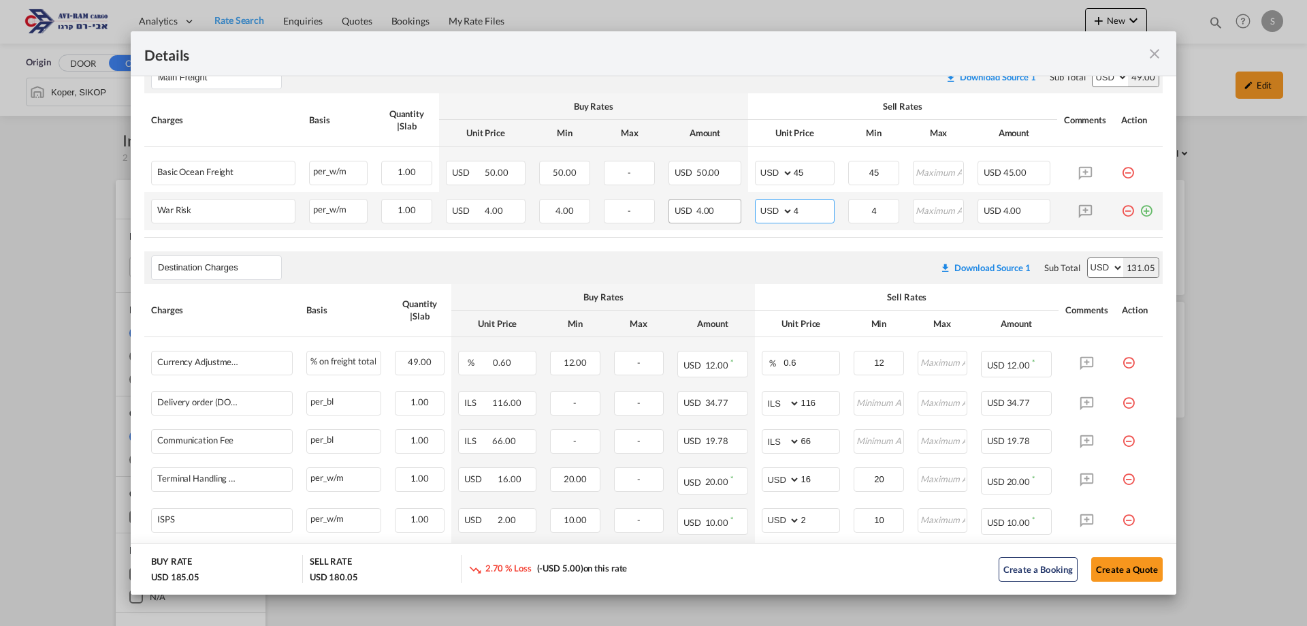
click at [730, 216] on tr "War Risk Please Enter Already Exists per_w/m per_w/m can not applied for this c…" at bounding box center [653, 211] width 1018 height 38
type input "2"
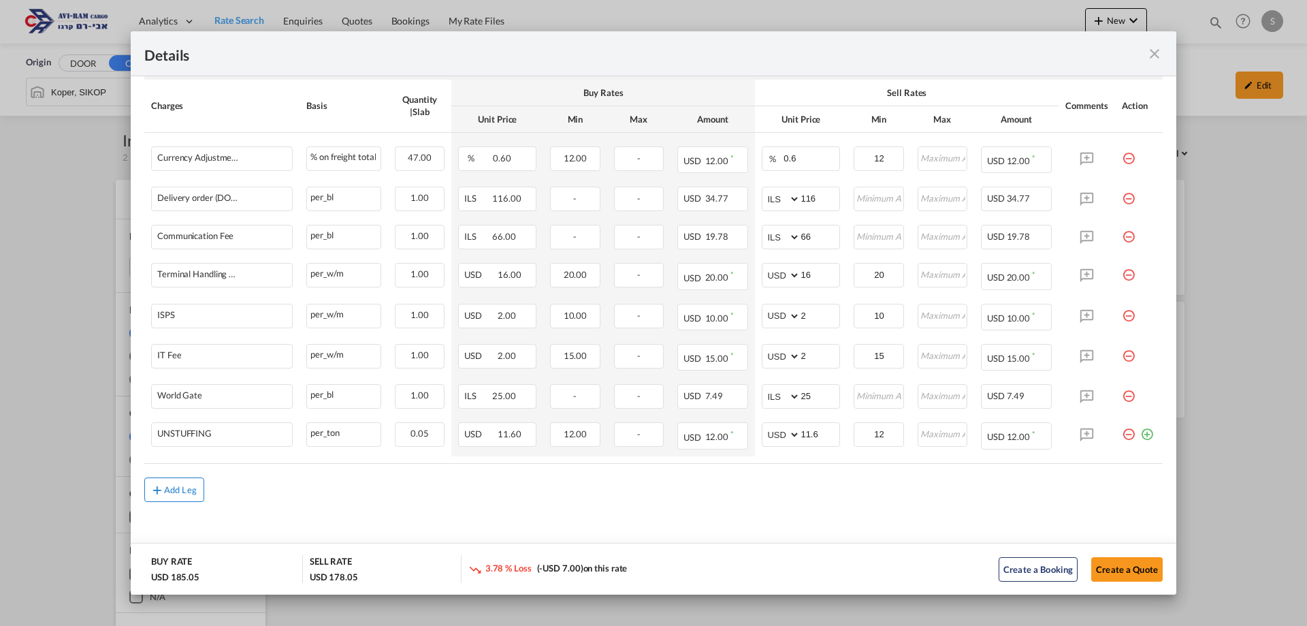
type input "2"
click at [155, 491] on md-icon "icon-plus md-link-fg s20" at bounding box center [157, 490] width 14 height 14
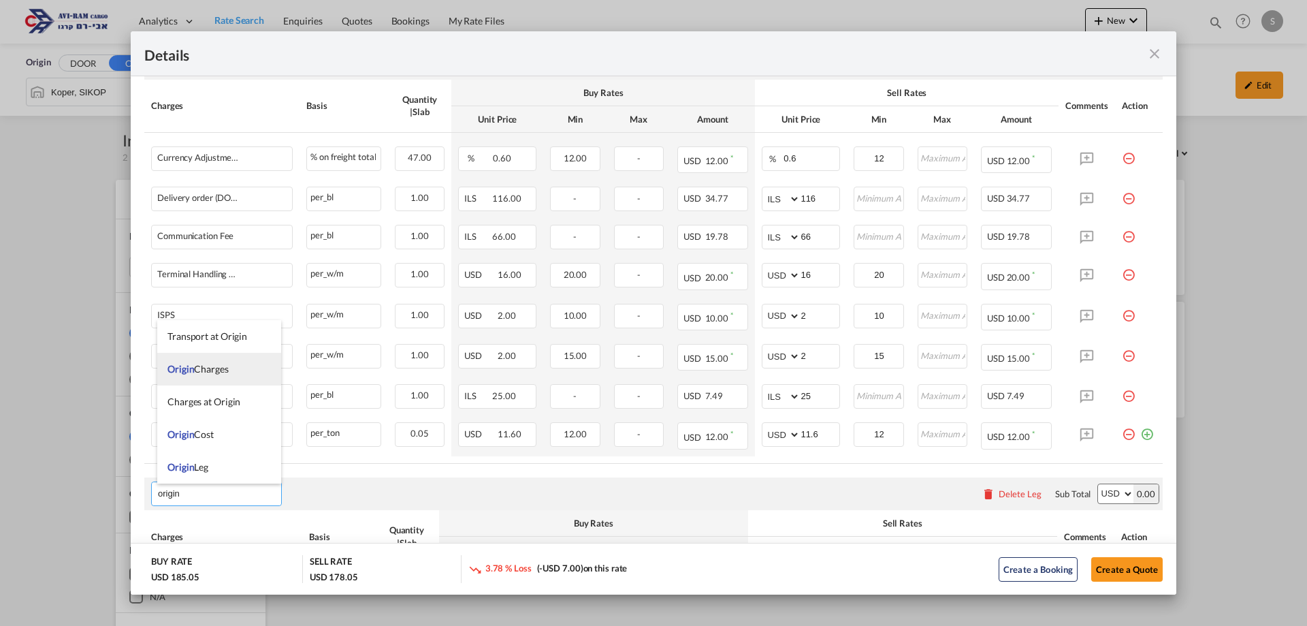
click at [197, 370] on span "Origin Charges" at bounding box center [197, 369] width 61 height 12
type input "Origin Charges"
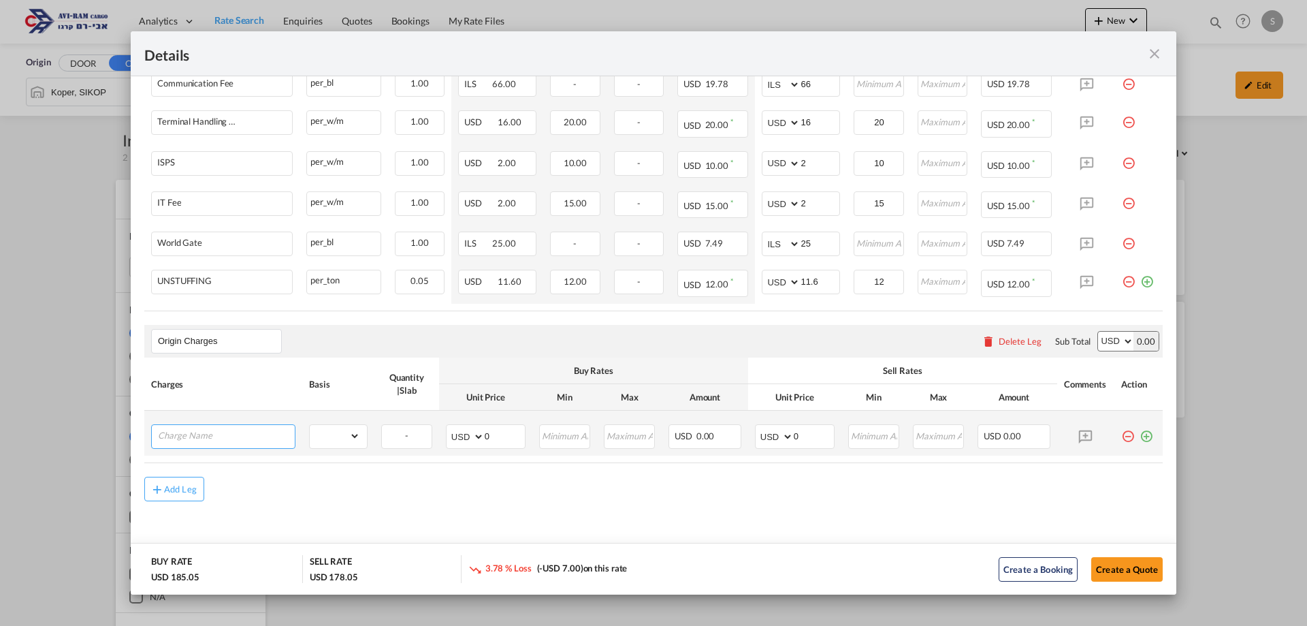
click at [207, 434] on input "Charge Name" at bounding box center [226, 435] width 137 height 20
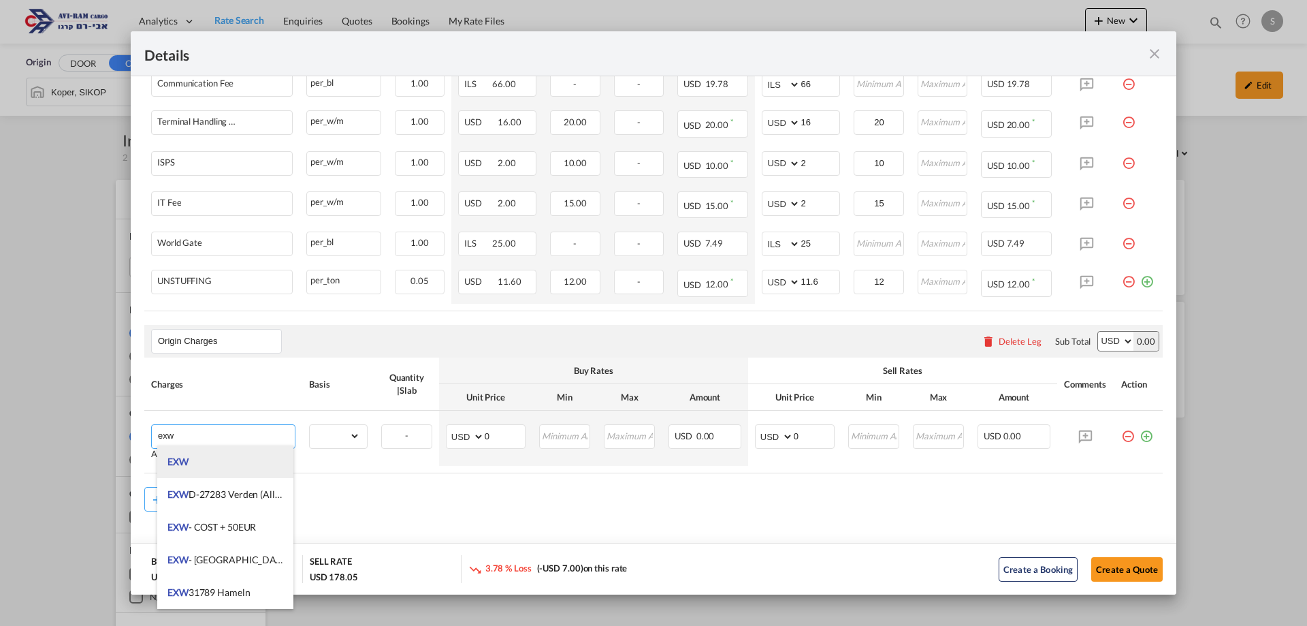
click at [206, 467] on li "EXW" at bounding box center [225, 461] width 136 height 33
type input "EXW"
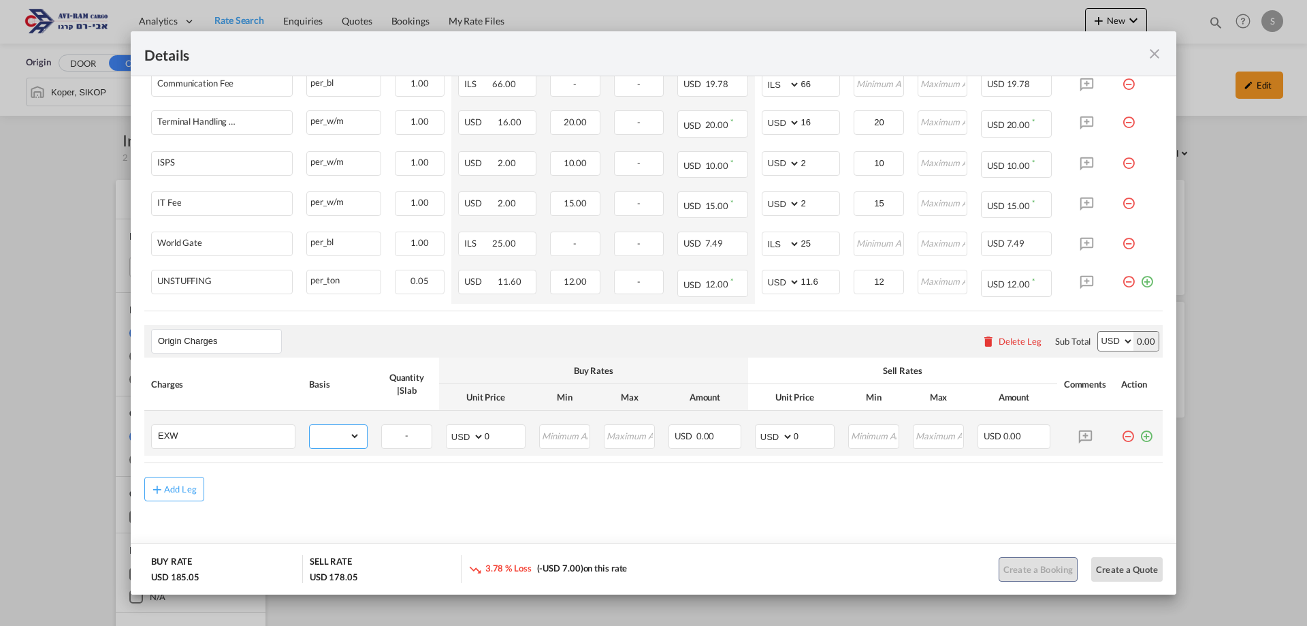
click at [335, 438] on select "gross_weight volumetric_weight per_shipment per_bl per_km per_hawb per_kg flat …" at bounding box center [335, 436] width 50 height 22
select select "per_shipment"
click at [310, 425] on select "gross_weight volumetric_weight per_shipment per_bl per_km per_hawb per_kg flat …" at bounding box center [335, 436] width 50 height 22
click at [765, 437] on select "AED AFN ALL AMD ANG AOA ARS AUD AWG AZN BAM BBD BDT BGN BHD BIF BMD BND BOB BRL…" at bounding box center [775, 436] width 35 height 19
select select "string:EUR"
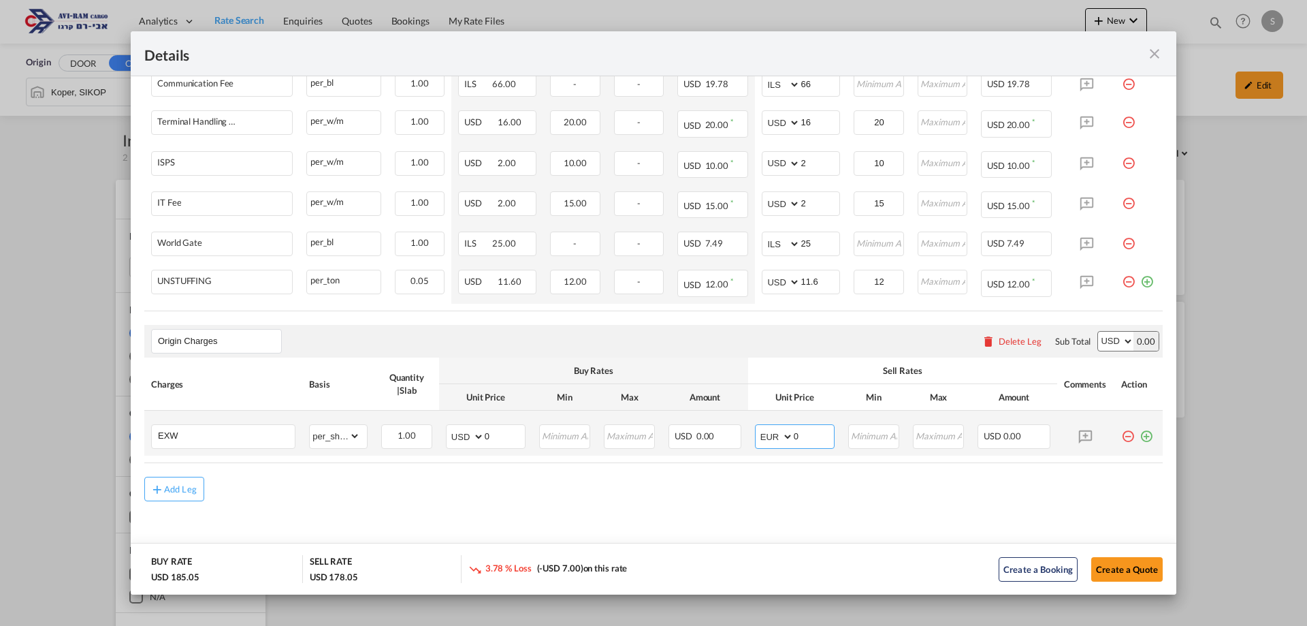
click at [758, 427] on select "AED AFN ALL AMD ANG AOA ARS AUD AWG AZN BAM BBD BDT BGN BHD BIF BMD BND BOB BRL…" at bounding box center [775, 436] width 35 height 19
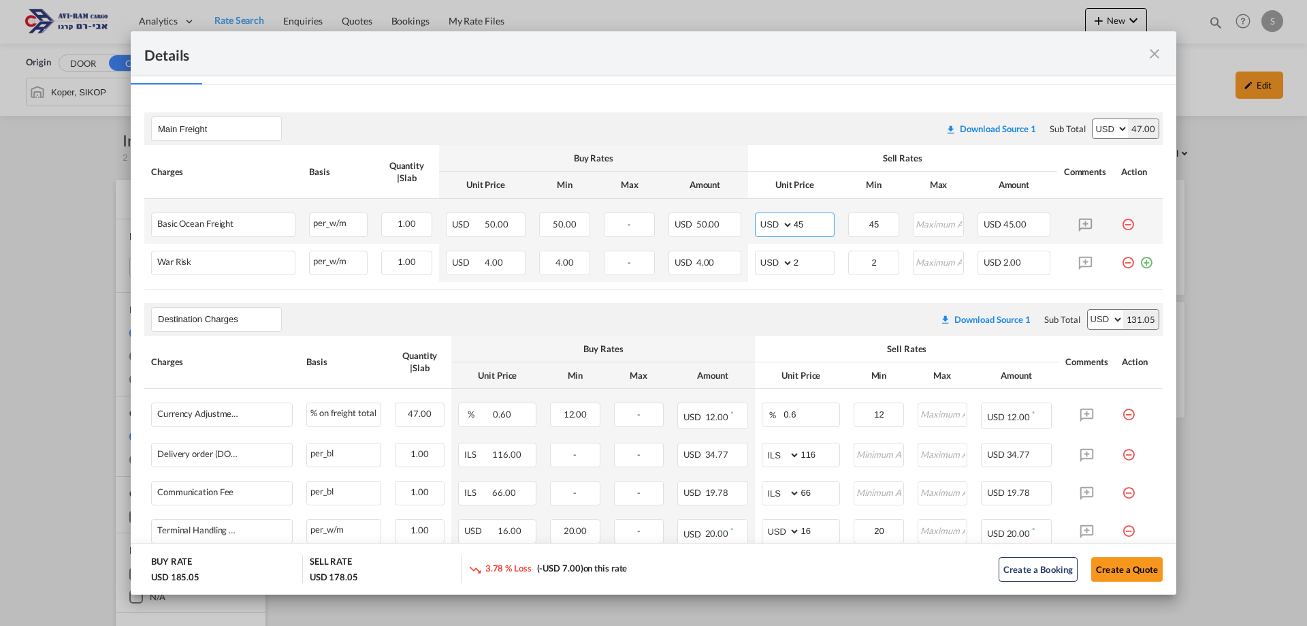
drag, startPoint x: 784, startPoint y: 224, endPoint x: 694, endPoint y: 240, distance: 91.2
click at [703, 235] on tr "Basic Ocean Freight Please Enter Already Exists per_w/m per_w/m can not applied…" at bounding box center [653, 221] width 1018 height 45
type input "50"
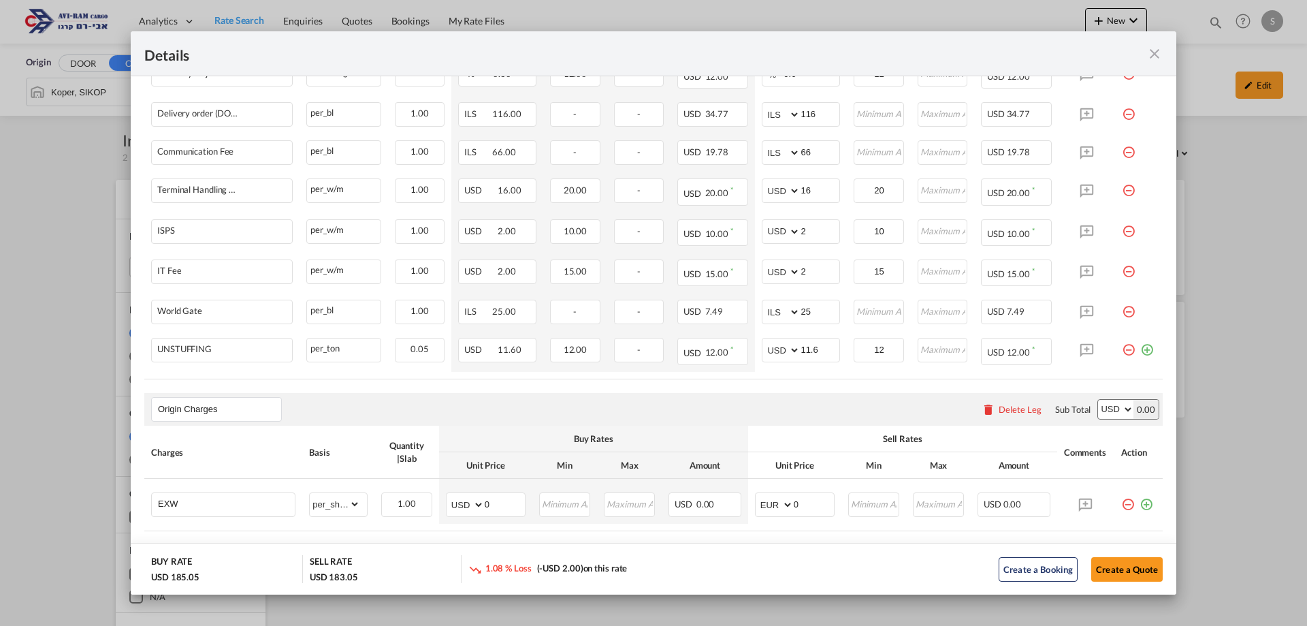
scroll to position [623, 0]
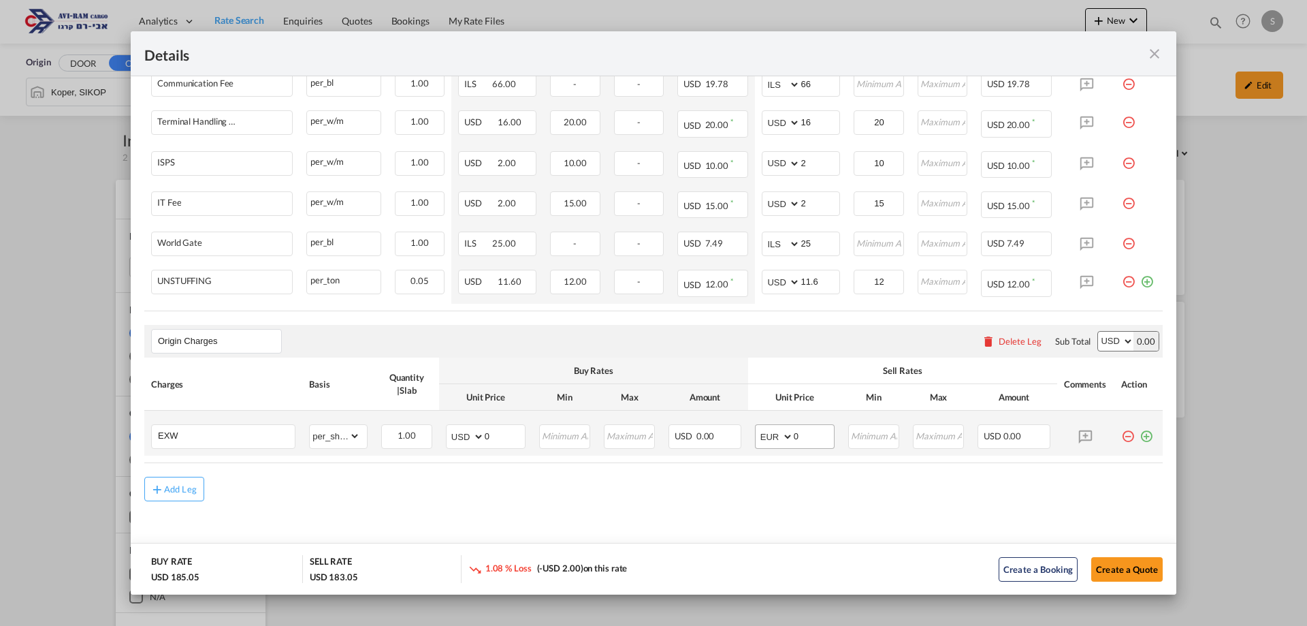
type input "50"
drag, startPoint x: 784, startPoint y: 436, endPoint x: 786, endPoint y: 450, distance: 14.4
click at [785, 452] on td "AED AFN ALL AMD ANG AOA ARS AUD AWG AZN BAM BBD BDT BGN BHD BIF BMD BND BOB BRL…" at bounding box center [794, 433] width 93 height 45
type input "234"
click at [1099, 567] on button "Create a Quote" at bounding box center [1126, 569] width 71 height 25
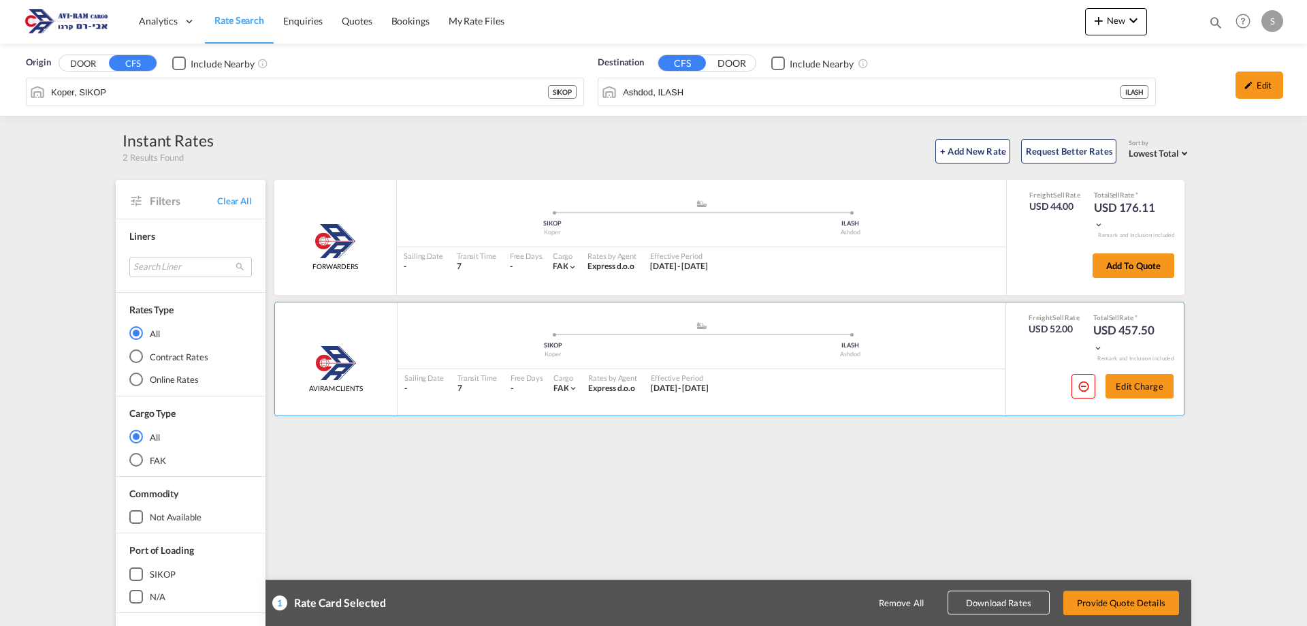
click at [1135, 603] on button "Provide Quote Details" at bounding box center [1121, 602] width 116 height 25
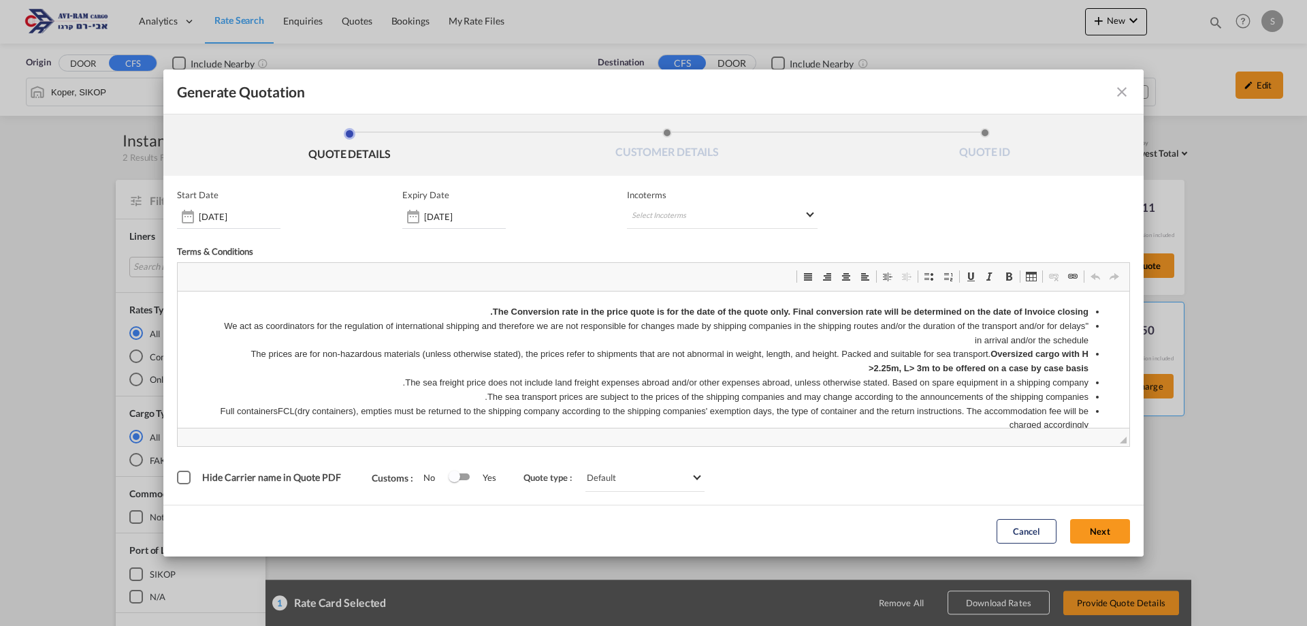
scroll to position [0, 0]
click at [681, 220] on md-select "Select Incoterms DPU - export Delivery at Place Unloaded CPT - export Carrier P…" at bounding box center [722, 216] width 191 height 25
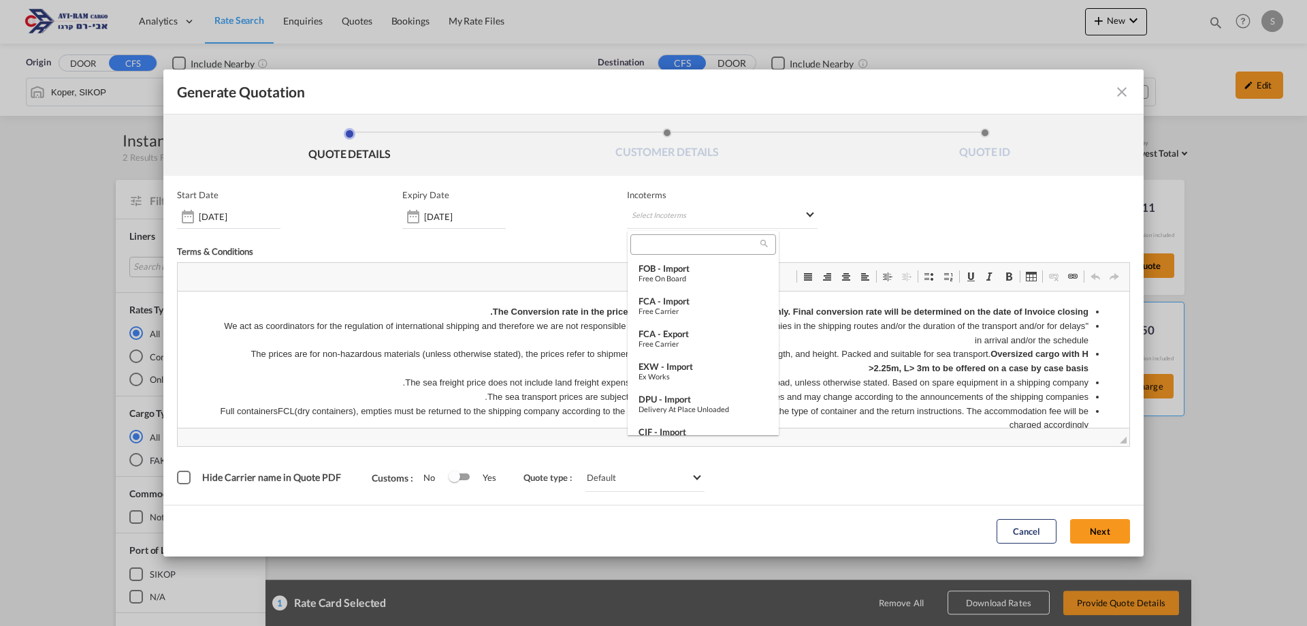
scroll to position [139, 0]
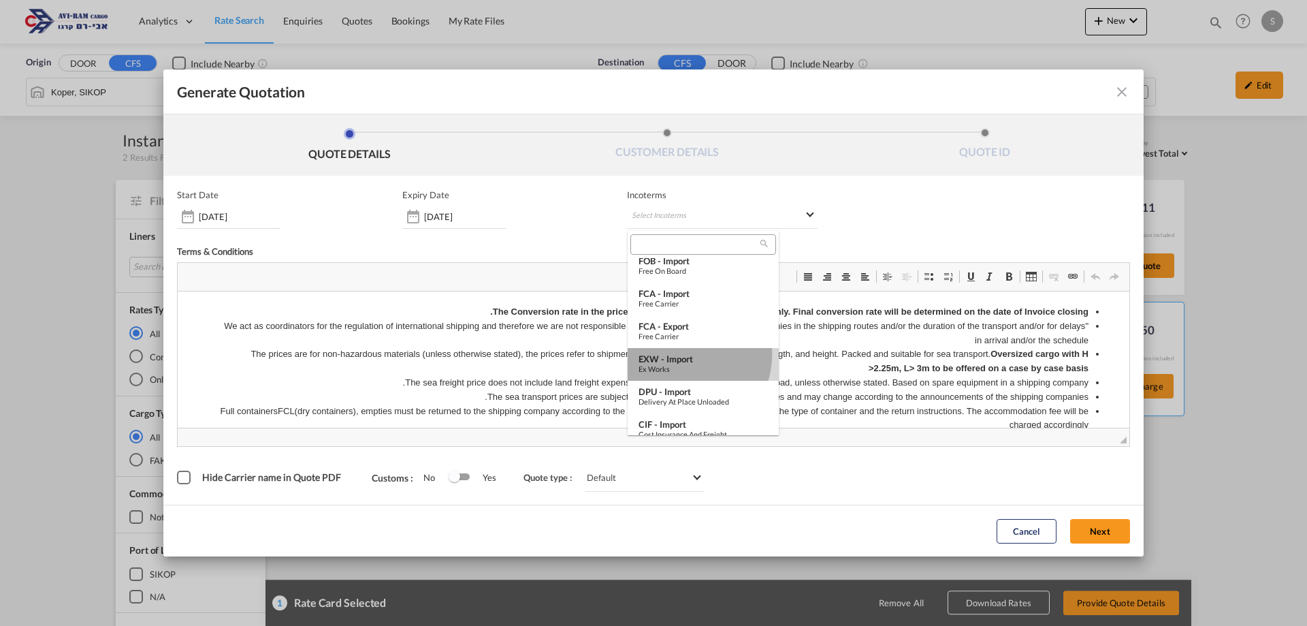
click at [684, 355] on div "EXW - import" at bounding box center [703, 358] width 129 height 11
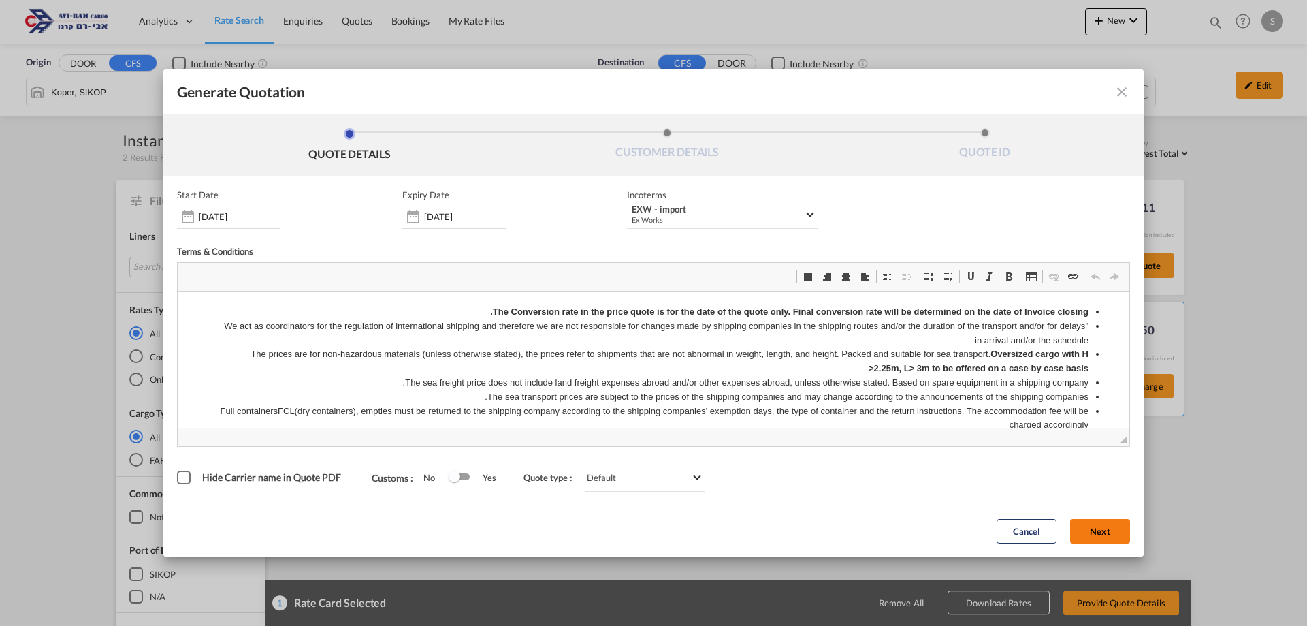
click at [1107, 528] on button "Next" at bounding box center [1100, 531] width 60 height 25
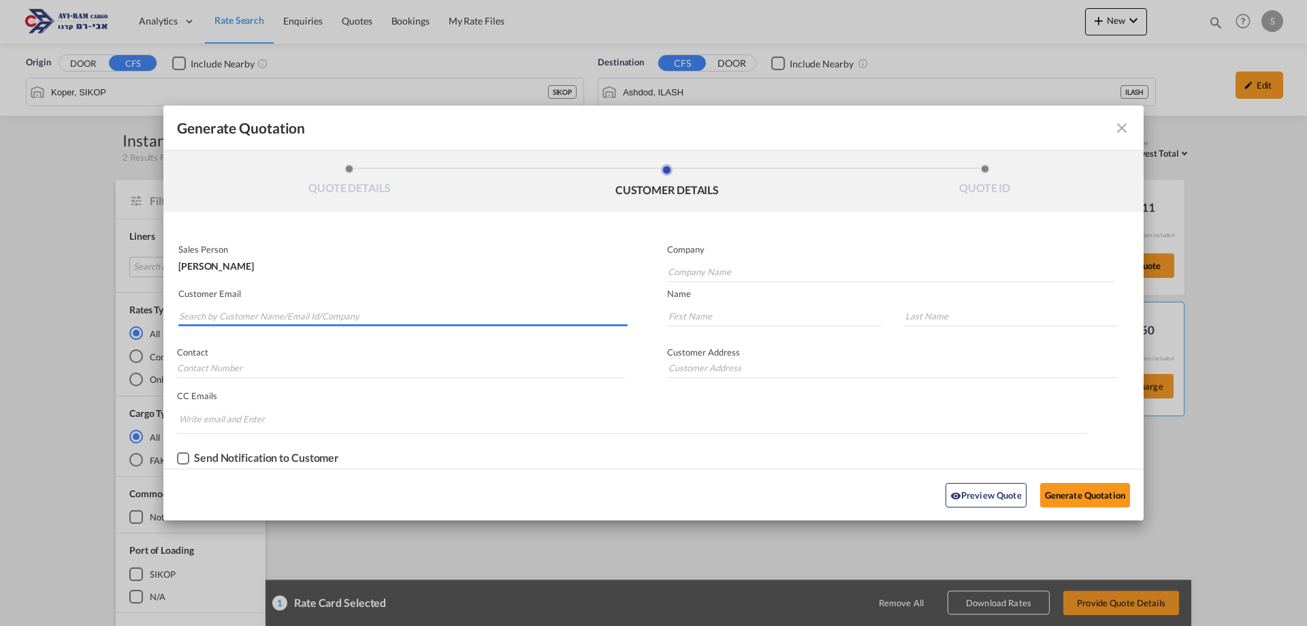
click at [290, 312] on input "Search by Customer Name/Email Id/Company" at bounding box center [403, 316] width 449 height 20
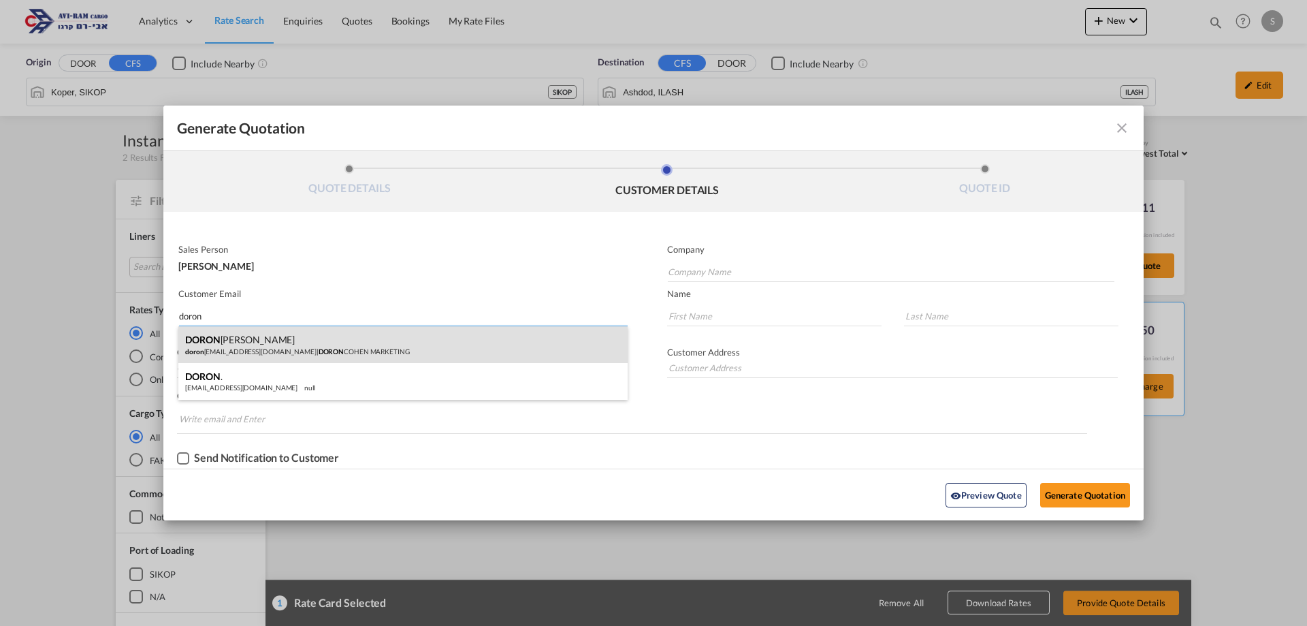
type input "doron"
click at [262, 349] on div "DORON COHEN doron cohen66@gmail.com | DORON COHEN MARKETING" at bounding box center [402, 344] width 449 height 37
type input "DORON COHEN MARKETING"
type input "doroncohen66@gmail.com"
type input "DORON"
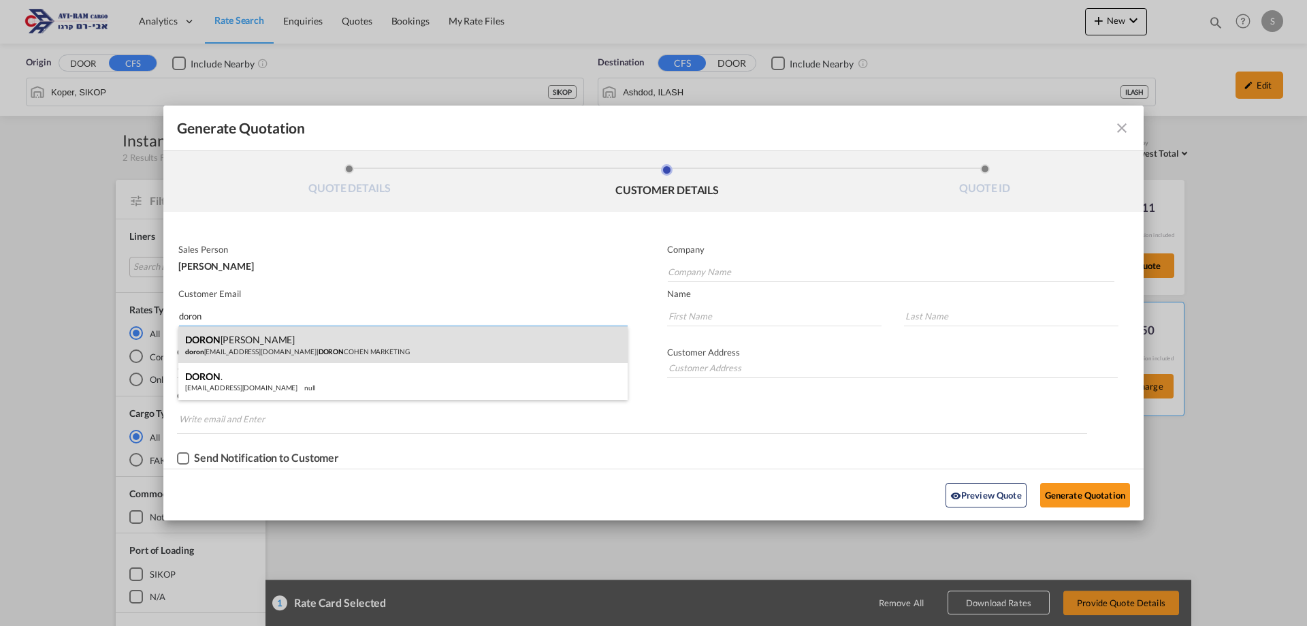
type input "COHEN"
type input "050-799-1915"
type input "."
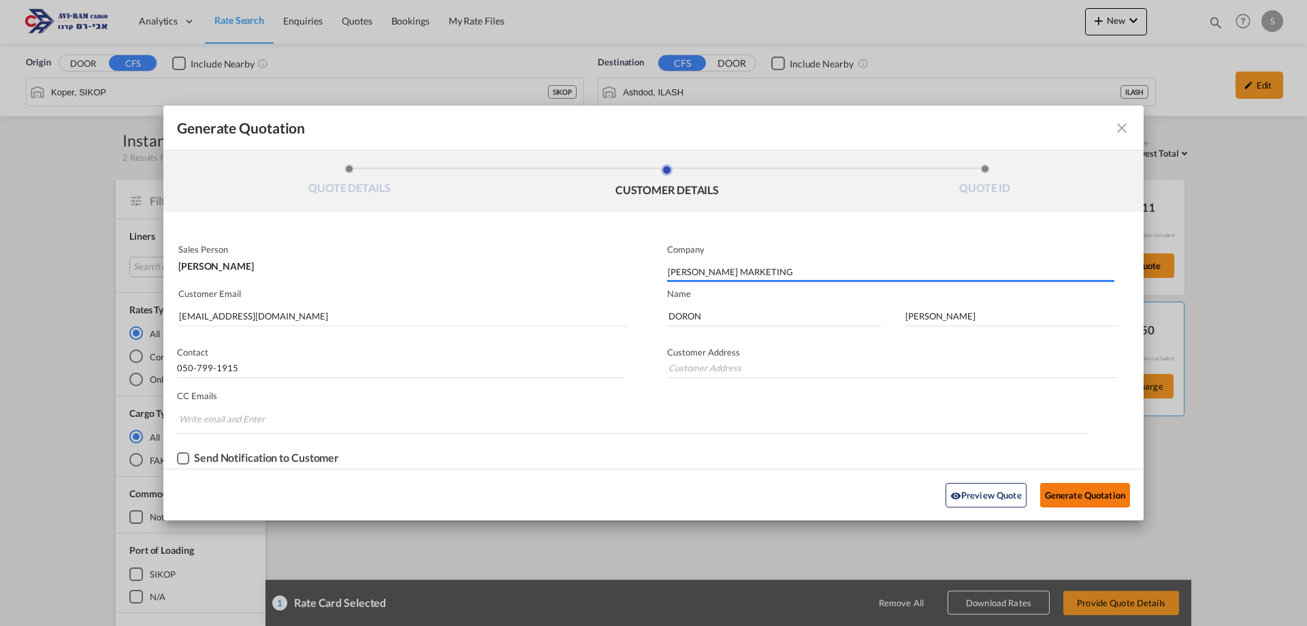
click at [1049, 491] on button "Generate Quotation" at bounding box center [1085, 495] width 90 height 25
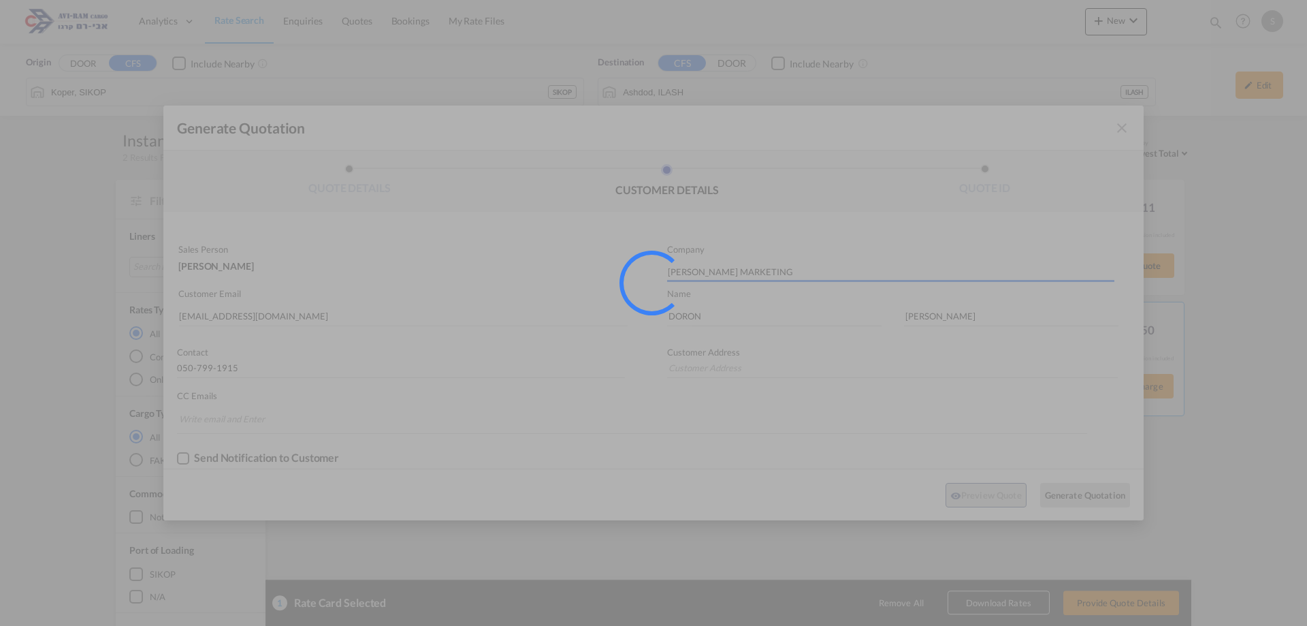
type input "."
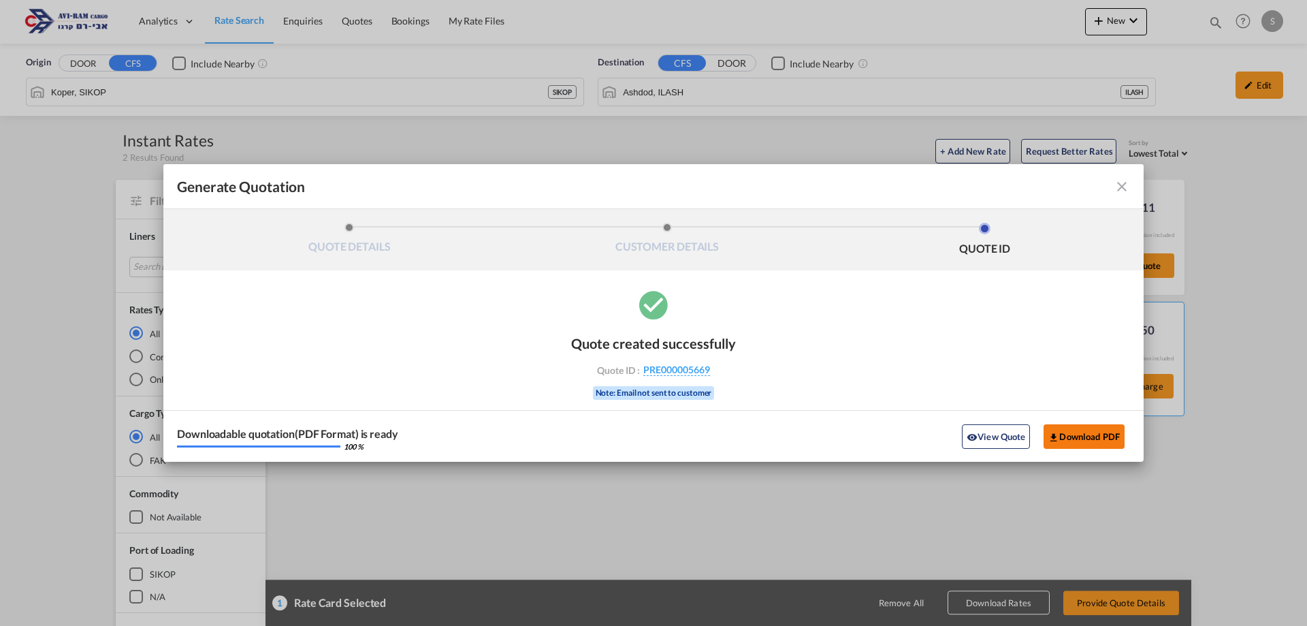
click at [1087, 432] on button "Download PDF" at bounding box center [1084, 436] width 81 height 25
click at [1120, 186] on md-icon "icon-close fg-AAA8AD cursor m-0" at bounding box center [1122, 186] width 16 height 16
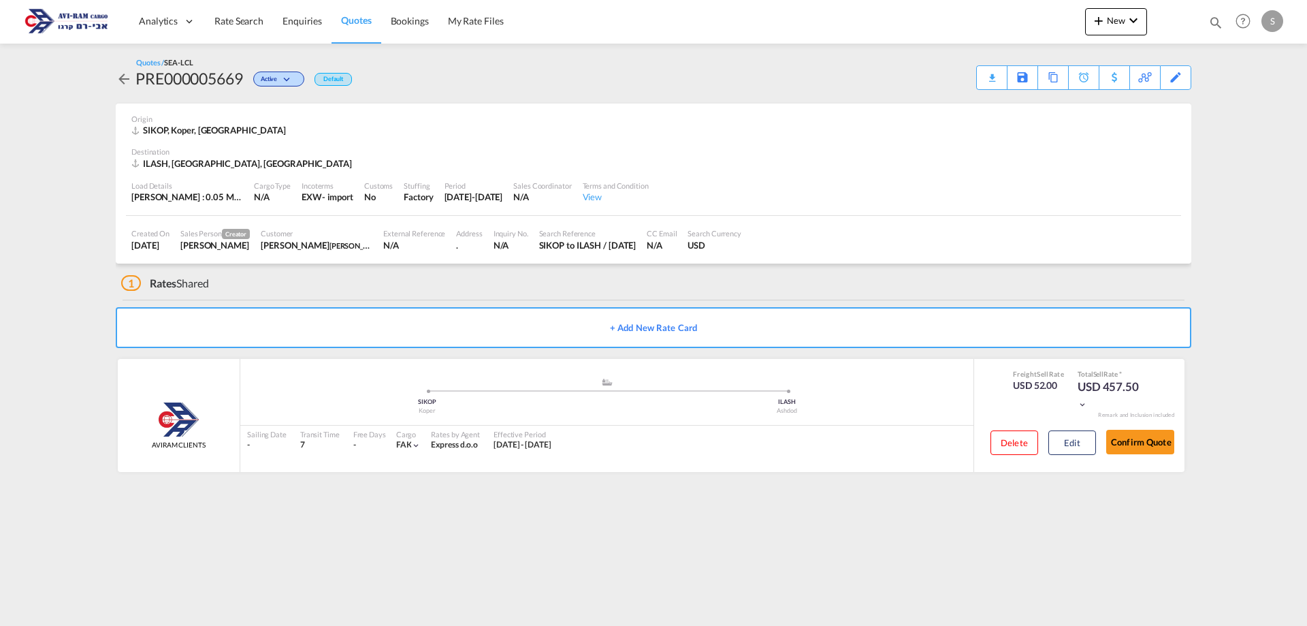
click at [345, 20] on span "Quotes" at bounding box center [356, 20] width 30 height 12
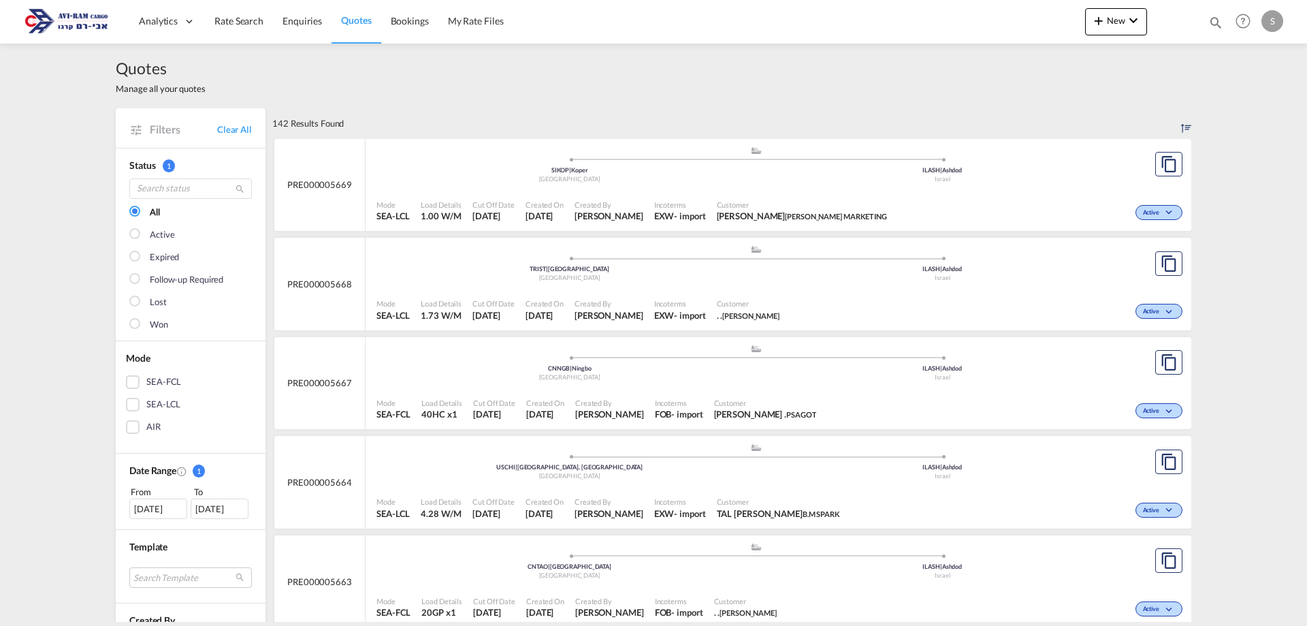
click at [686, 298] on div "Incoterms EXW - import" at bounding box center [680, 310] width 63 height 34
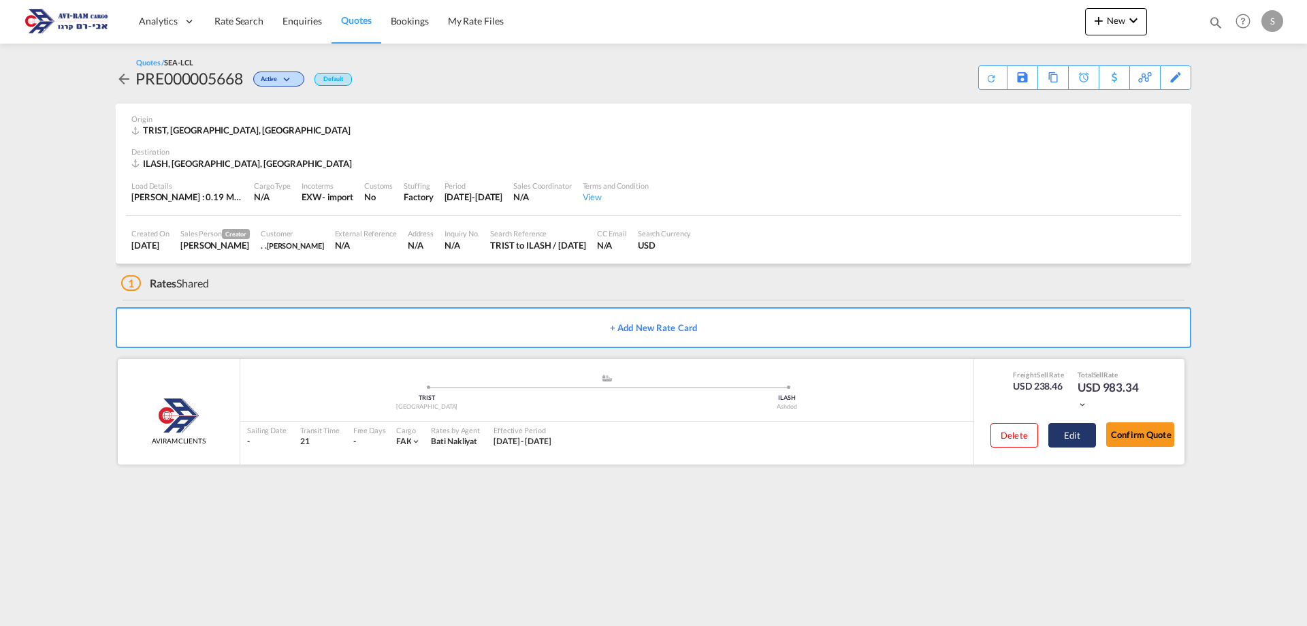
click at [1077, 436] on button "Edit" at bounding box center [1072, 435] width 48 height 25
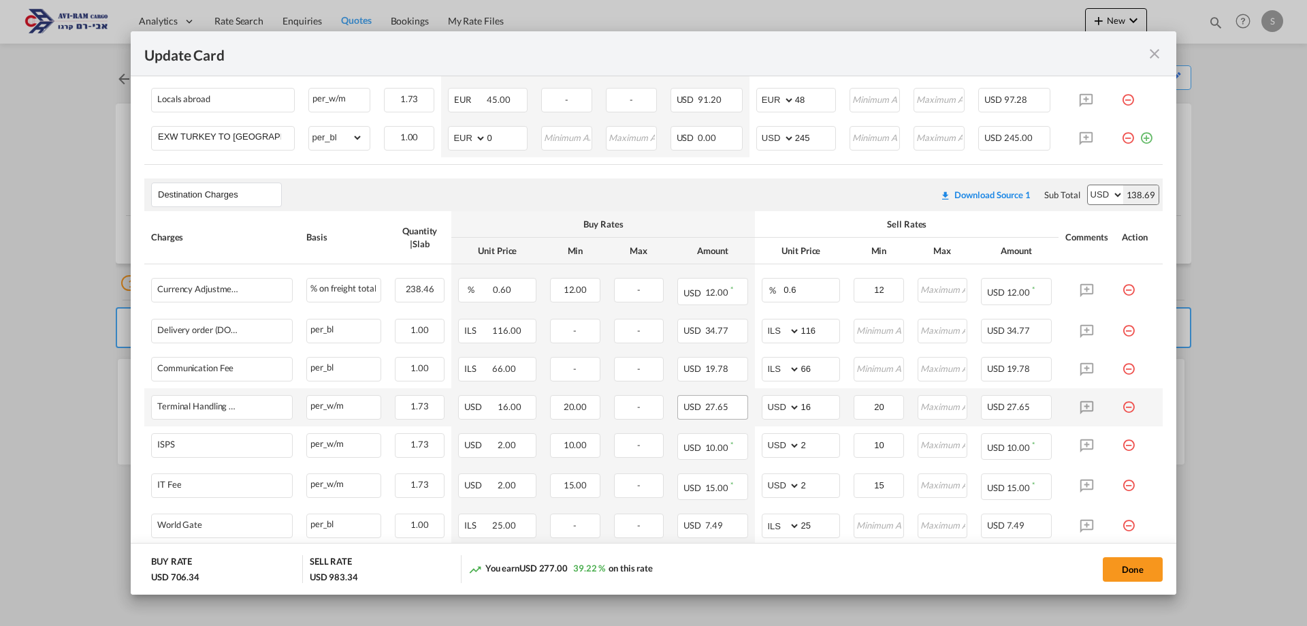
scroll to position [885, 0]
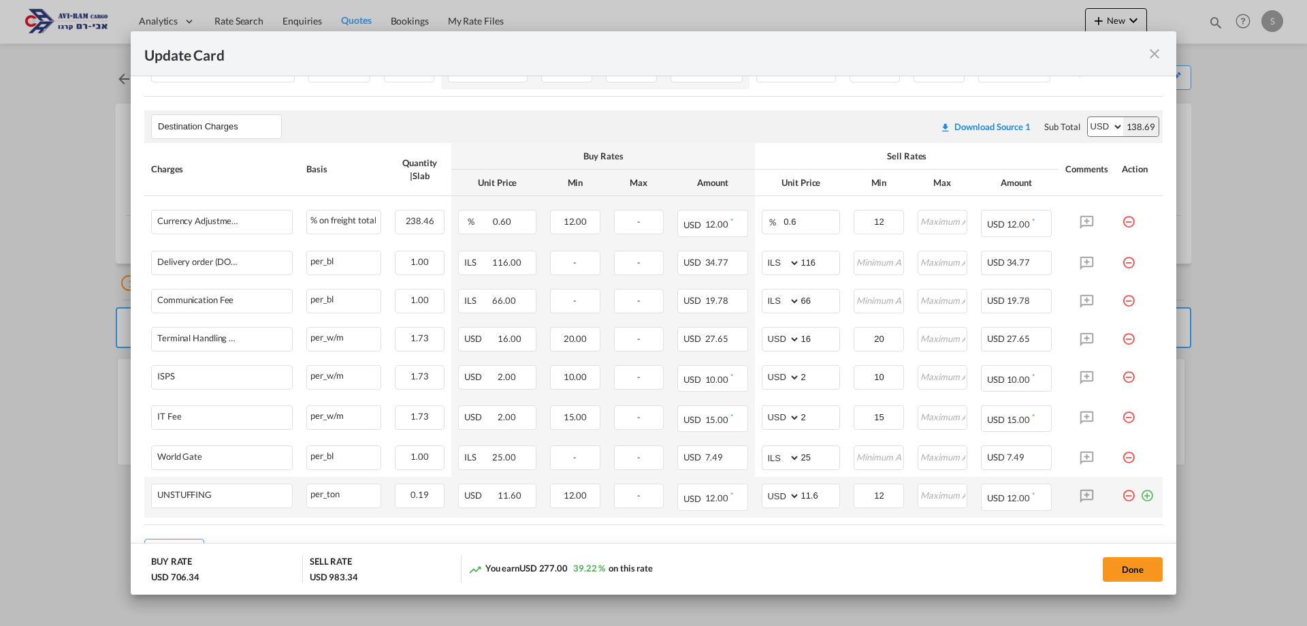
click at [1140, 495] on md-icon "icon-plus-circle-outline green-400-fg" at bounding box center [1147, 490] width 14 height 14
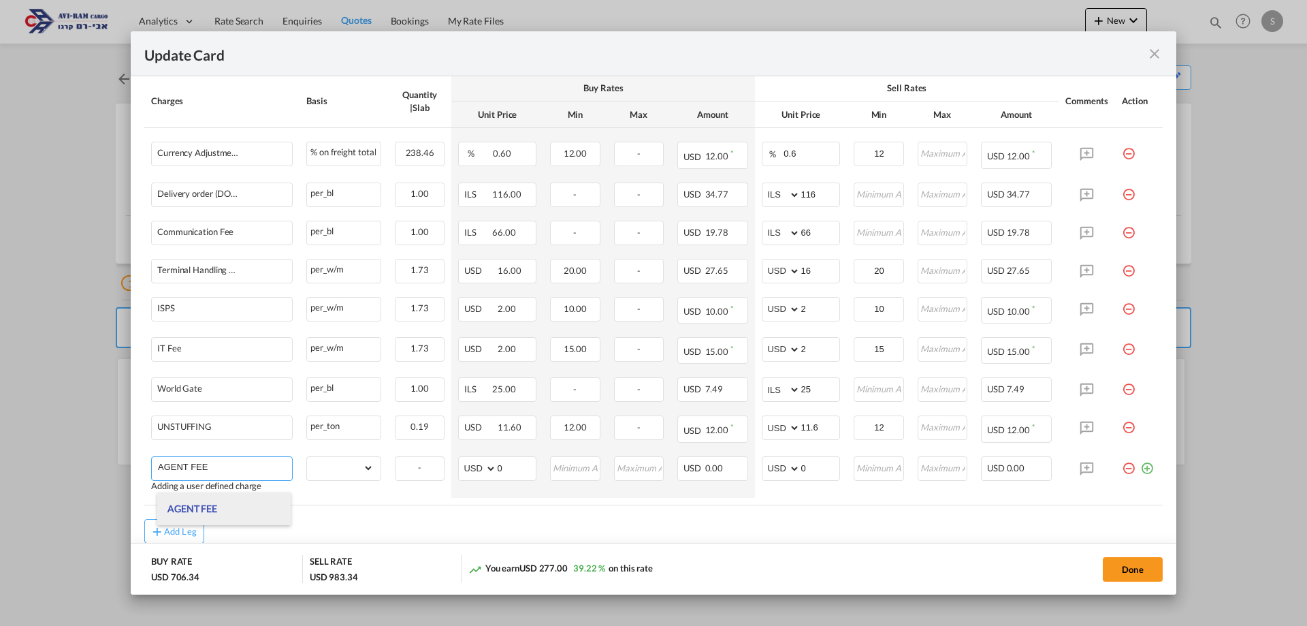
click at [240, 503] on li "AGENT FEE" at bounding box center [223, 508] width 133 height 33
type input "AGENT FEE"
click at [332, 465] on select "gross_weight volumetric_weight per_shipment per_bl per_km per_hawb per_kg flat …" at bounding box center [340, 468] width 67 height 22
select select "per_shipment"
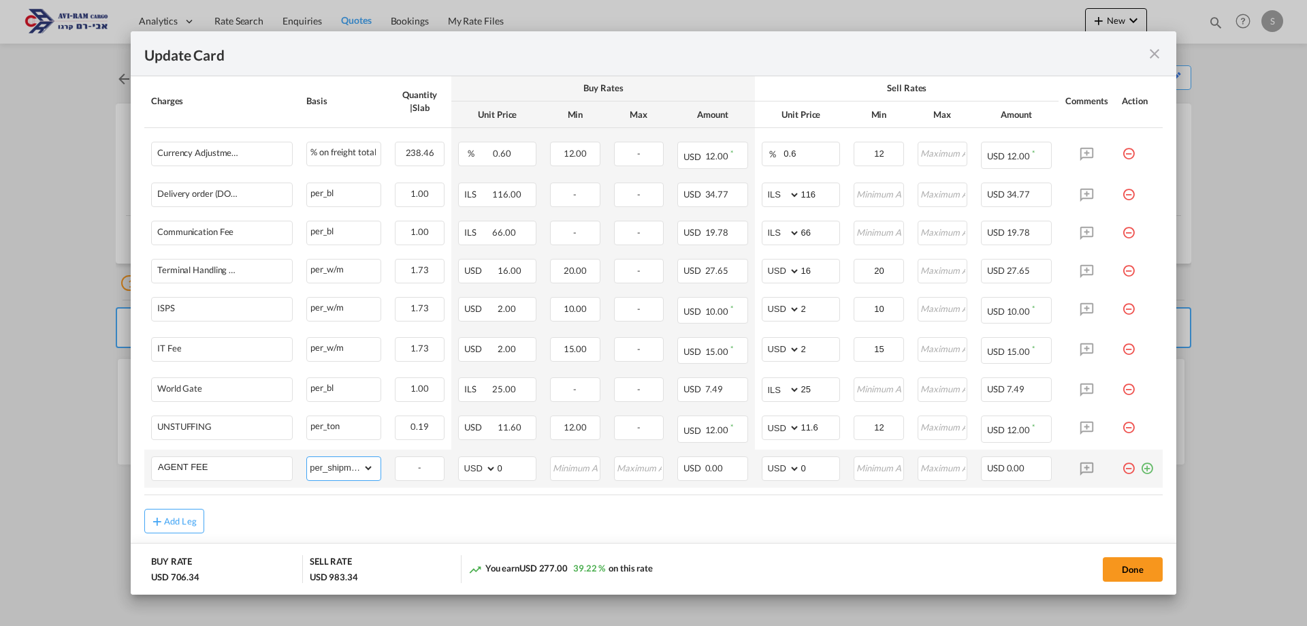
click at [307, 457] on select "gross_weight volumetric_weight per_shipment per_bl per_km per_hawb per_kg flat …" at bounding box center [340, 468] width 67 height 22
drag, startPoint x: 814, startPoint y: 460, endPoint x: 715, endPoint y: 475, distance: 100.5
click at [728, 468] on tr "AGENT FEE Please Enter Already Exists gross_weight volumetric_weight per_shipme…" at bounding box center [653, 468] width 1018 height 38
type input "50"
click at [1133, 557] on button "Done" at bounding box center [1133, 569] width 60 height 25
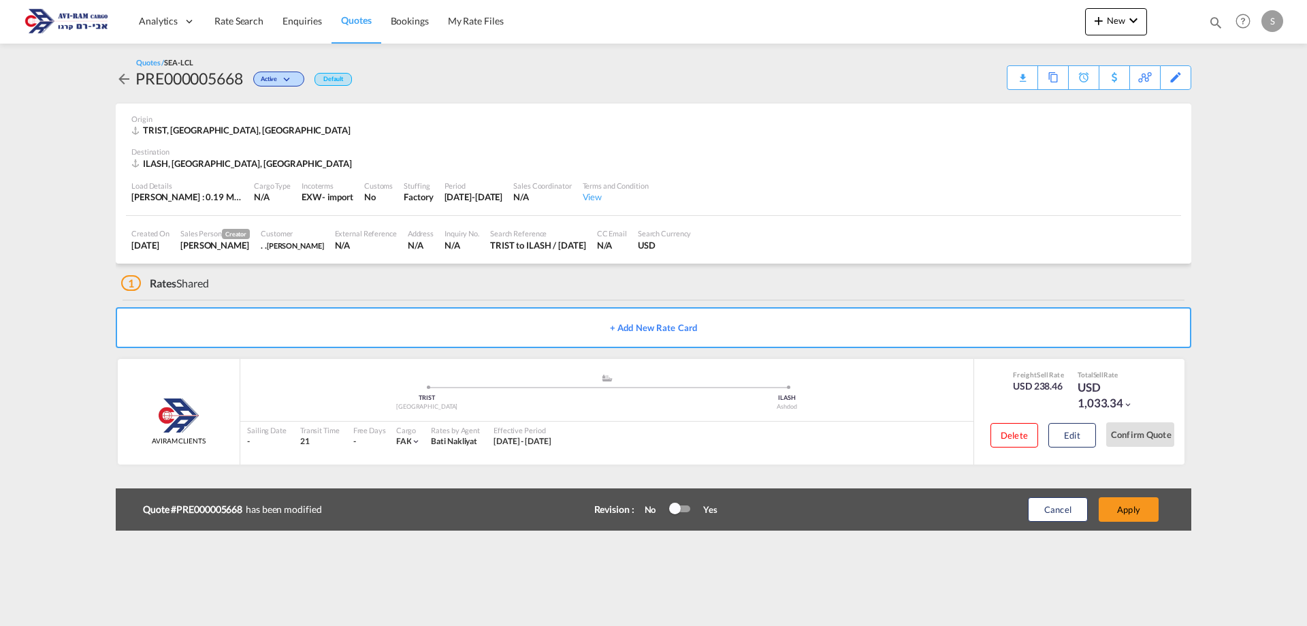
click at [1136, 568] on div "Update Card Port of Loading TRIST T/S Liner/Carrier Aviram 2HM LOGISTICS D.O.O …" at bounding box center [653, 313] width 1307 height 626
click at [1142, 508] on button "Apply" at bounding box center [1129, 509] width 60 height 25
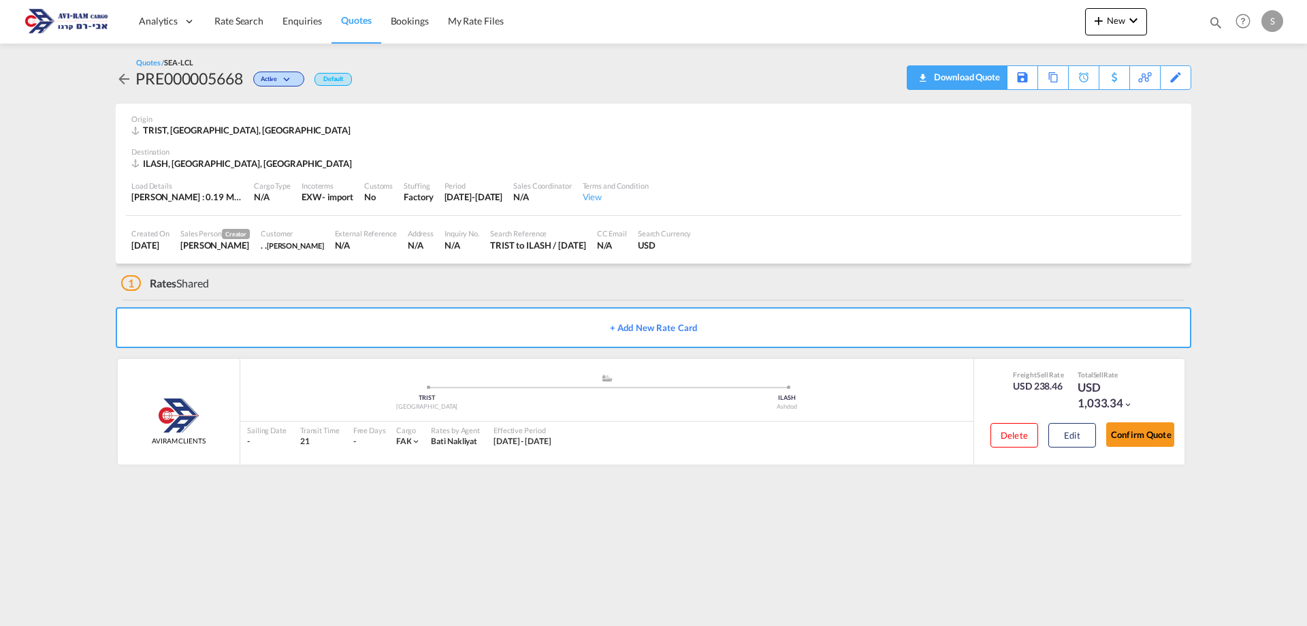
click at [985, 83] on div "Download Quote" at bounding box center [965, 77] width 69 height 22
click at [1119, 23] on span "New" at bounding box center [1116, 20] width 51 height 11
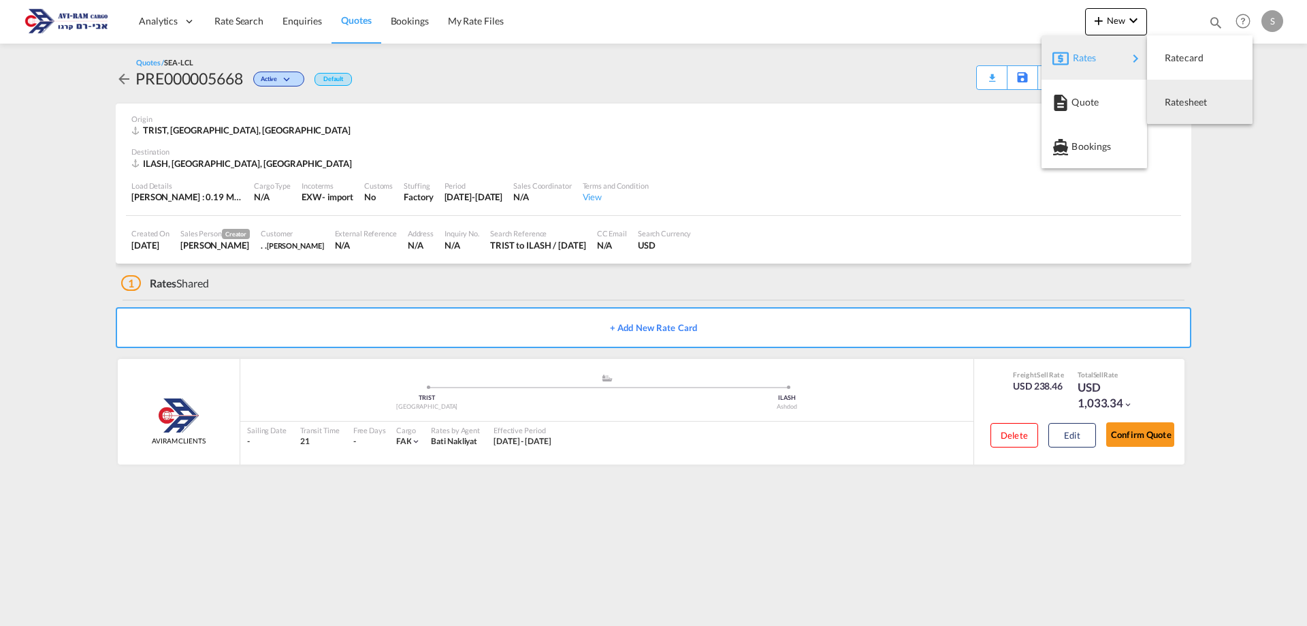
click at [1170, 92] on span "Ratesheet" at bounding box center [1172, 102] width 15 height 27
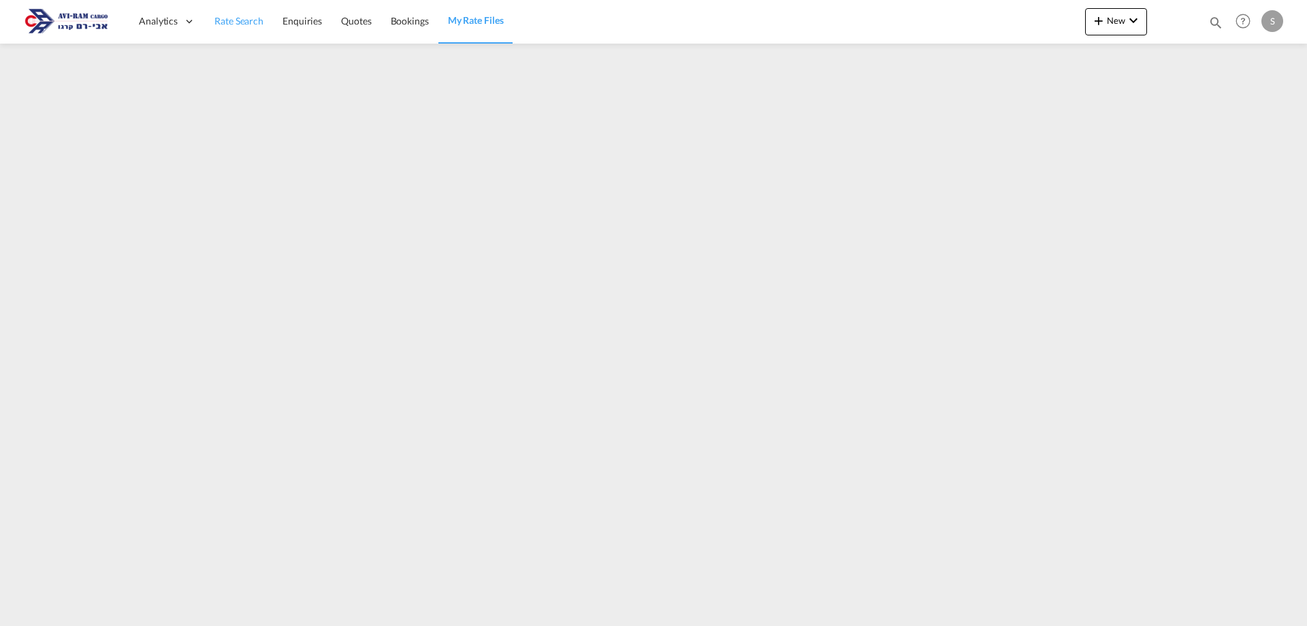
click at [243, 27] on span "Rate Search" at bounding box center [238, 21] width 49 height 12
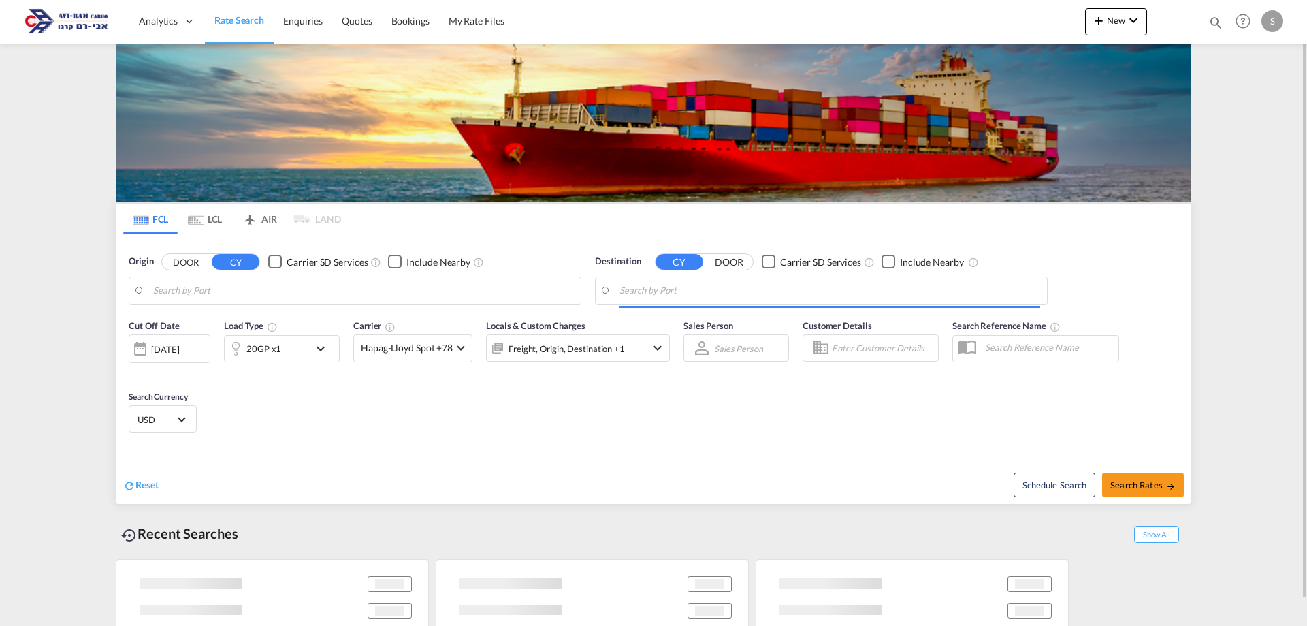
type input "Ningbo, CNNGB"
type input "Ashdod, ILASH"
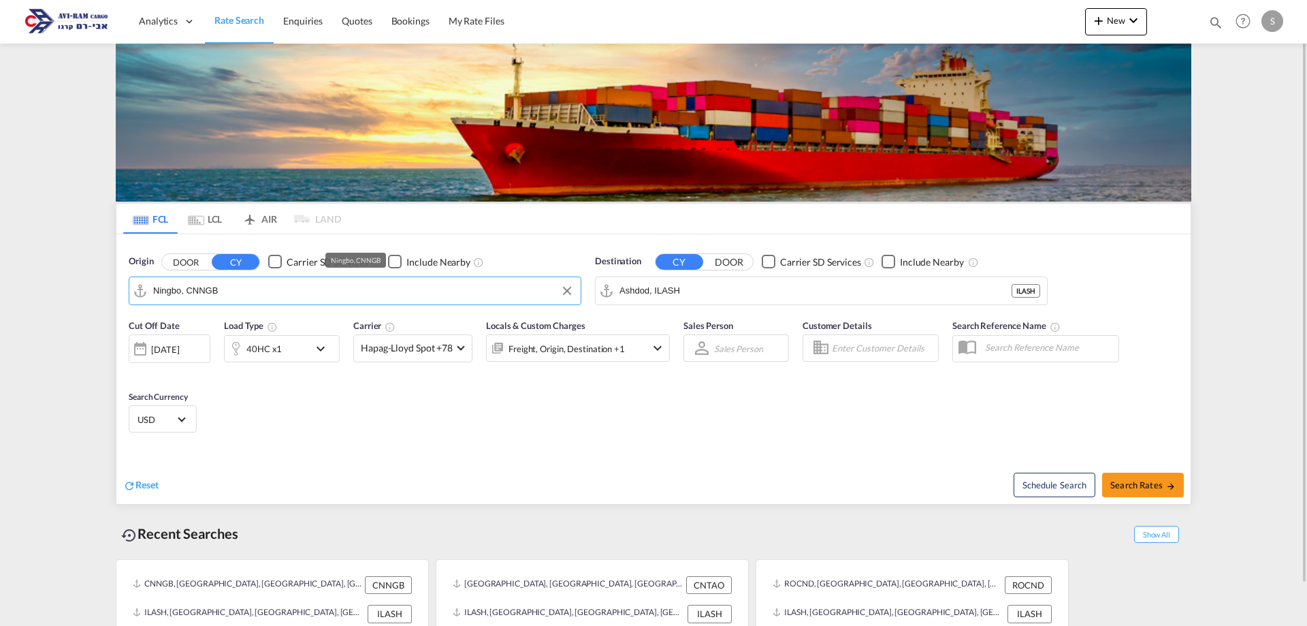
click at [197, 291] on input "Ningbo, CNNGB" at bounding box center [363, 290] width 421 height 20
click at [213, 321] on div "Mundra India INMUN" at bounding box center [258, 328] width 259 height 41
type input "Mundra, INMUN"
click at [1128, 489] on span "Search Rates" at bounding box center [1142, 484] width 65 height 11
type input "INMUN to ILASH / 15 Sep 2025"
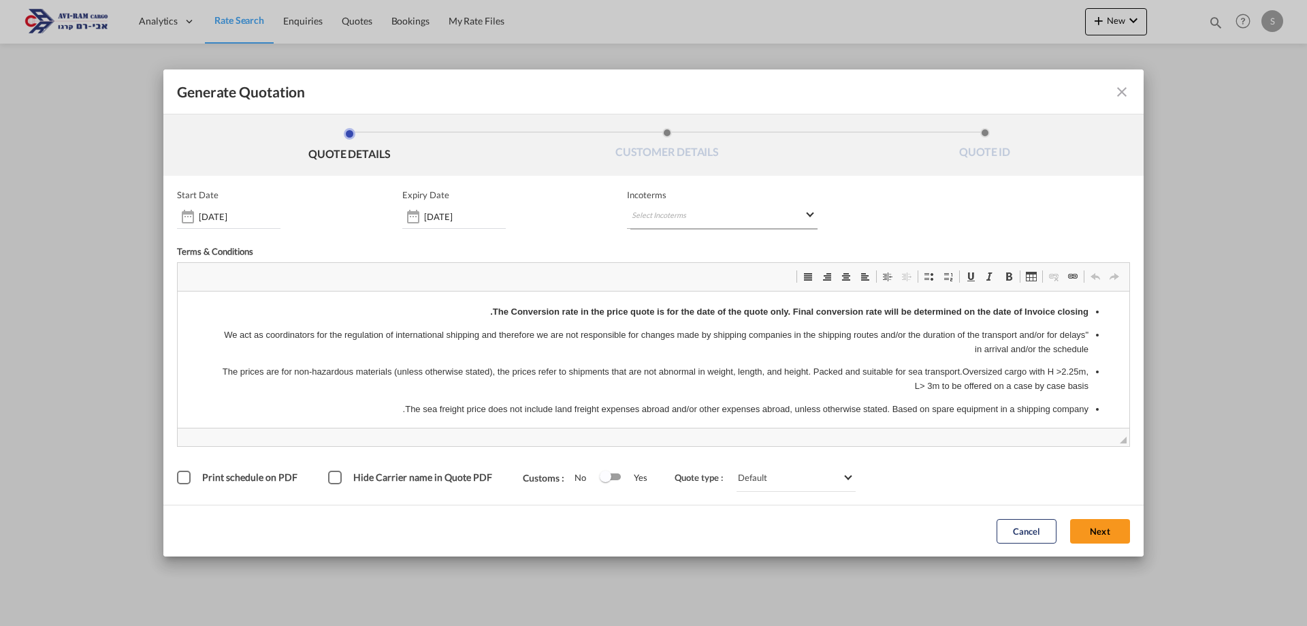
click at [684, 209] on md-select "Select Incoterms DPU - export Delivery at Place Unloaded CPT - export Carrier P…" at bounding box center [722, 216] width 191 height 25
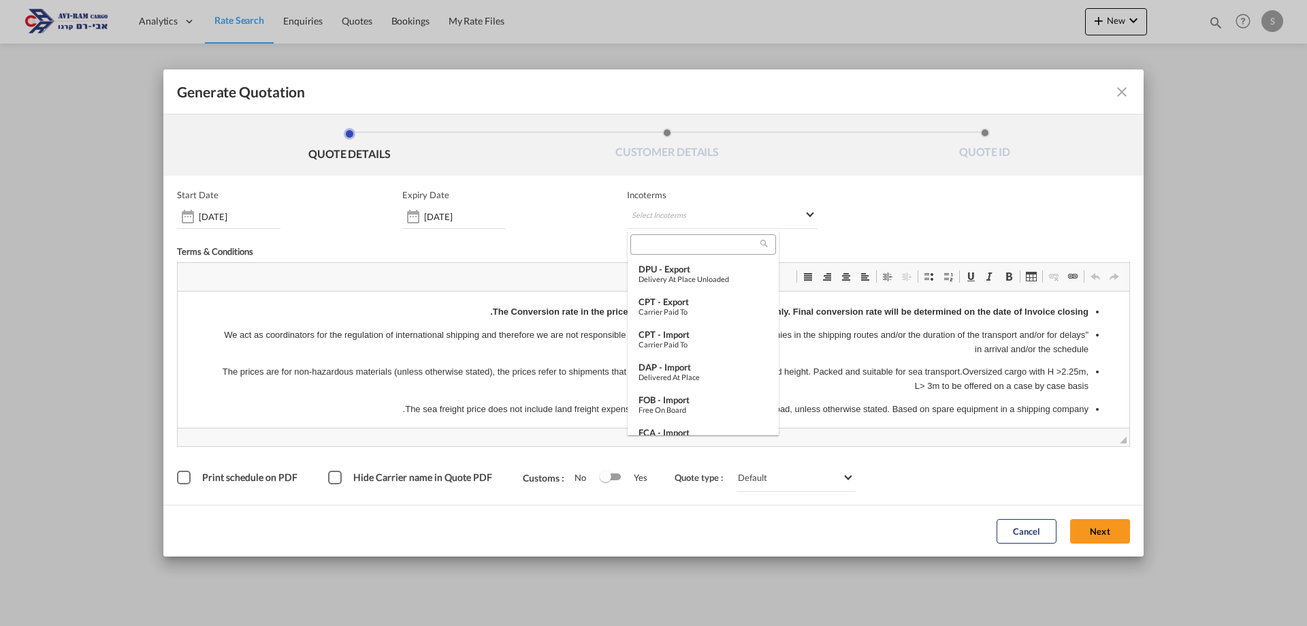
scroll to position [5, 0]
drag, startPoint x: 676, startPoint y: 398, endPoint x: 507, endPoint y: 105, distance: 338.3
click at [676, 398] on div "FOB - import" at bounding box center [703, 394] width 129 height 11
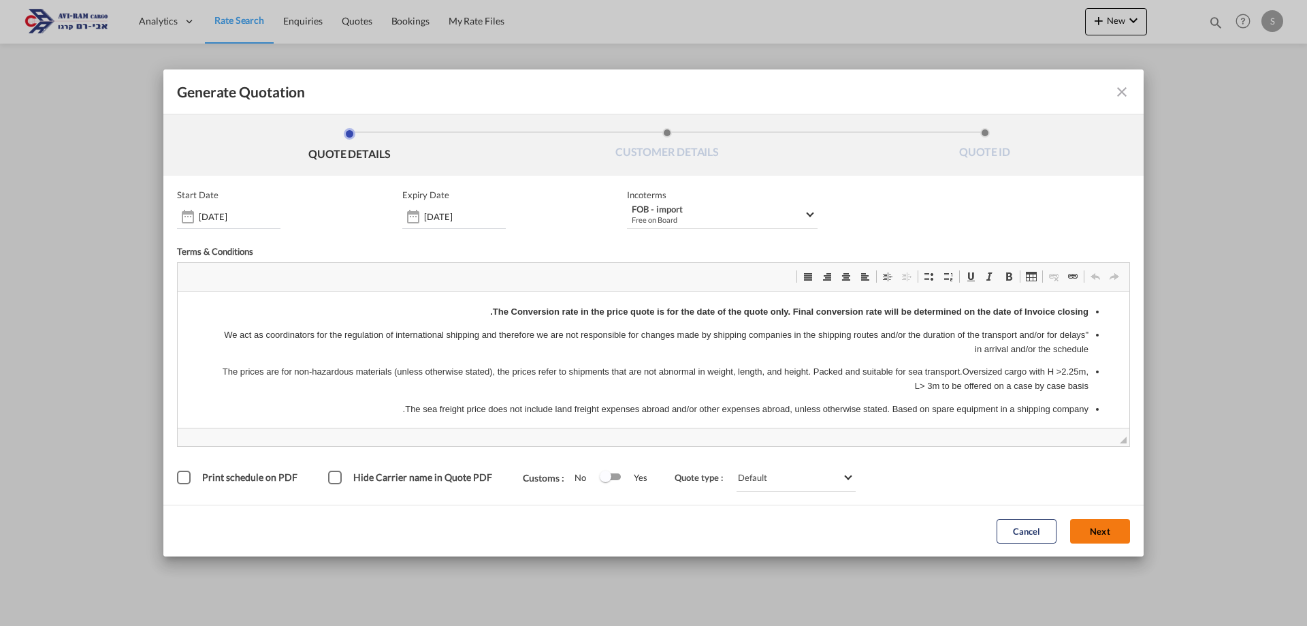
click at [1103, 533] on button "Next" at bounding box center [1100, 531] width 60 height 25
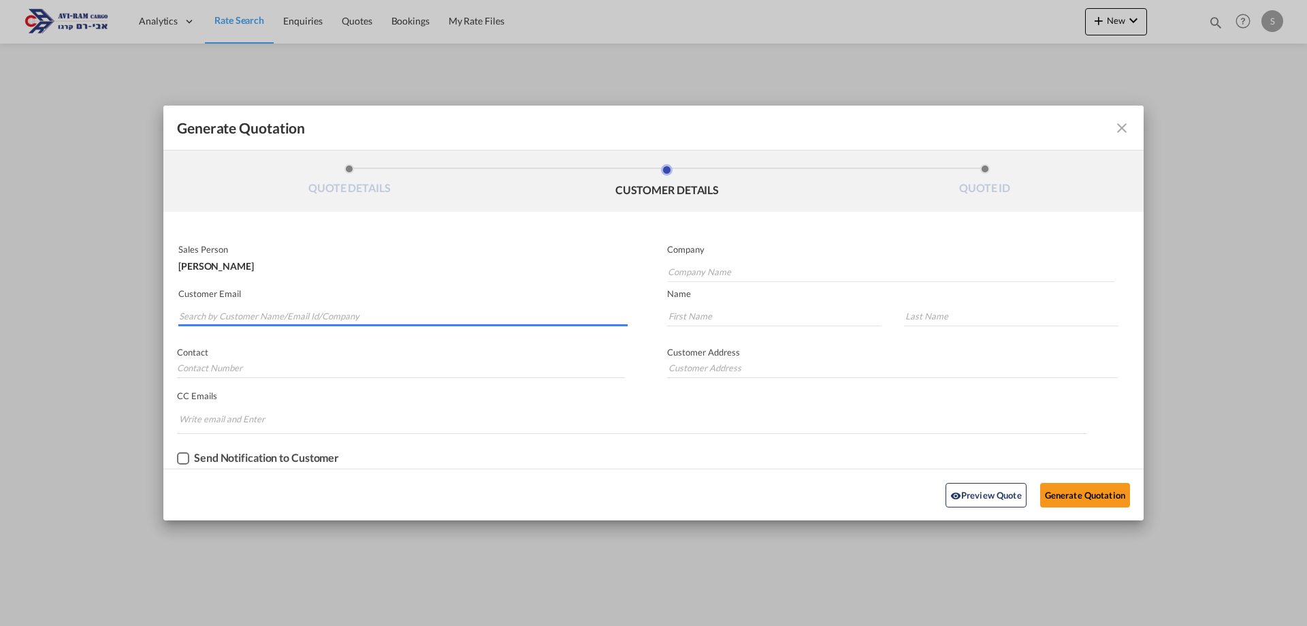
click at [334, 315] on input "Search by Customer Name/Email Id/Company" at bounding box center [403, 316] width 449 height 20
paste input "finn_art@walla.co.il"
type input "finn_art@walla.co.il"
click at [724, 276] on input "Company Name" at bounding box center [891, 271] width 447 height 20
type input "."
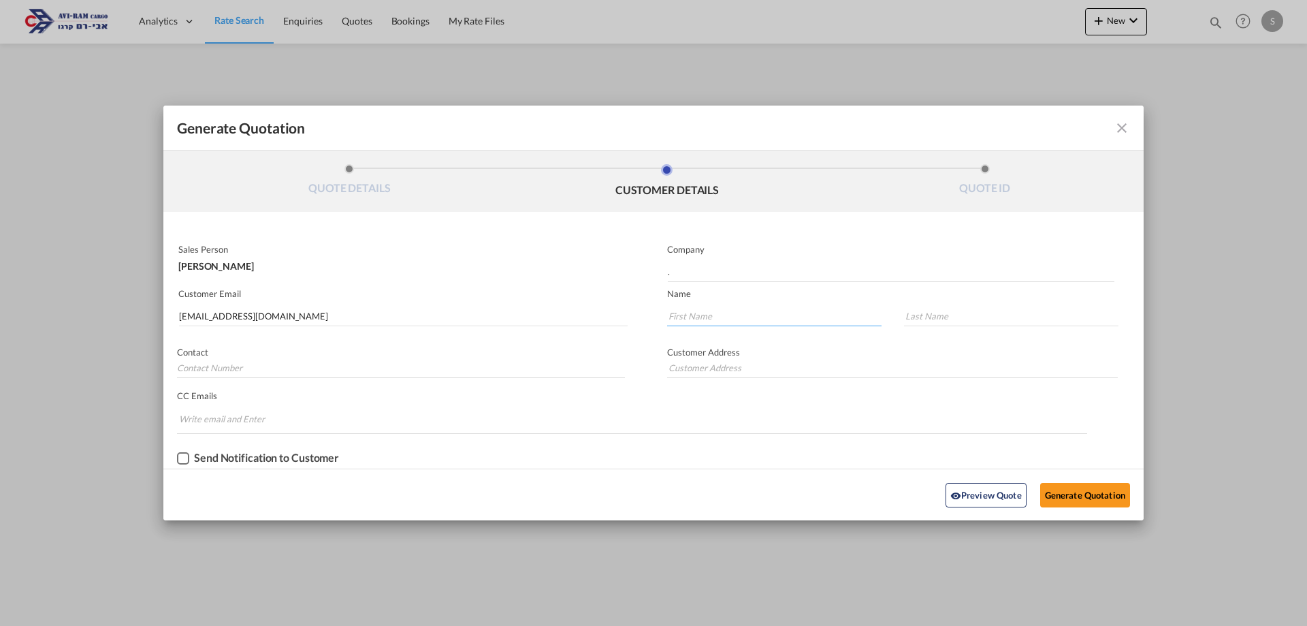
click at [725, 313] on input "Generate QuotationQUOTE ..." at bounding box center [774, 316] width 214 height 20
type input "Yuval"
type input "."
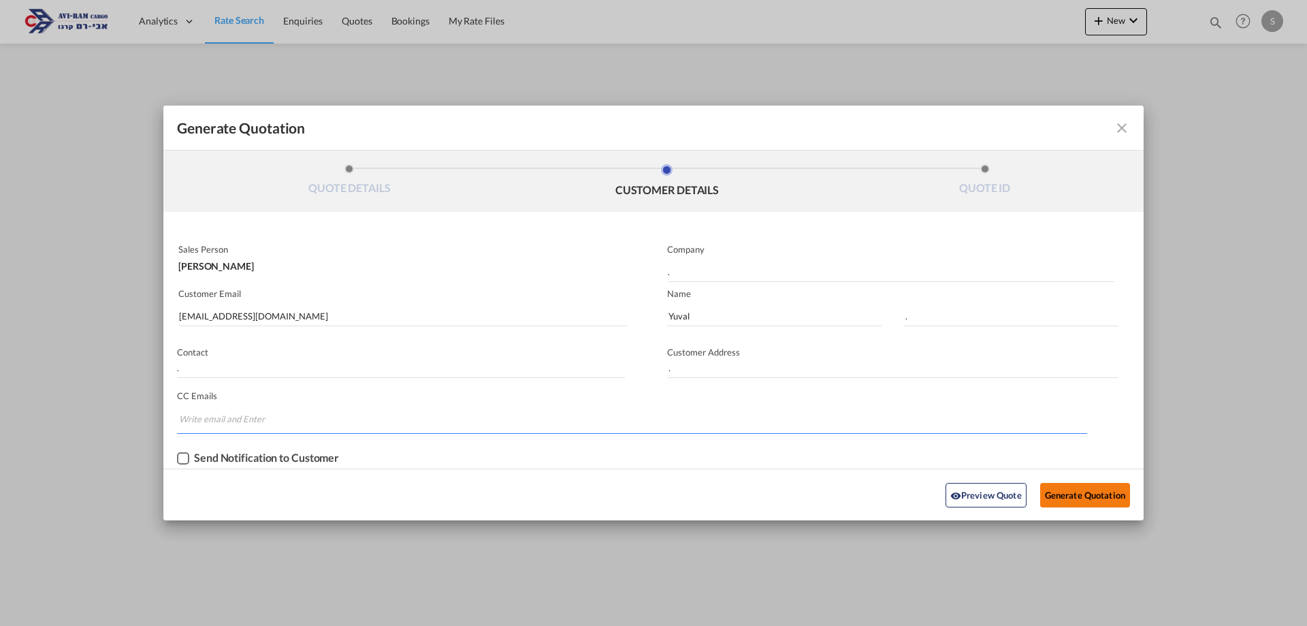
click at [1061, 495] on button "Generate Quotation" at bounding box center [1085, 495] width 90 height 25
click at [1061, 492] on button "Generate Quotation" at bounding box center [1085, 495] width 90 height 25
click at [662, 129] on div "Generate Quotation" at bounding box center [510, 128] width 667 height 18
click at [1082, 494] on button "Generate Quotation" at bounding box center [1085, 495] width 90 height 25
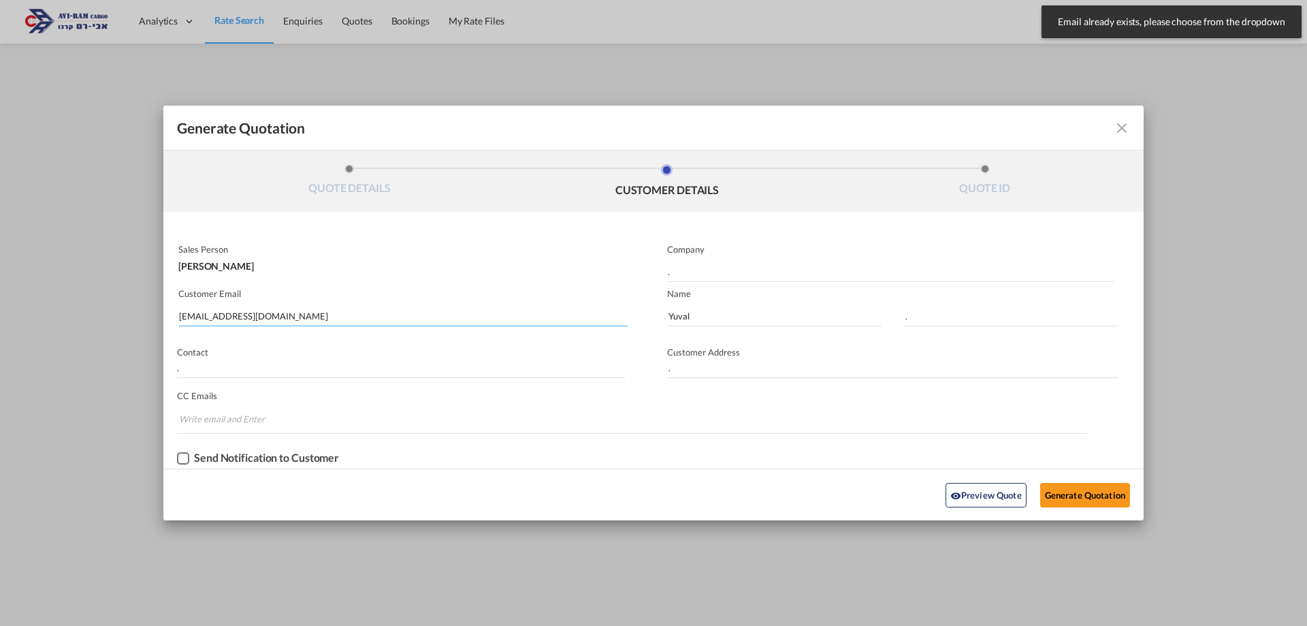
drag, startPoint x: 253, startPoint y: 313, endPoint x: 270, endPoint y: 315, distance: 16.4
click at [255, 315] on input "finn_art@walla.co.il" at bounding box center [403, 316] width 449 height 20
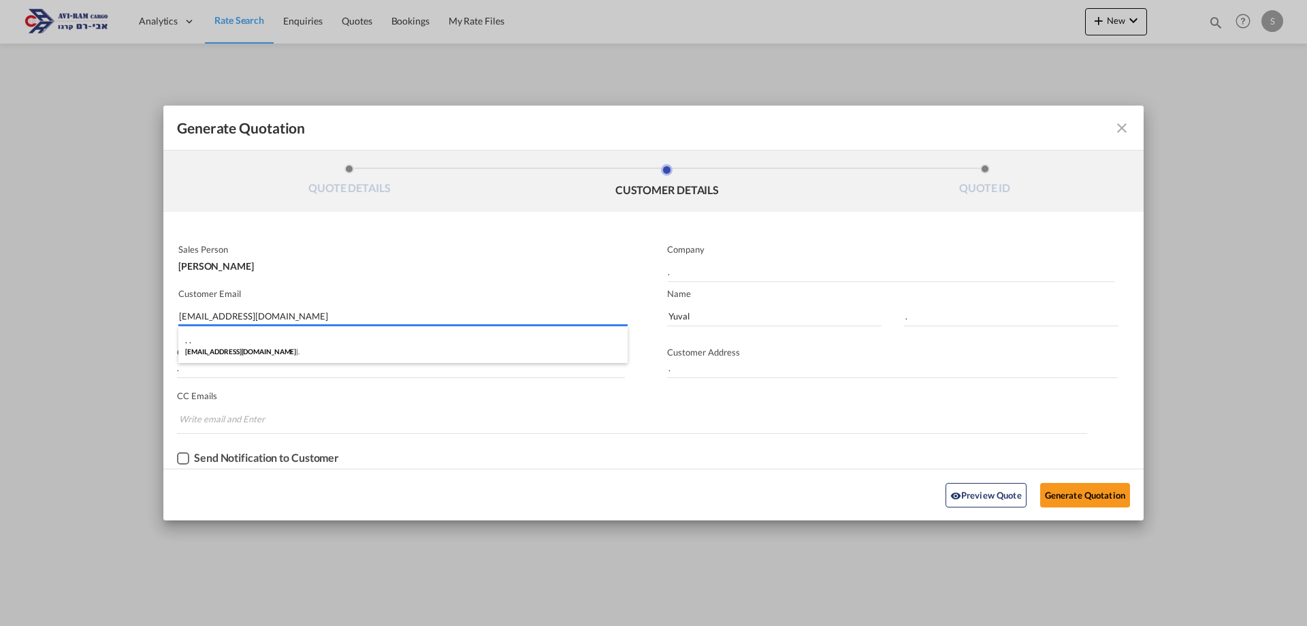
drag, startPoint x: 265, startPoint y: 315, endPoint x: 99, endPoint y: 334, distance: 166.5
click at [99, 334] on div "Generate Quotation QUOTE DETAILS CUSTOMER DETAILS QUOTE ID Start Date 15 Sep 20…" at bounding box center [653, 313] width 1307 height 626
click at [1121, 127] on md-icon "icon-close fg-AAA8AD cursor m-0" at bounding box center [1122, 128] width 16 height 16
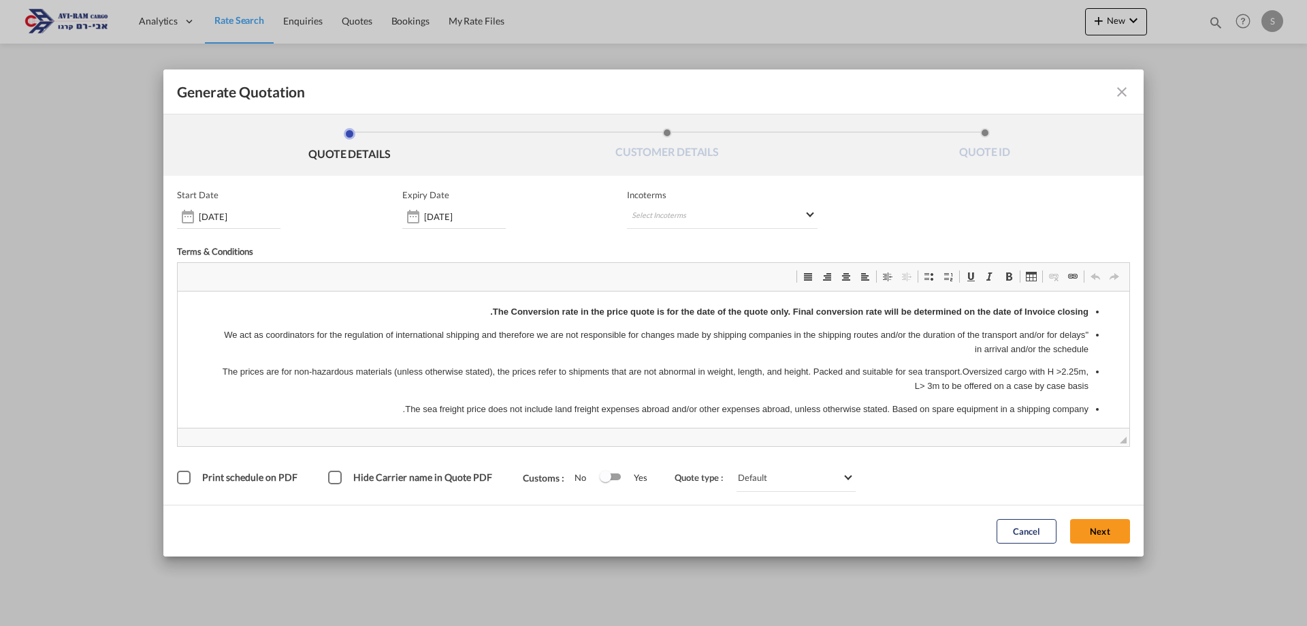
scroll to position [0, 0]
click at [668, 214] on md-select "Select Incoterms DPU - export Delivery at Place Unloaded CPT - export Carrier P…" at bounding box center [722, 216] width 191 height 25
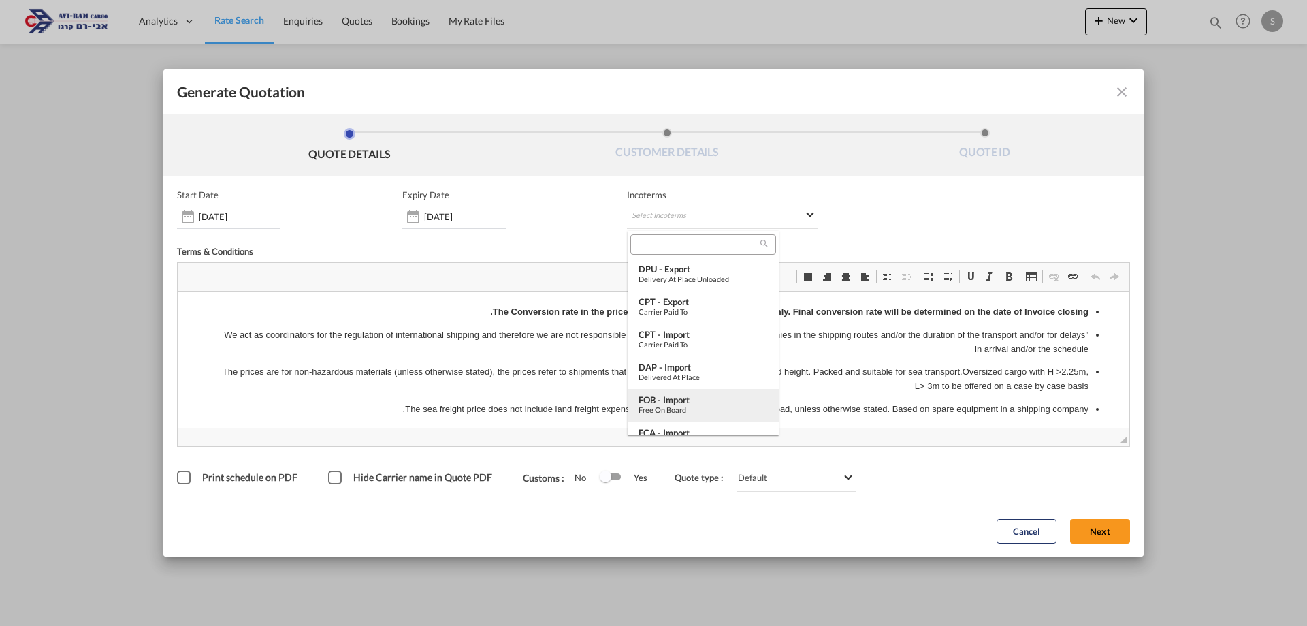
click at [696, 405] on div "Free on Board" at bounding box center [703, 409] width 129 height 9
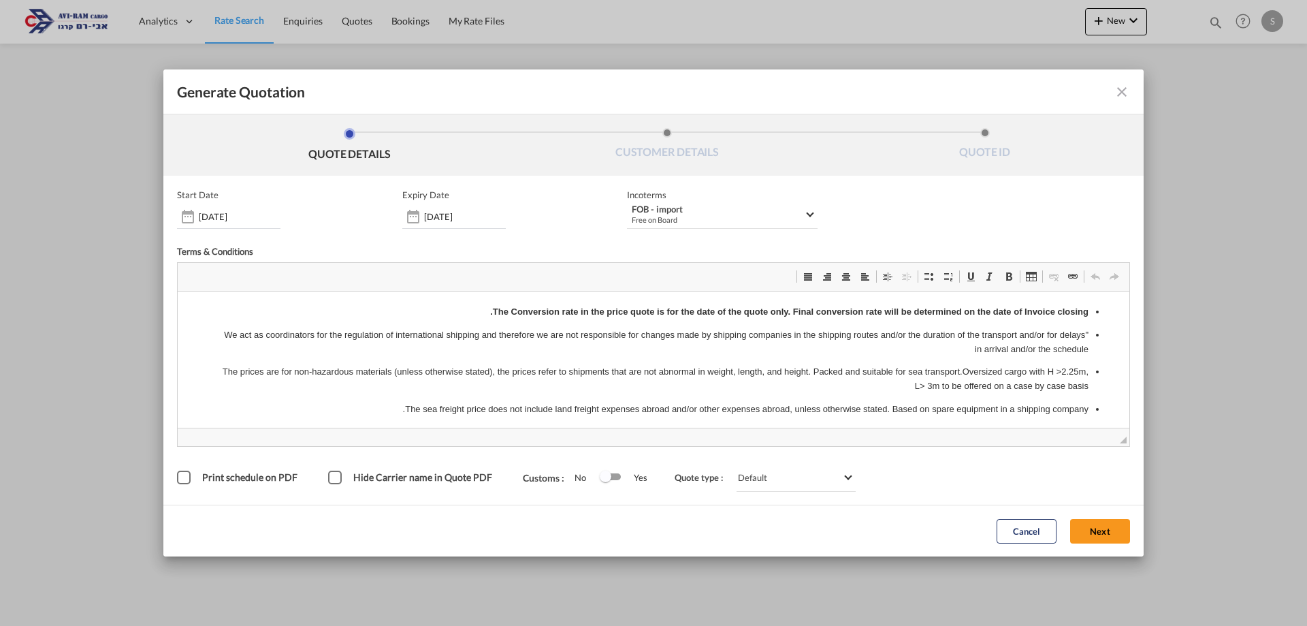
click at [1109, 530] on button "Next" at bounding box center [1100, 531] width 60 height 25
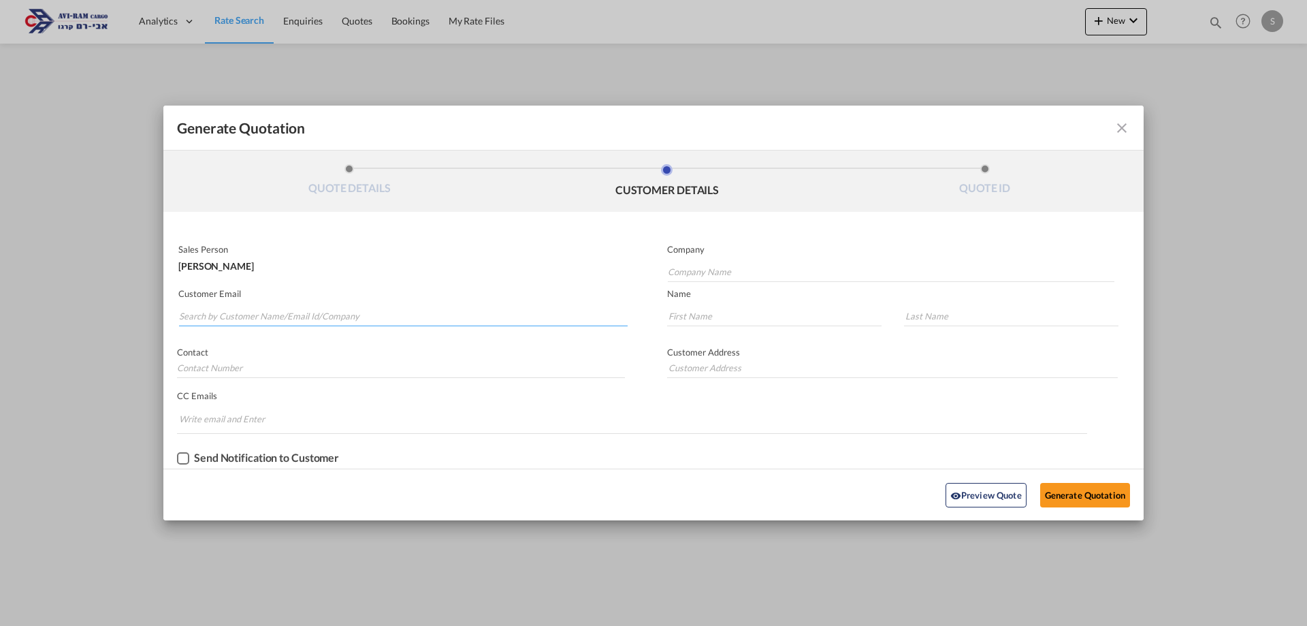
click at [306, 322] on input "Search by Customer Name/Email Id/Company" at bounding box center [403, 316] width 449 height 20
paste input "finn_art@walla.co.il"
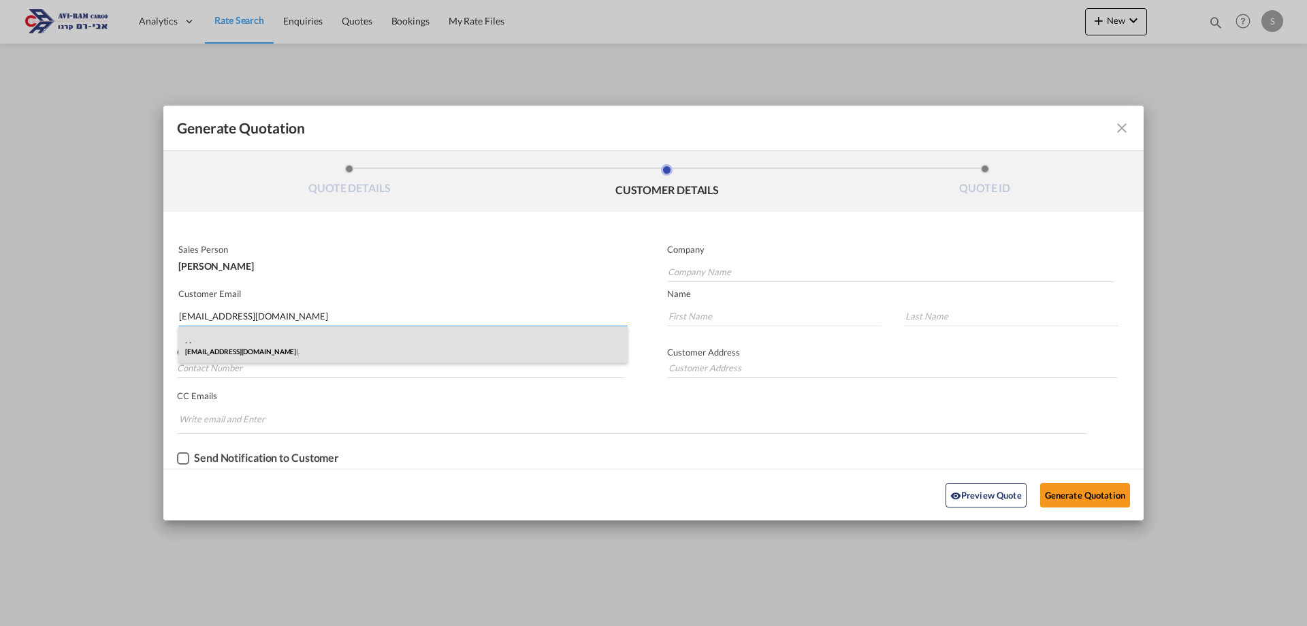
type input "finn_art@walla.co.il"
click at [258, 353] on div ". . finn_art@walla.co.il | ." at bounding box center [402, 344] width 449 height 37
type input "."
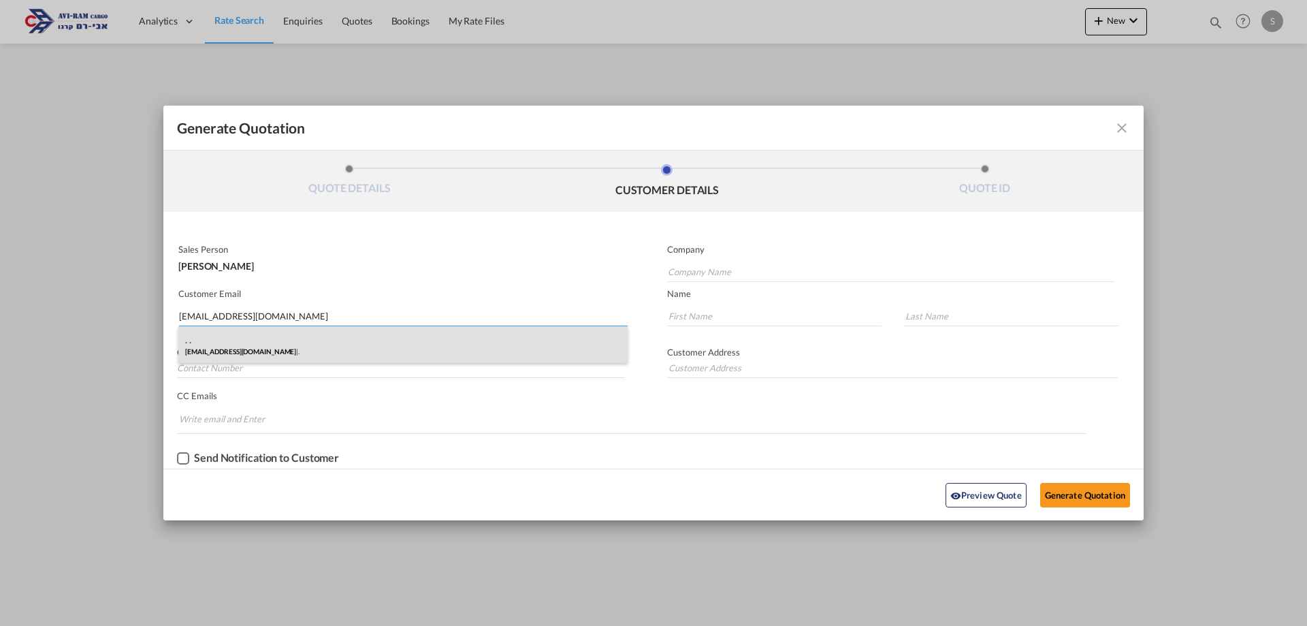
type input "."
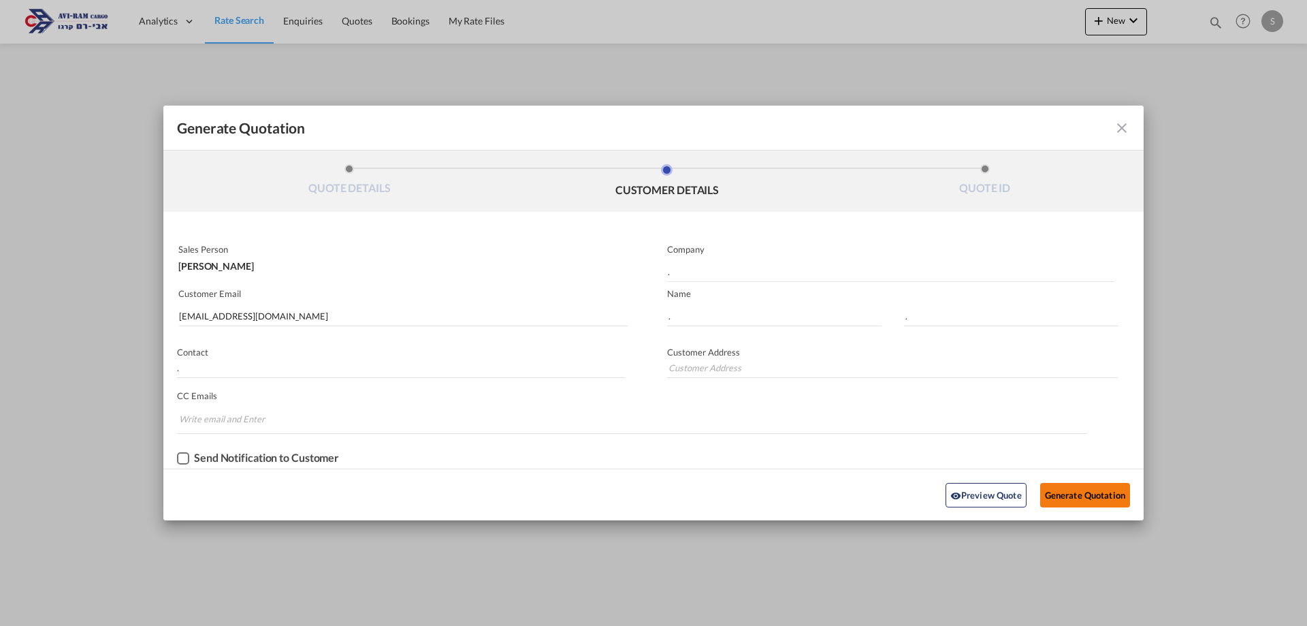
click at [1085, 491] on button "Generate Quotation" at bounding box center [1085, 495] width 90 height 25
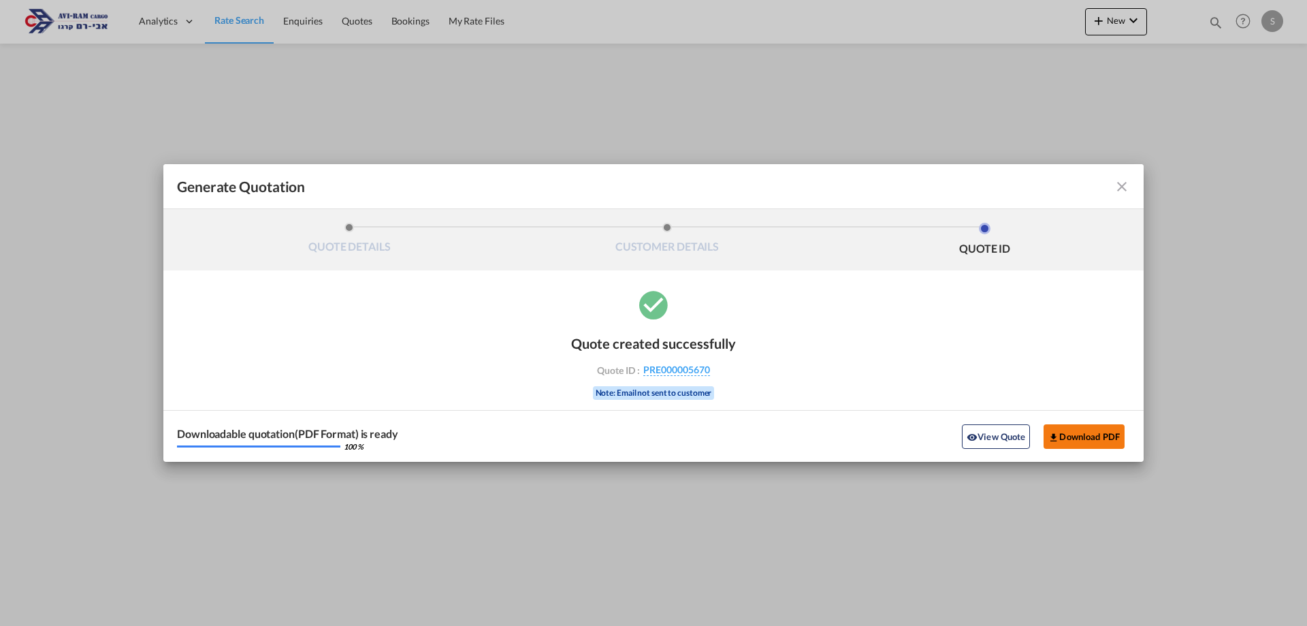
click at [1102, 435] on button "Download PDF" at bounding box center [1084, 436] width 81 height 25
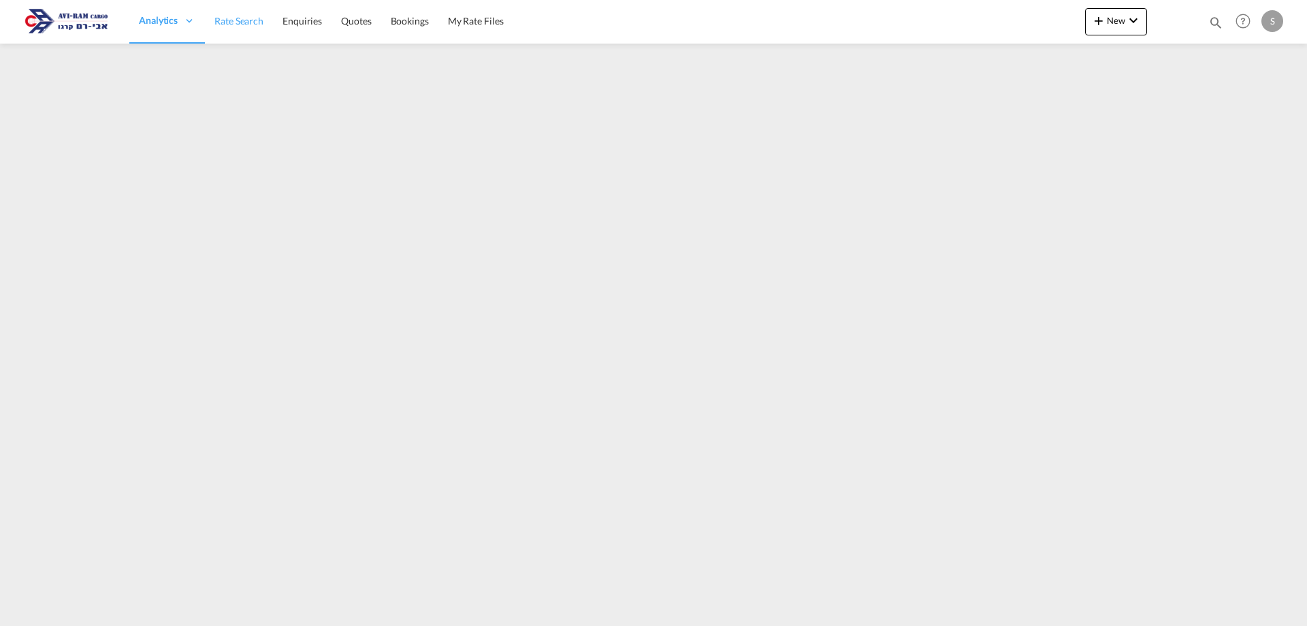
click at [239, 30] on link "Rate Search" at bounding box center [239, 21] width 68 height 44
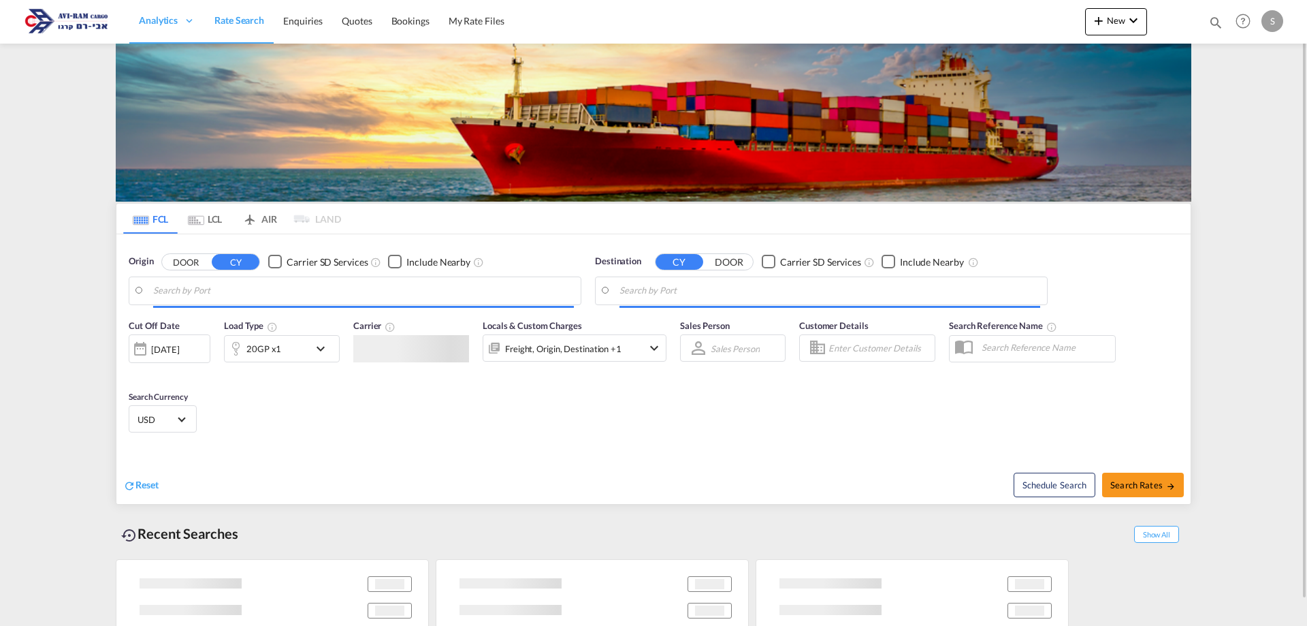
type input "Mundra, INMUN"
type input "Ashdod, ILASH"
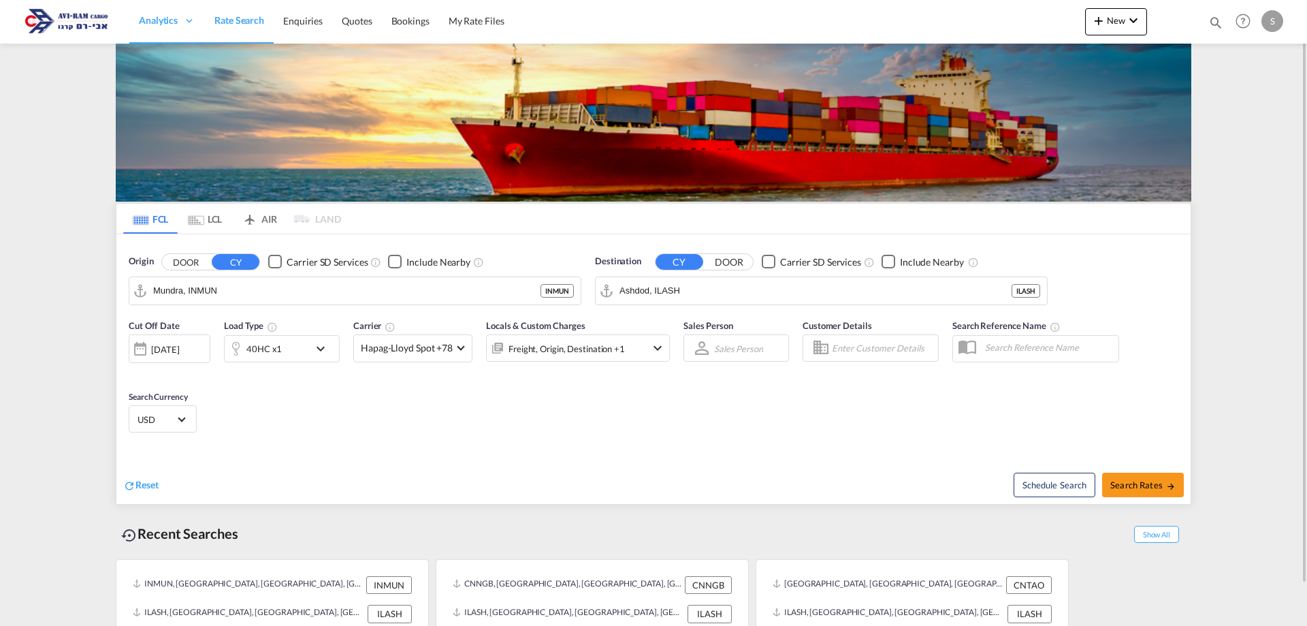
click at [208, 220] on md-tab-item "LCL" at bounding box center [205, 219] width 54 height 30
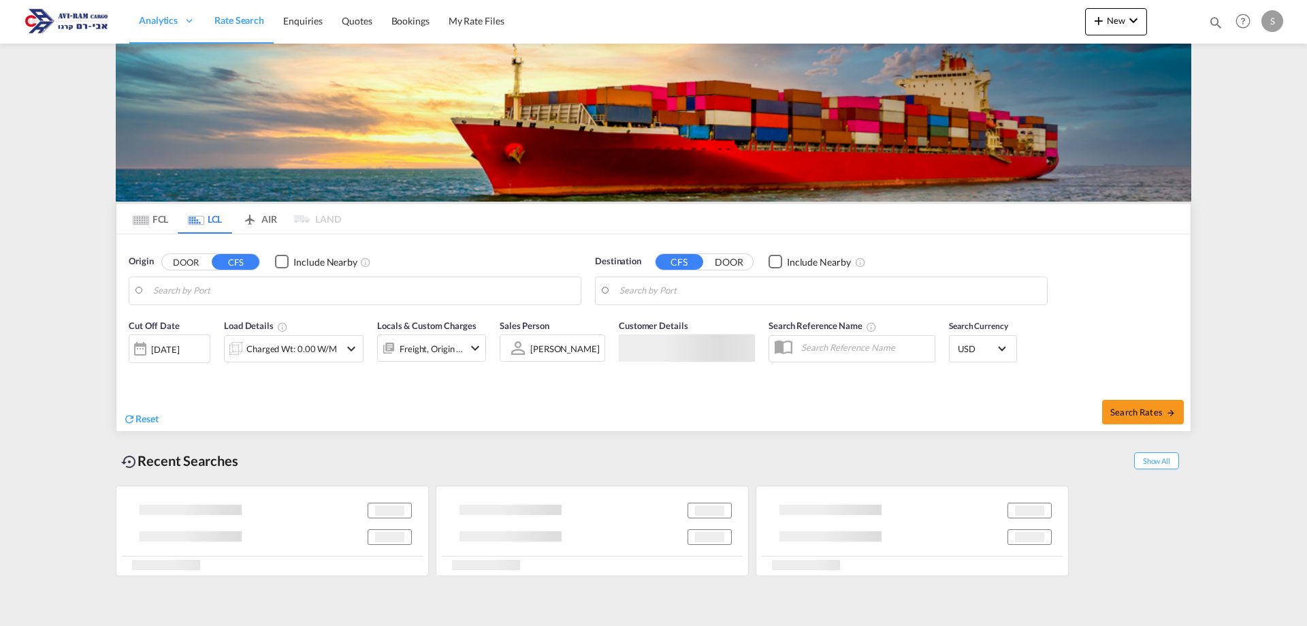
type input "Koper, SIKOP"
type input "Ashdod, ILASH"
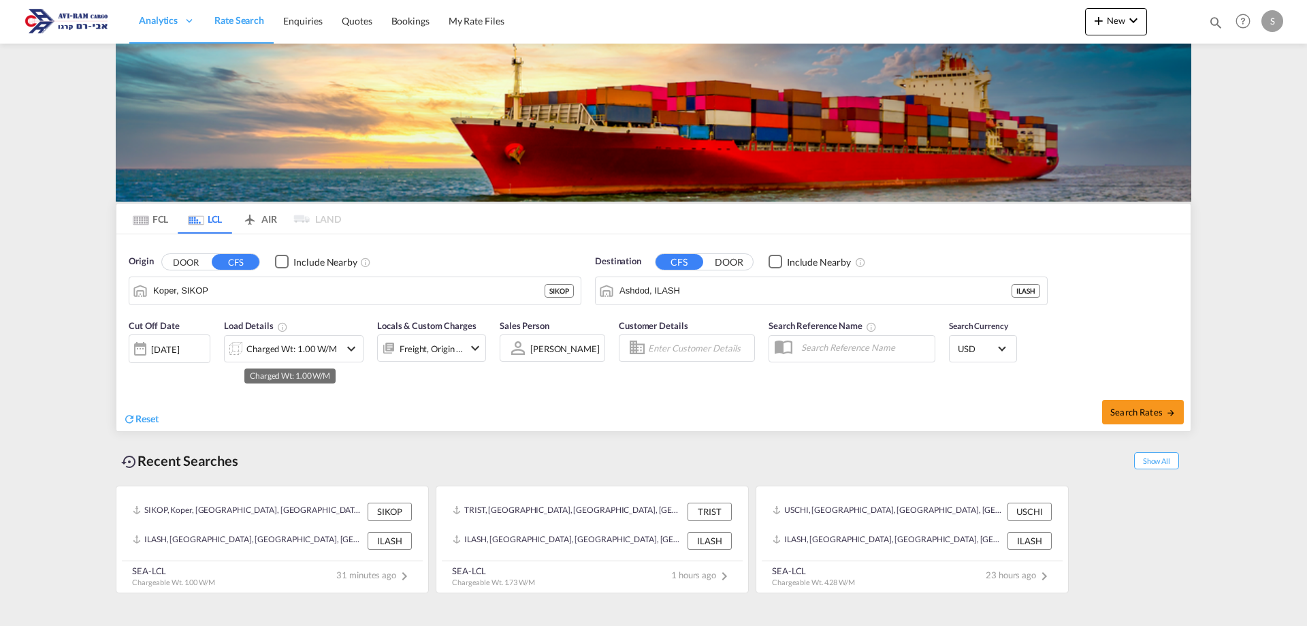
click at [279, 346] on div "Charged Wt: 1.00 W/M" at bounding box center [291, 348] width 91 height 19
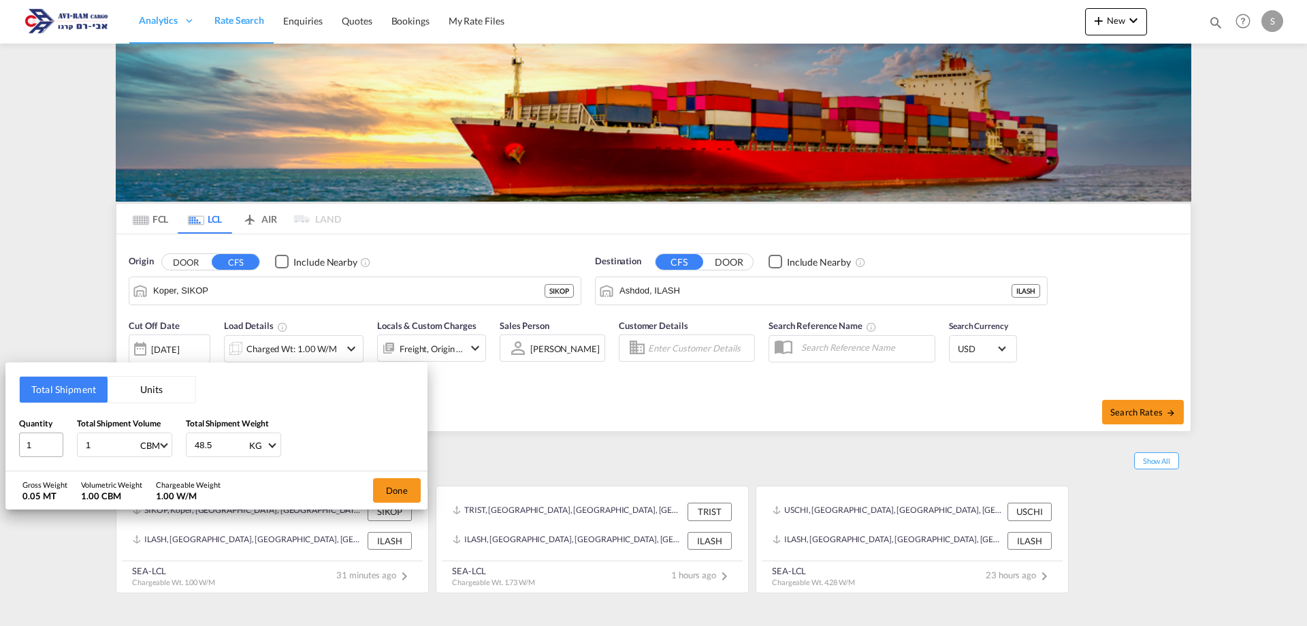
drag, startPoint x: 108, startPoint y: 443, endPoint x: 59, endPoint y: 452, distance: 49.1
click at [61, 451] on div "Quantity 1 Total Shipment Volume 1 CBM CBM CFT Total Shipment Weight 48.5 KG KG…" at bounding box center [216, 437] width 395 height 41
type input "1.44"
type input "500"
drag, startPoint x: 383, startPoint y: 485, endPoint x: 487, endPoint y: 475, distance: 104.6
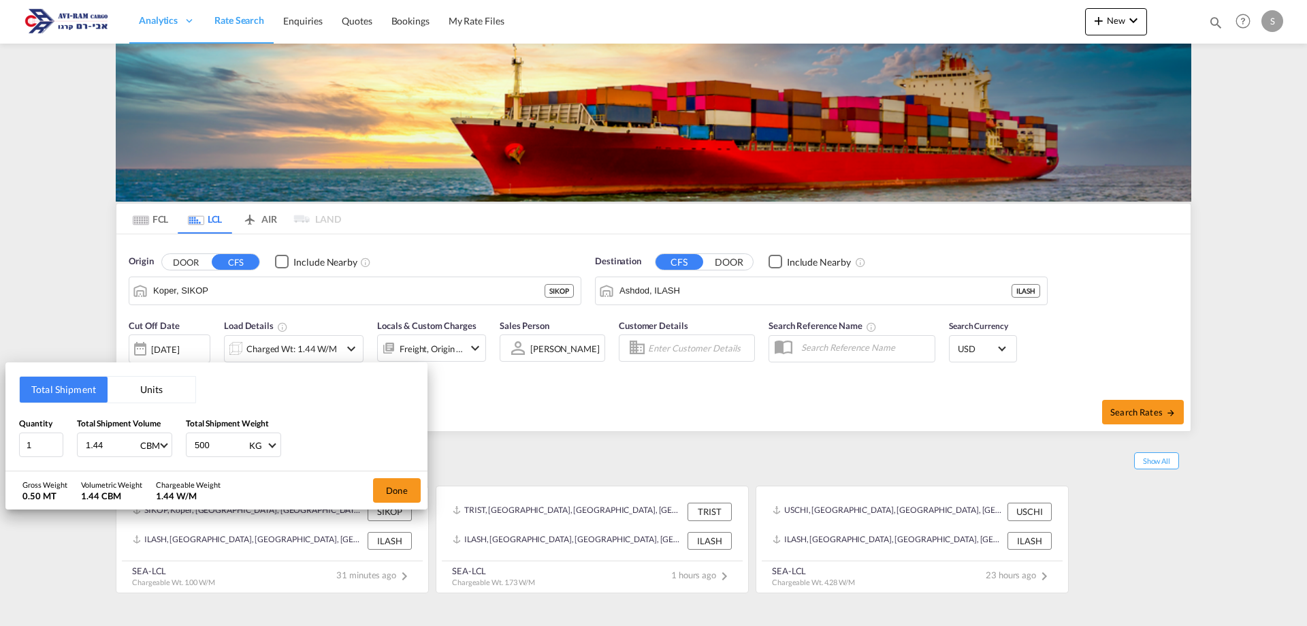
click at [384, 485] on button "Done" at bounding box center [397, 490] width 48 height 25
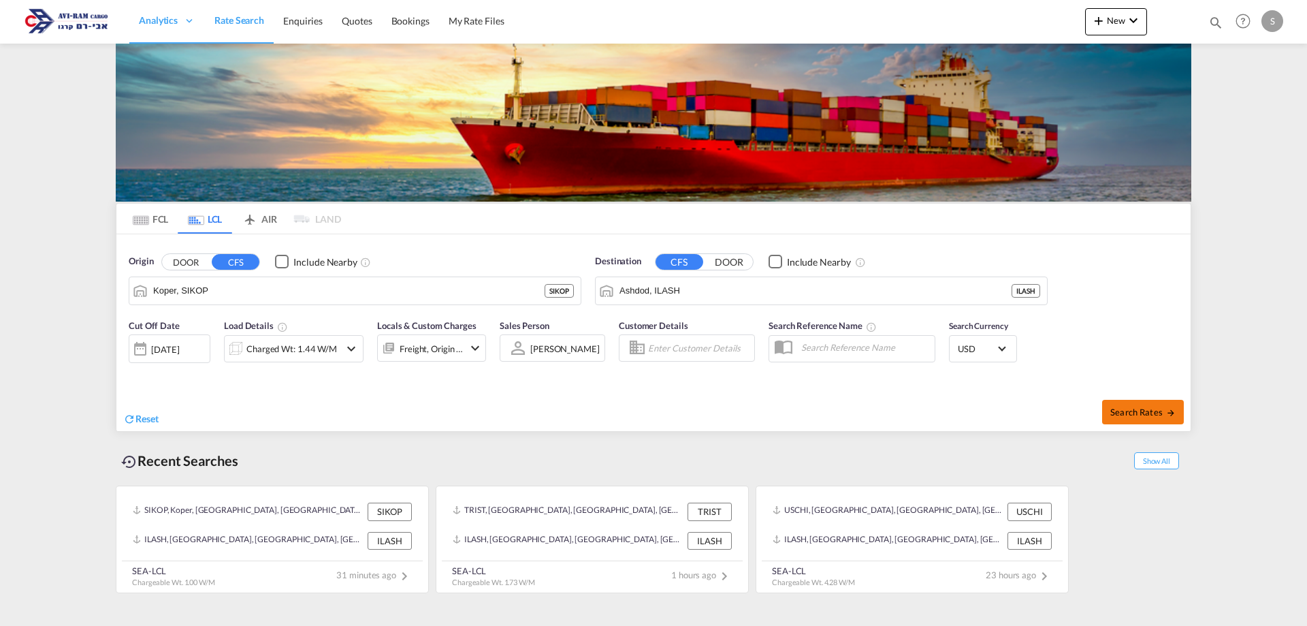
click at [1133, 413] on span "Search Rates" at bounding box center [1142, 411] width 65 height 11
type input "SIKOP to ILASH / [DATE]"
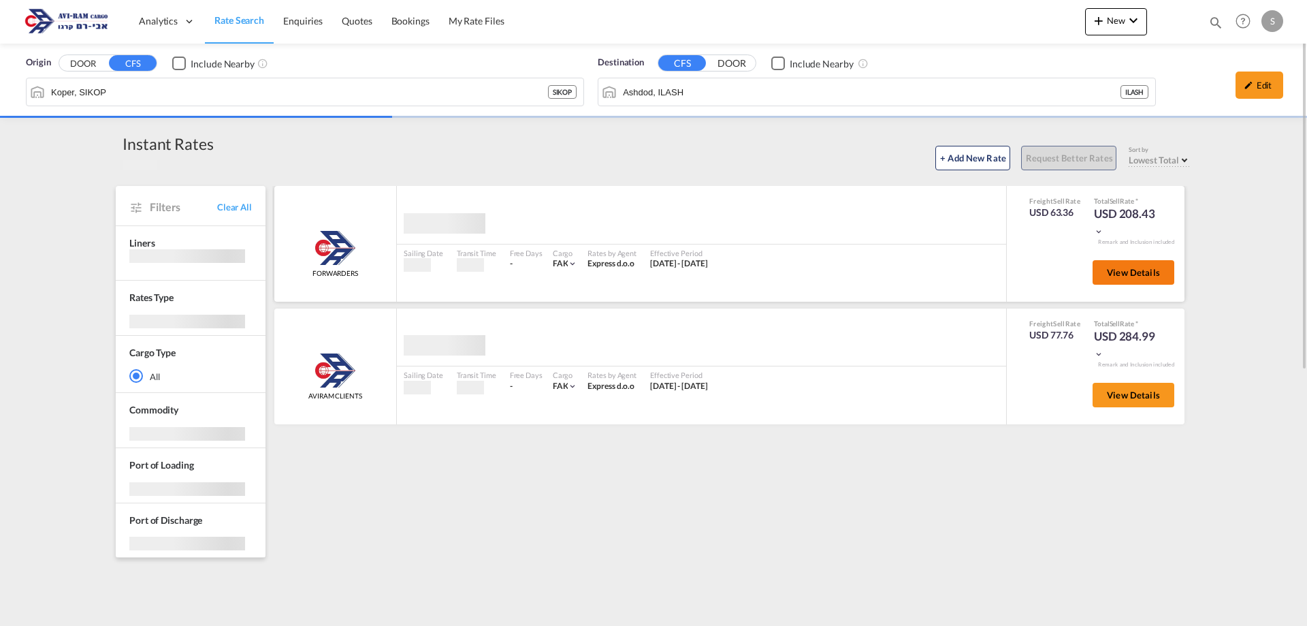
click at [1119, 270] on span "View Details" at bounding box center [1133, 272] width 53 height 11
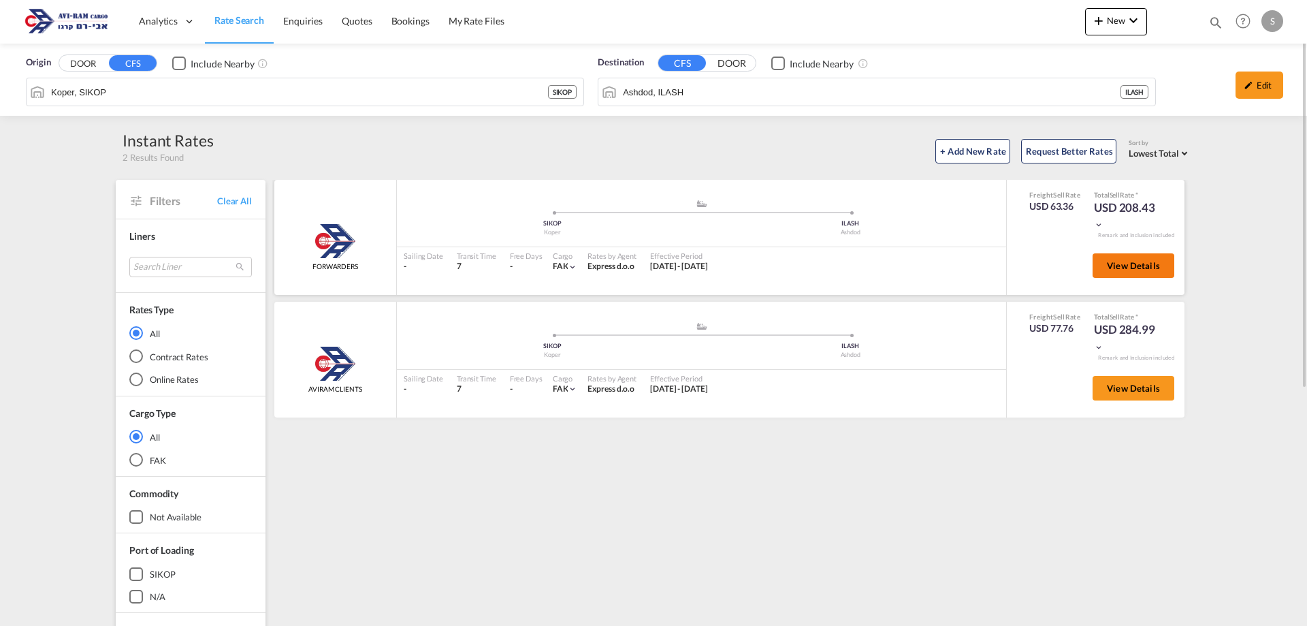
click at [1117, 270] on span "View Details" at bounding box center [1133, 265] width 53 height 11
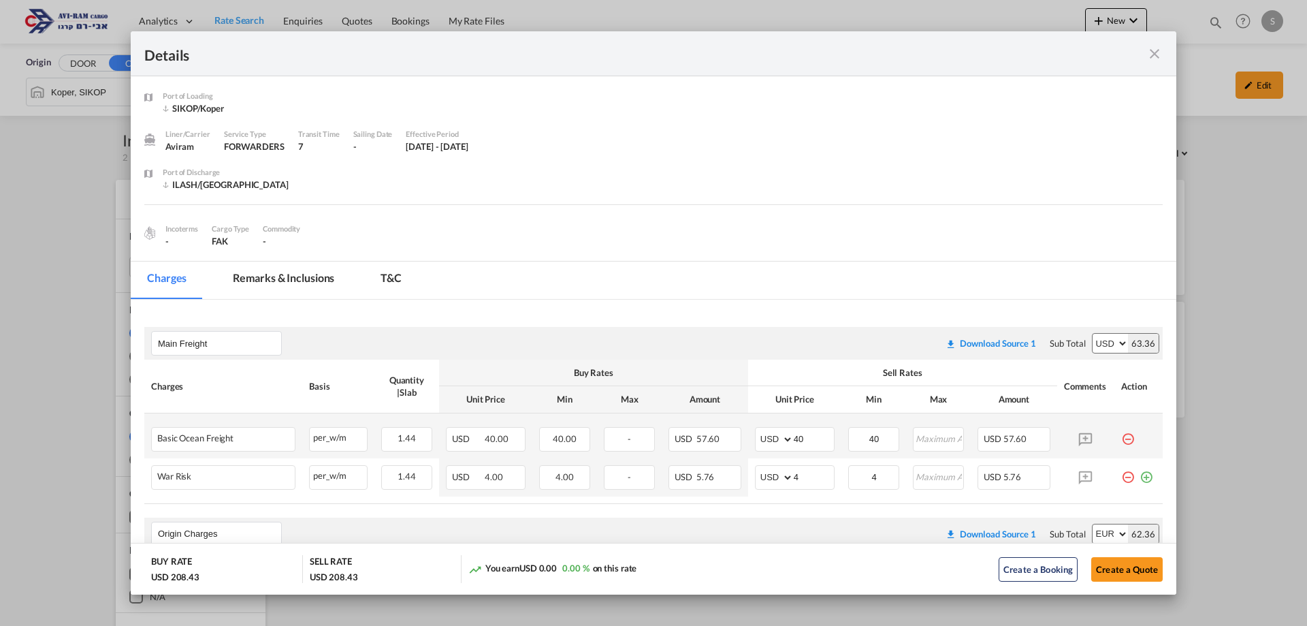
scroll to position [136, 0]
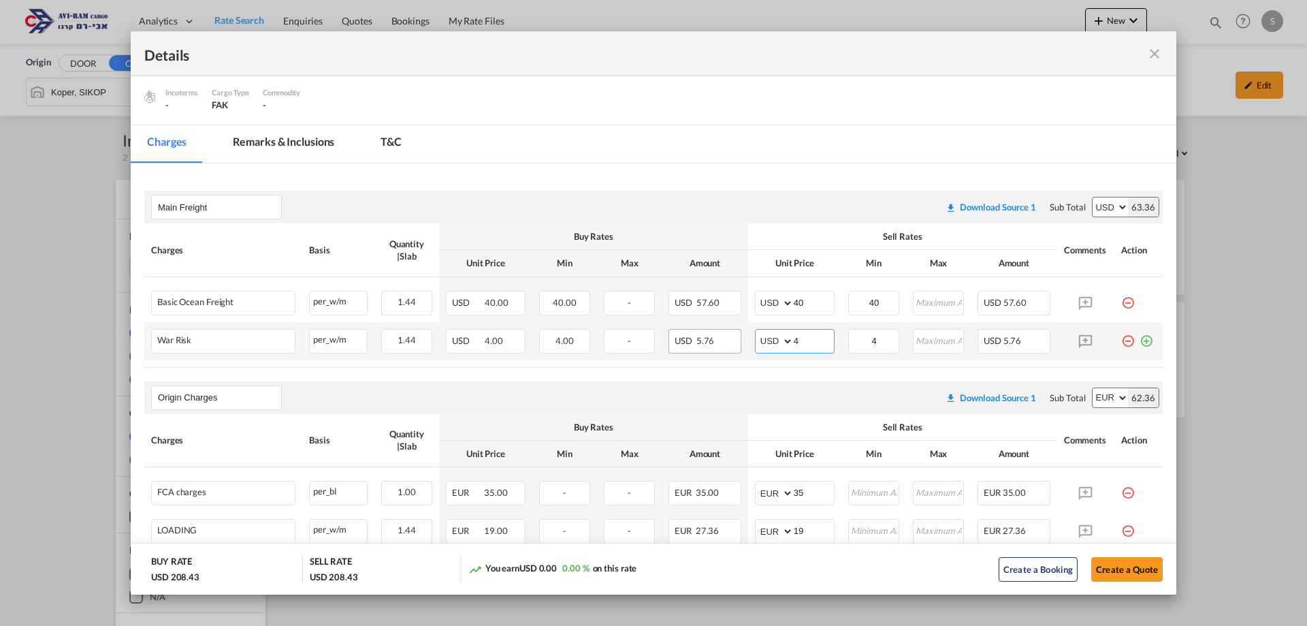
drag, startPoint x: 790, startPoint y: 340, endPoint x: 728, endPoint y: 352, distance: 63.8
click at [728, 351] on tr "War Risk Please Enter Already Exists per_w/m per_w/m can not applied for this c…" at bounding box center [653, 341] width 1018 height 38
type input "2"
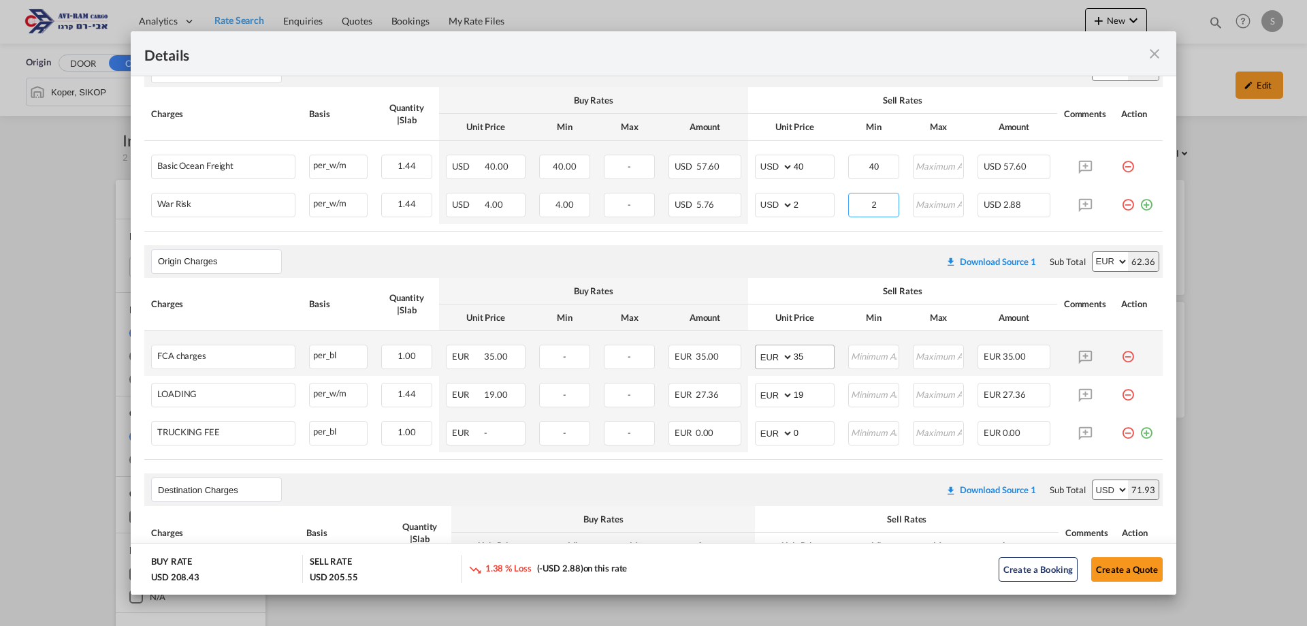
type input "2"
drag, startPoint x: 803, startPoint y: 359, endPoint x: 782, endPoint y: 359, distance: 21.1
click at [782, 359] on md-input-container "AED AFN ALL AMD ANG AOA ARS AUD AWG AZN BAM BBD BDT BGN BHD BIF BMD BND [PERSON…" at bounding box center [795, 356] width 80 height 25
type input "40"
drag, startPoint x: 758, startPoint y: 460, endPoint x: 793, endPoint y: 439, distance: 40.6
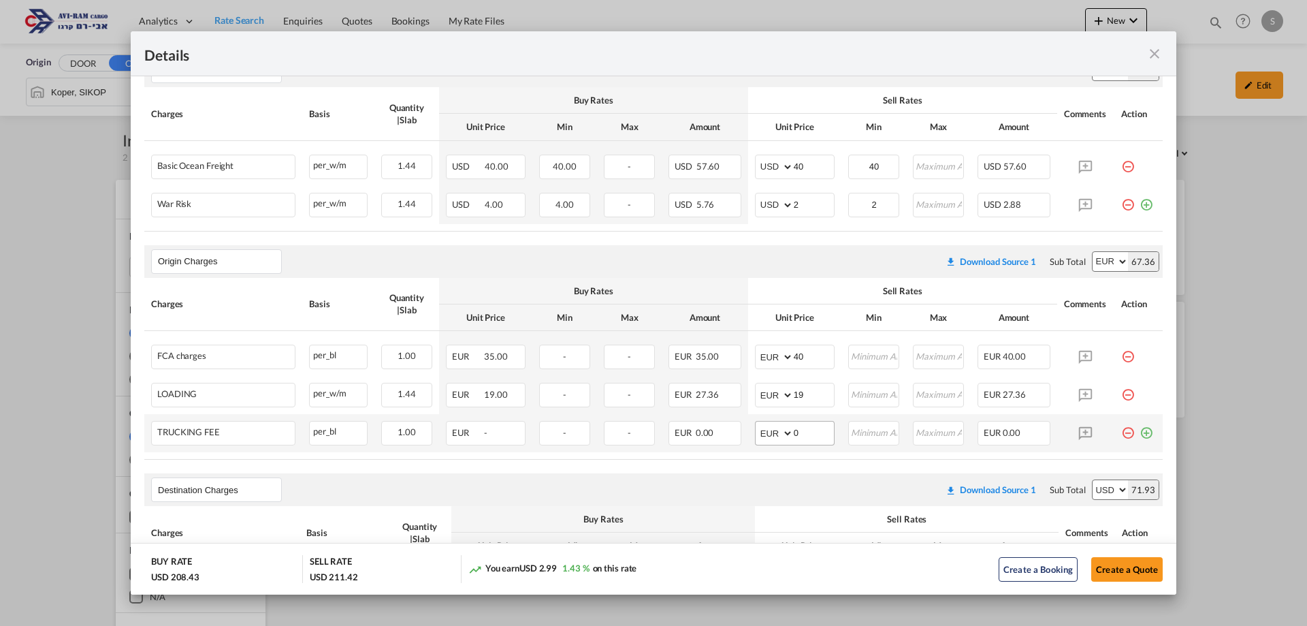
click at [759, 461] on air-lcl-rate-modification "Main Freight Please enter leg name Leg Name Already Exists Download Source 1 Su…" at bounding box center [653, 443] width 1018 height 804
drag, startPoint x: 787, startPoint y: 430, endPoint x: 781, endPoint y: 444, distance: 14.9
click at [781, 444] on md-input-container "AED AFN ALL AMD ANG AOA ARS AUD AWG AZN BAM BBD BDT BGN BHD BIF BMD BND BOB BRL…" at bounding box center [795, 433] width 80 height 25
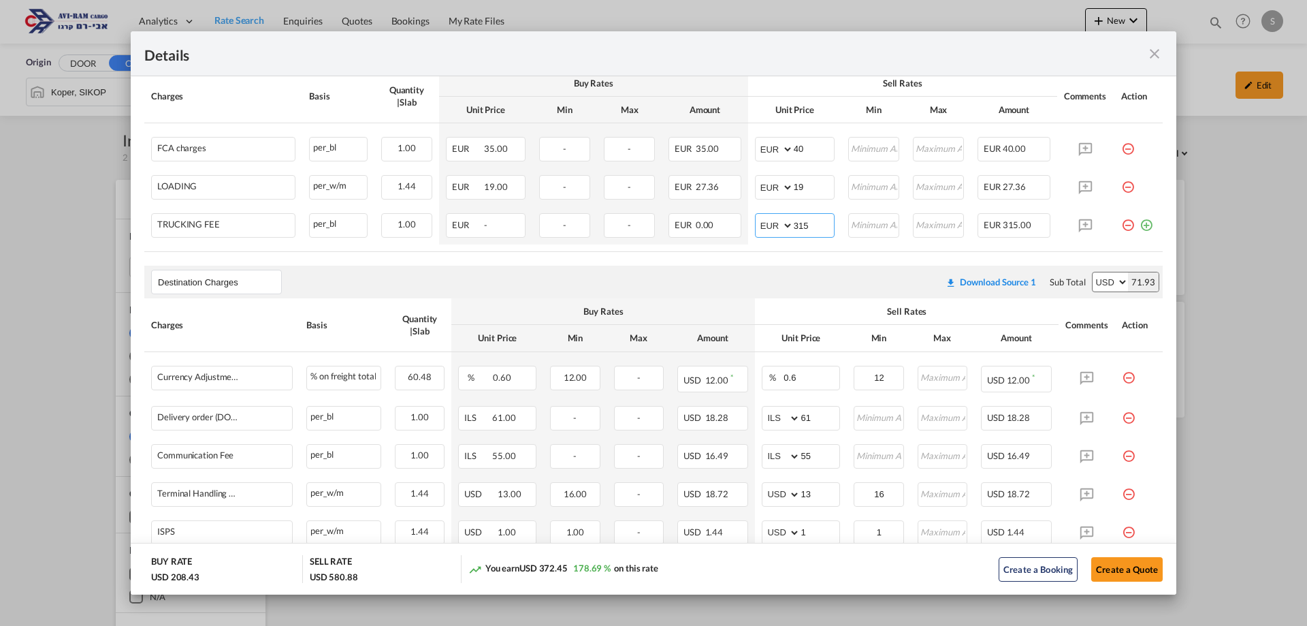
scroll to position [276, 0]
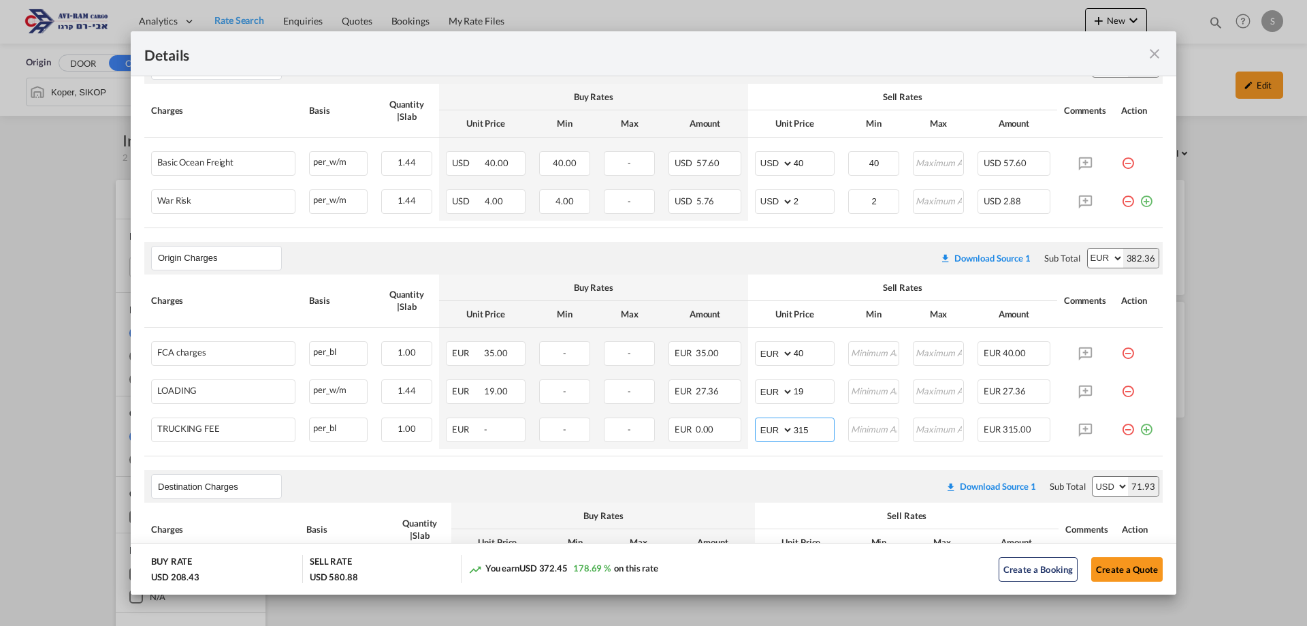
type input "315"
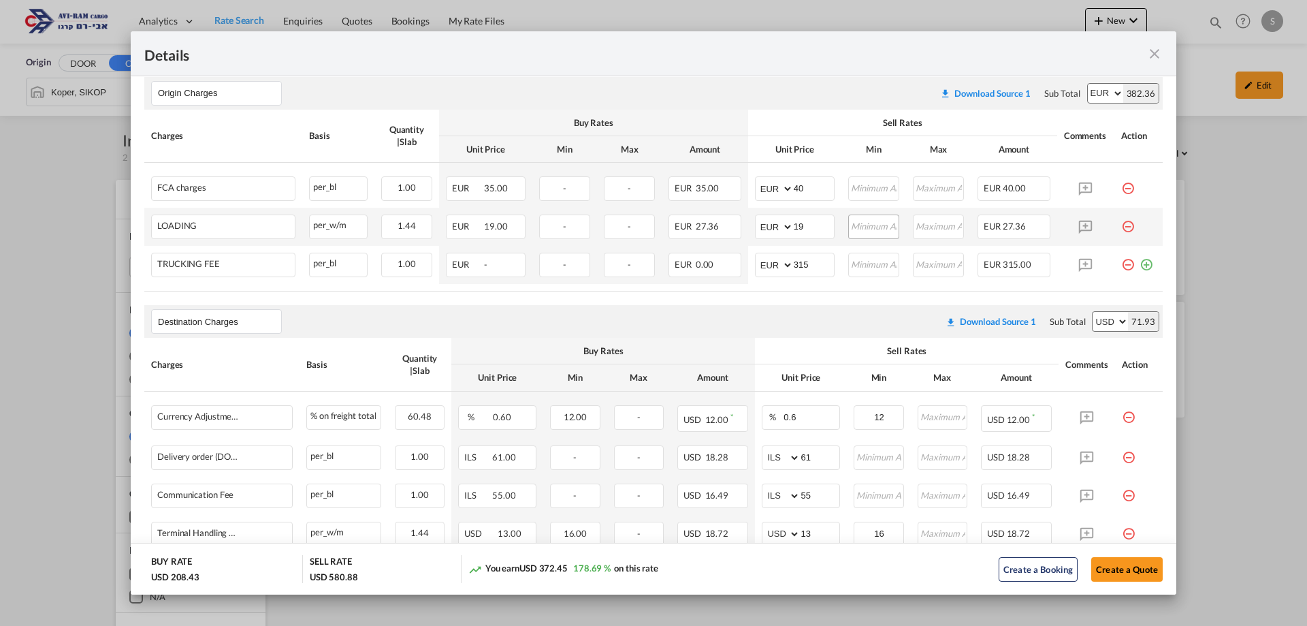
scroll to position [236, 0]
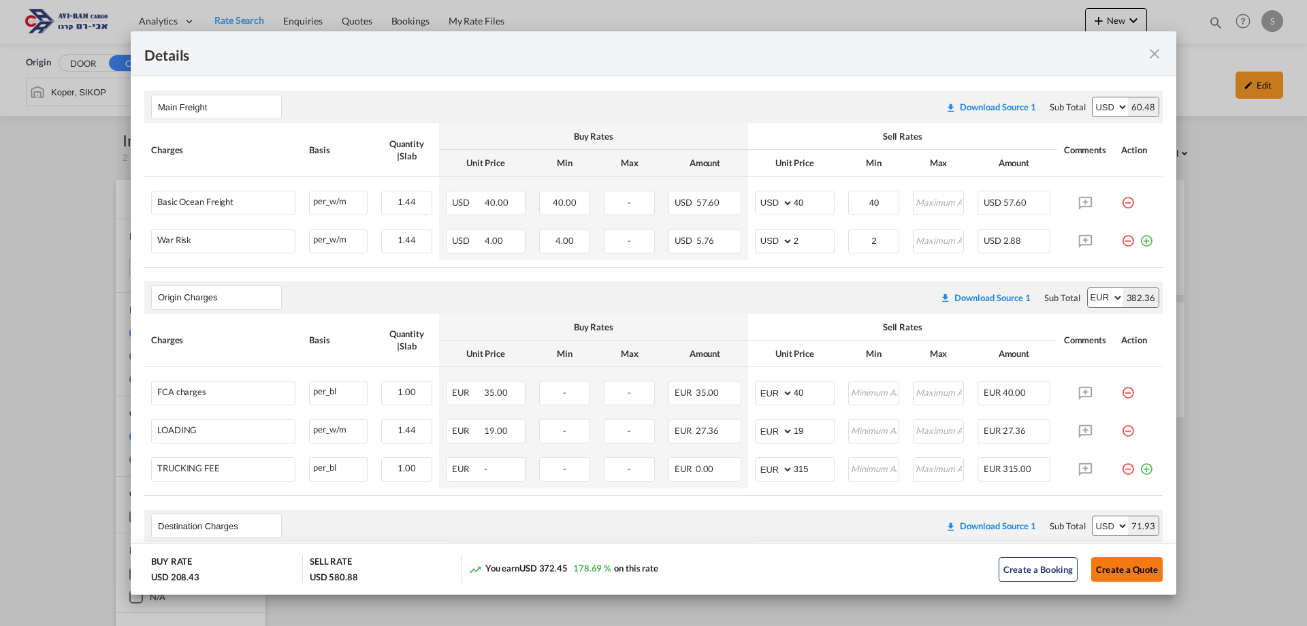
click at [1118, 569] on button "Create a Quote" at bounding box center [1126, 569] width 71 height 25
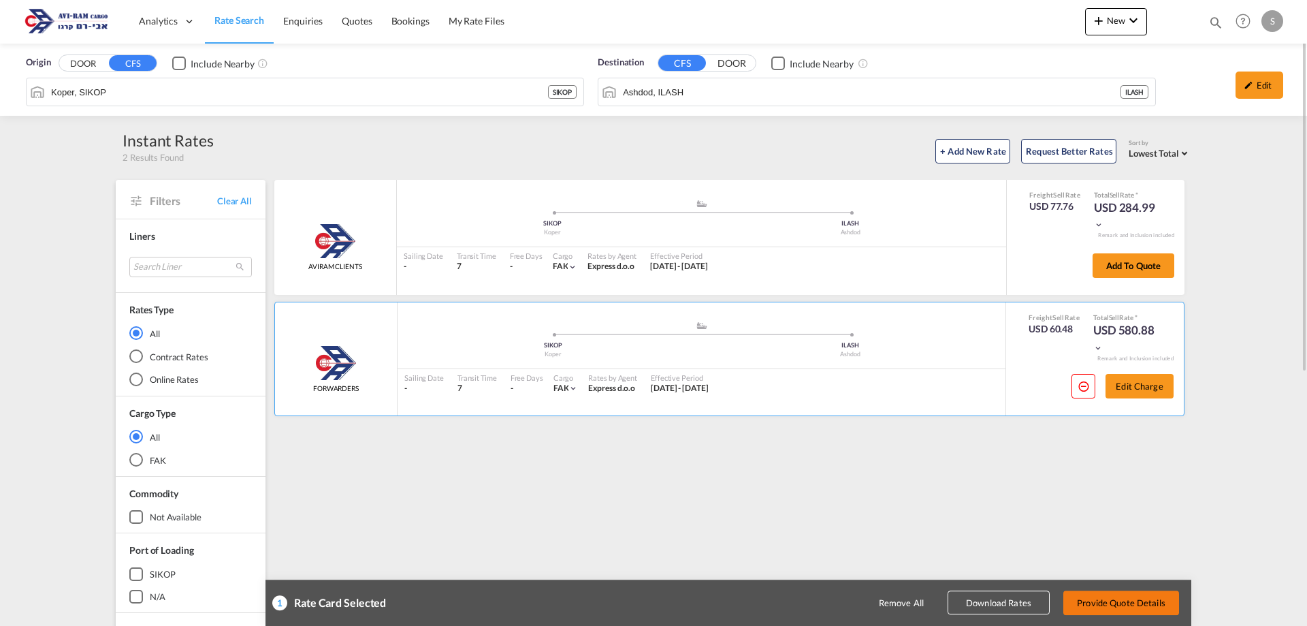
click at [1148, 600] on button "Provide Quote Details" at bounding box center [1121, 602] width 116 height 25
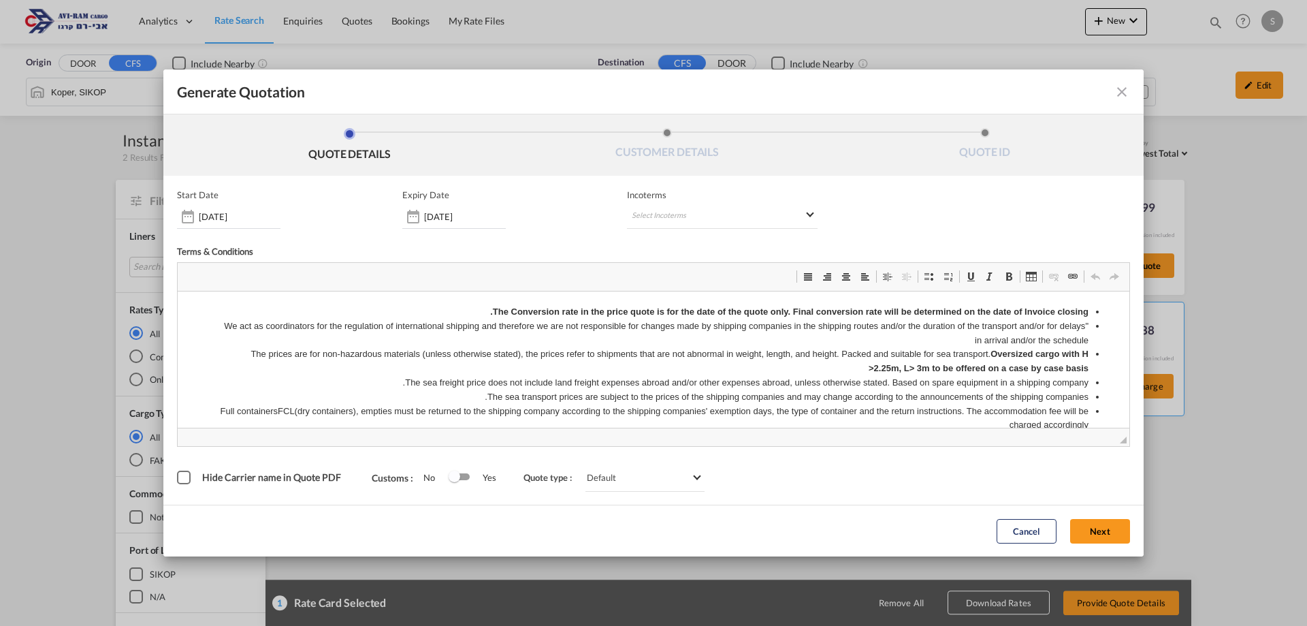
scroll to position [0, 0]
click at [686, 224] on md-select "Select Incoterms DAP - export Delivered at Place DAP - import Delivered at Plac…" at bounding box center [722, 216] width 191 height 25
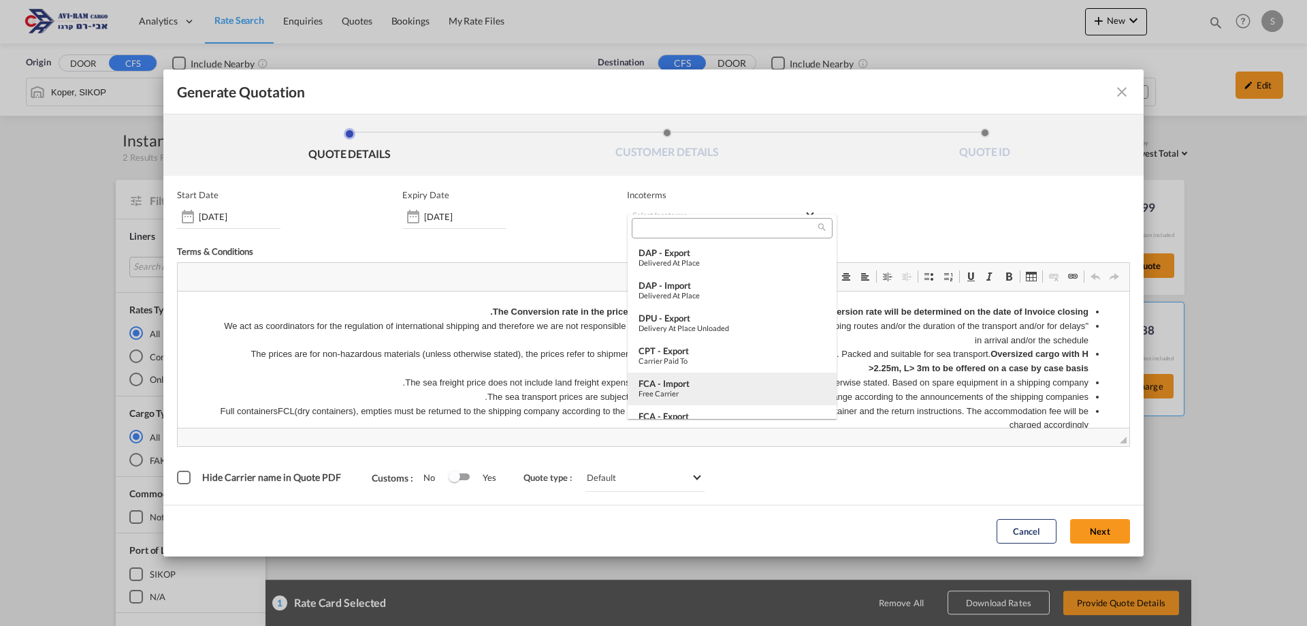
scroll to position [136, 0]
click at [709, 349] on div "EXW - import" at bounding box center [732, 345] width 187 height 11
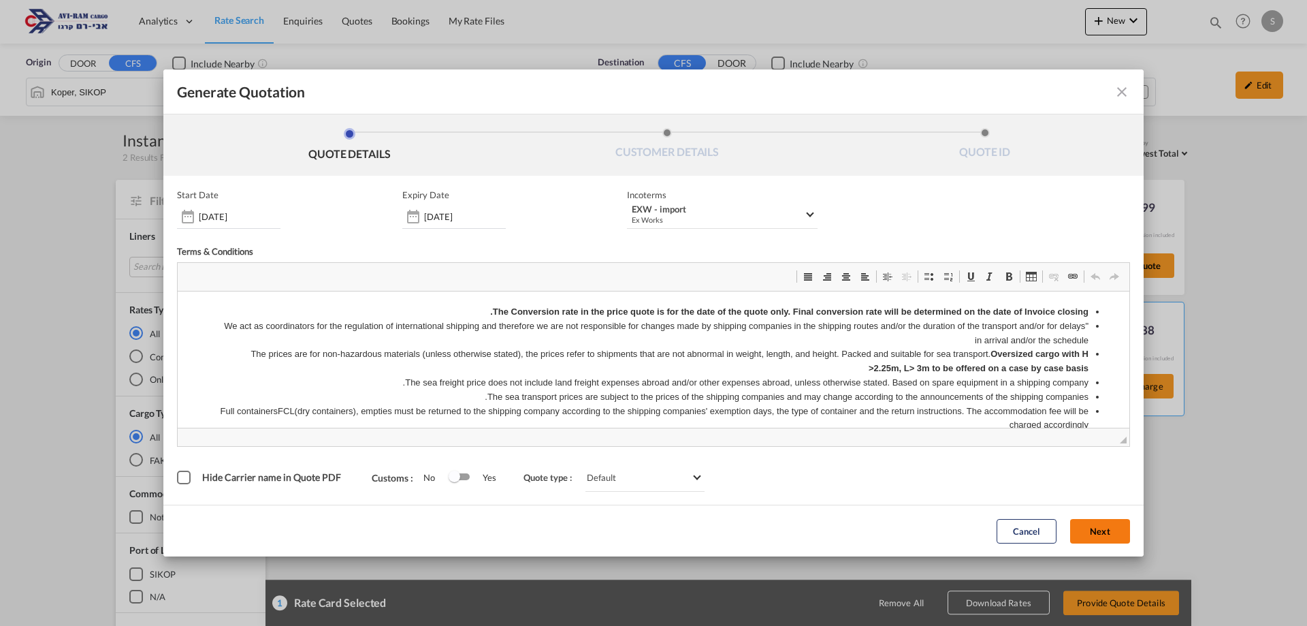
drag, startPoint x: 1080, startPoint y: 530, endPoint x: 517, endPoint y: 385, distance: 581.6
click at [1081, 530] on button "Next" at bounding box center [1100, 531] width 60 height 25
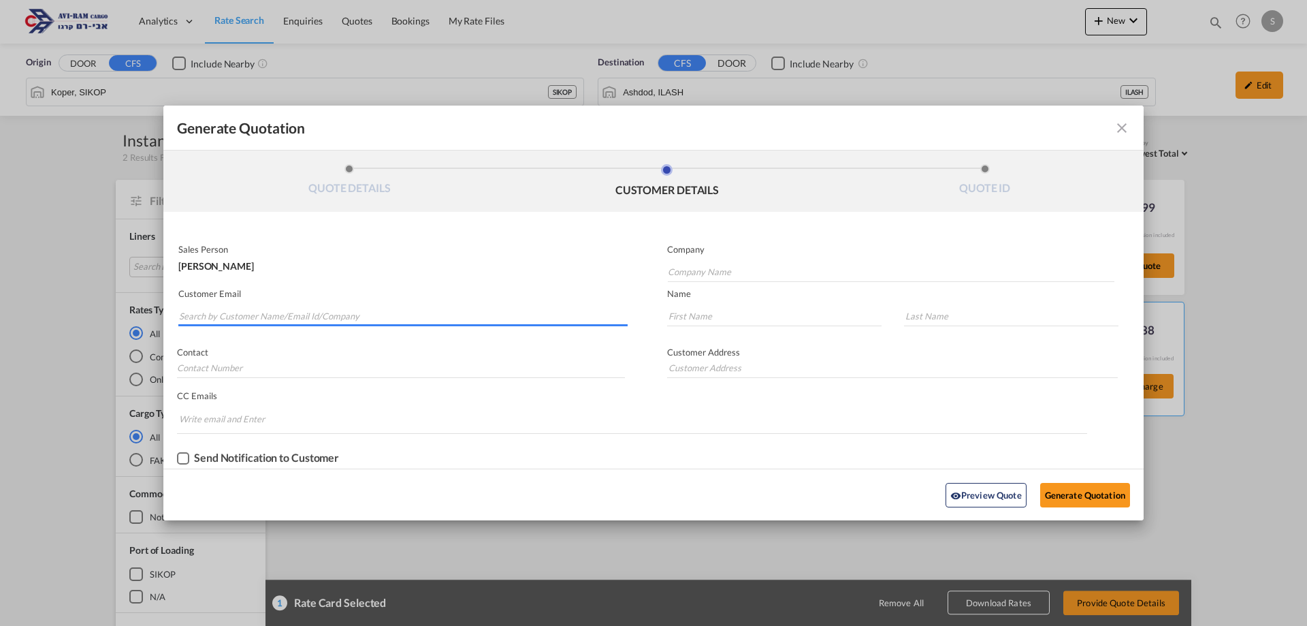
click at [333, 313] on input "Search by Customer Name/Email Id/Company" at bounding box center [403, 316] width 449 height 20
paste input "[EMAIL_ADDRESS][DOMAIN_NAME]"
type input "[EMAIL_ADDRESS][DOMAIN_NAME]"
click at [692, 273] on input "Company Name" at bounding box center [891, 271] width 447 height 20
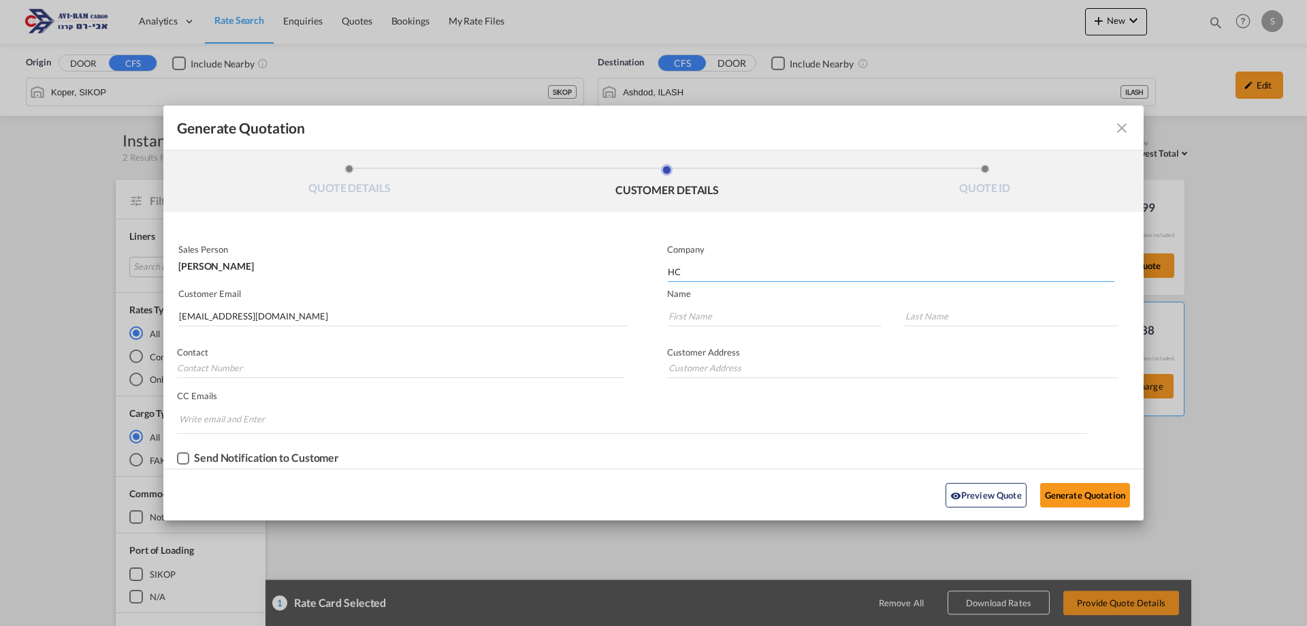
type input "HC"
click at [738, 310] on input "Generate QuotationQUOTE ..." at bounding box center [774, 316] width 214 height 20
type input "Tal"
type input "Zultan"
type input "."
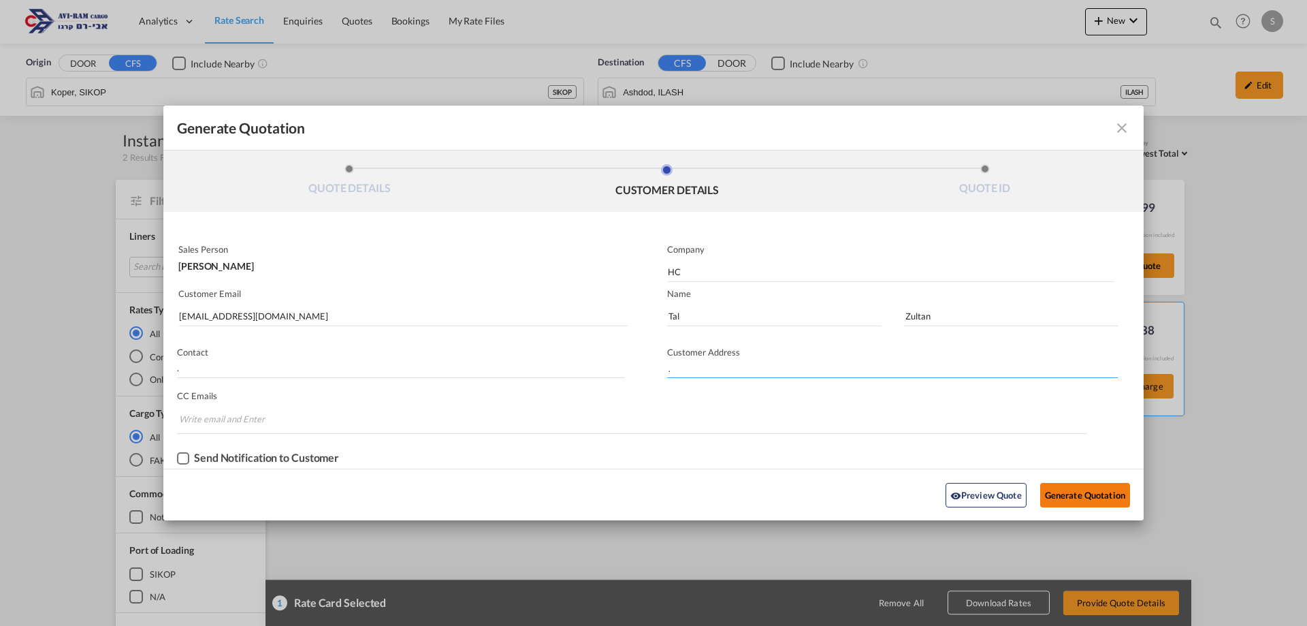
type input "."
click at [1104, 495] on button "Generate Quotation" at bounding box center [1085, 495] width 90 height 25
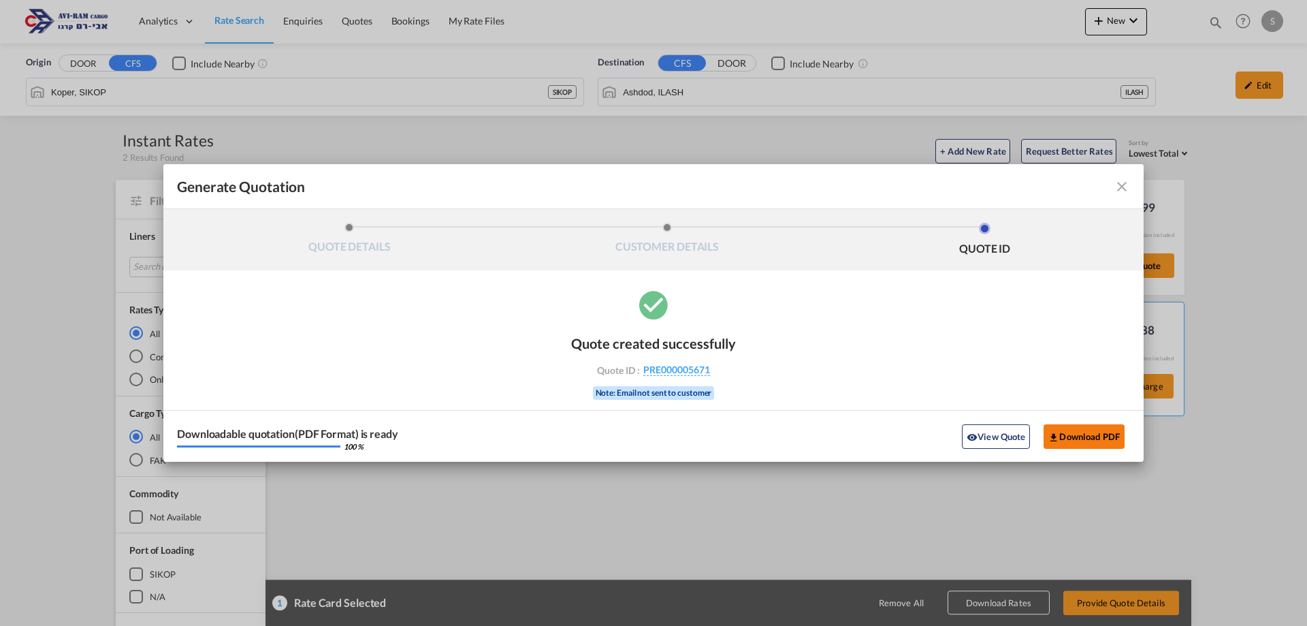
click at [1087, 439] on button "Download PDF" at bounding box center [1084, 436] width 81 height 25
